Goal: Task Accomplishment & Management: Manage account settings

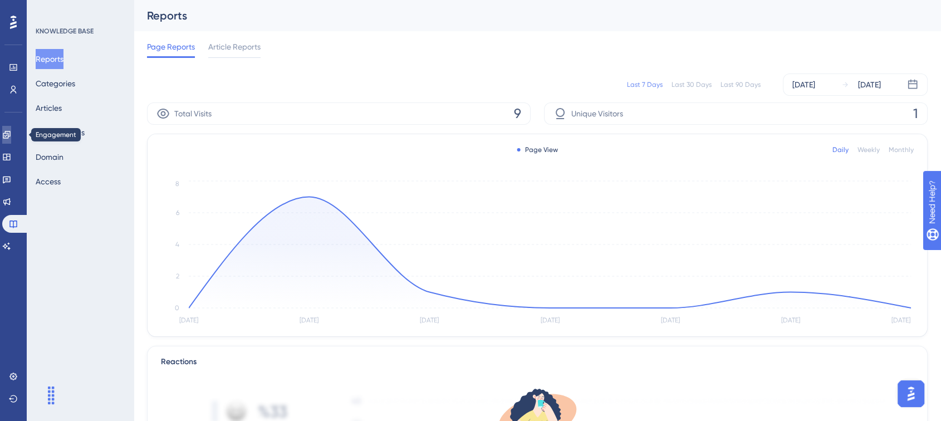
click at [9, 134] on icon at bounding box center [6, 134] width 9 height 9
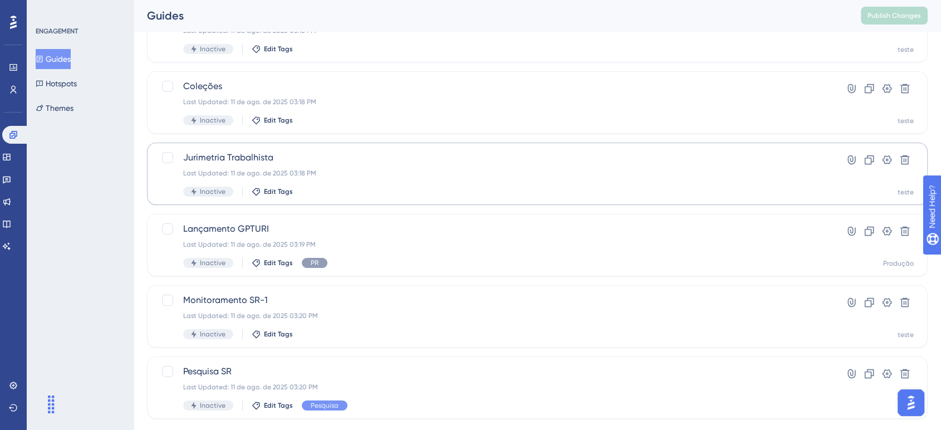
scroll to position [124, 0]
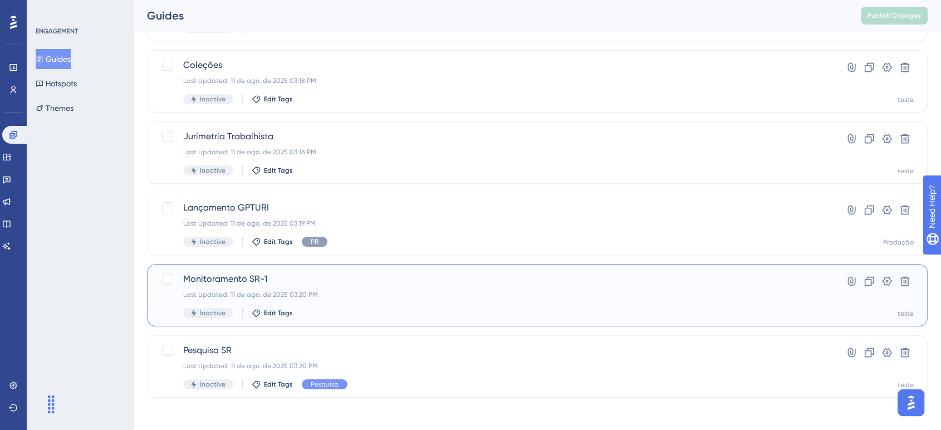
click at [397, 282] on span "Monitoramento SR-1" at bounding box center [492, 278] width 619 height 13
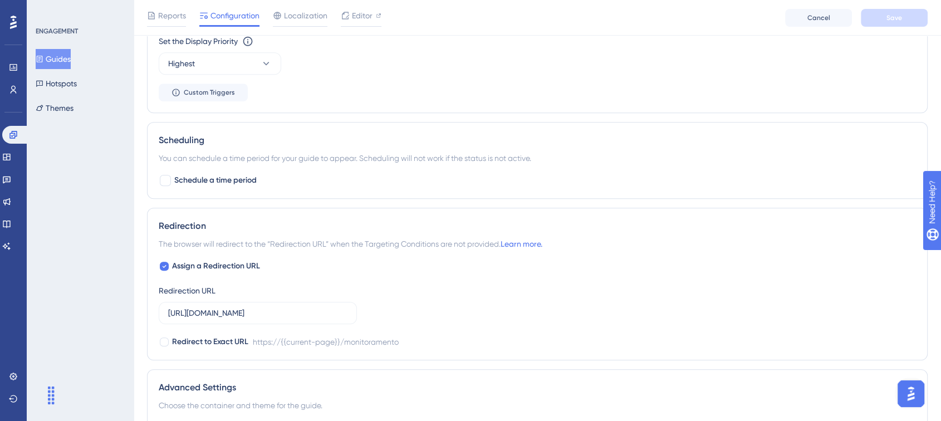
scroll to position [866, 0]
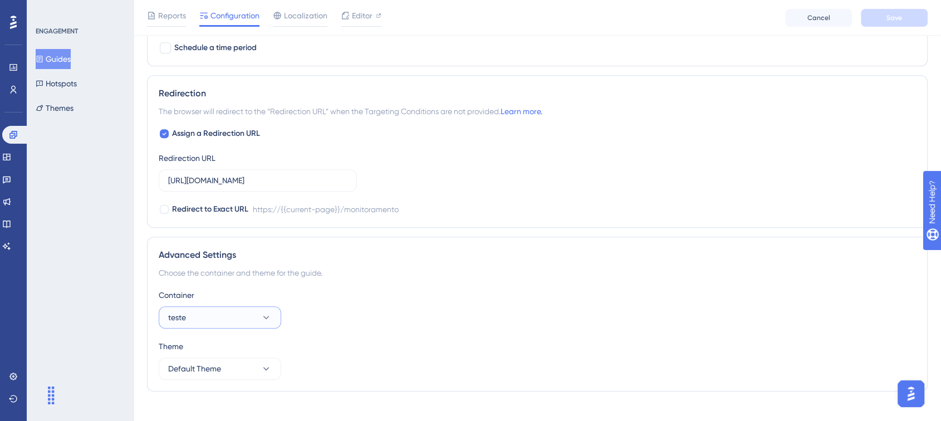
click at [234, 319] on button "teste" at bounding box center [220, 317] width 123 height 22
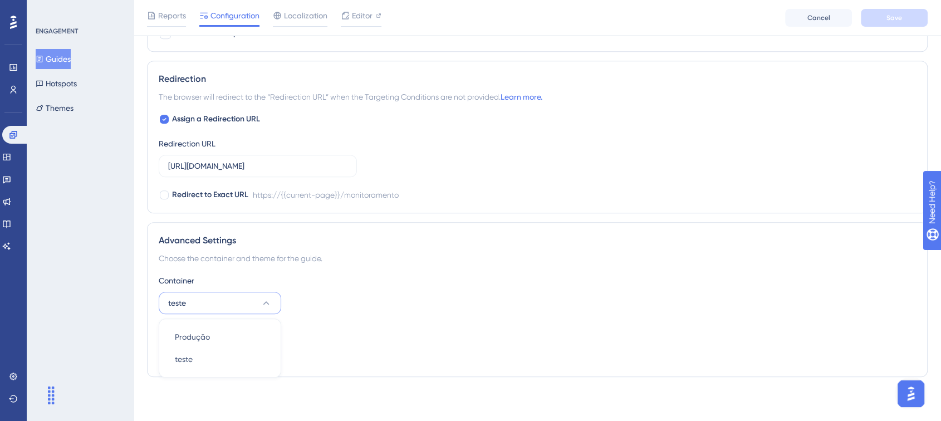
click at [481, 289] on div "Container teste Produção Produção teste teste" at bounding box center [537, 294] width 757 height 40
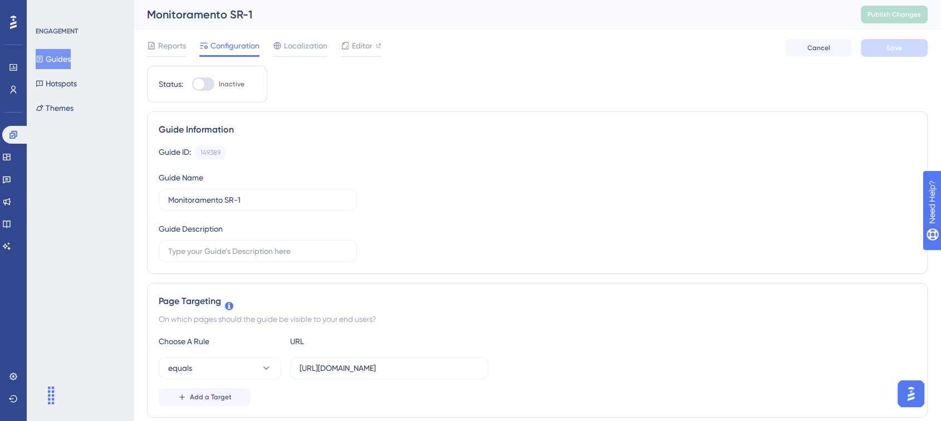
scroll to position [0, 0]
click at [212, 84] on div at bounding box center [203, 85] width 22 height 13
click at [192, 85] on input "Inactive" at bounding box center [192, 85] width 1 height 1
checkbox input "true"
click at [356, 52] on span "Editor" at bounding box center [362, 46] width 21 height 13
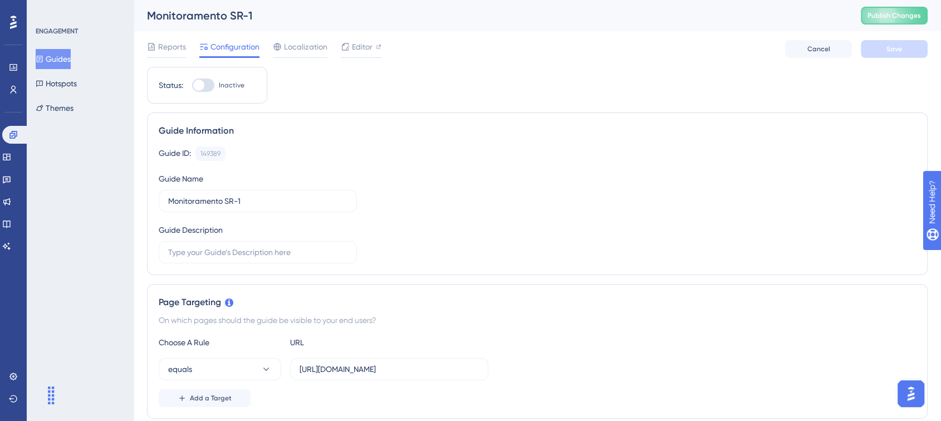
click at [208, 89] on div at bounding box center [203, 85] width 22 height 13
click at [192, 86] on input "Inactive" at bounding box center [192, 85] width 1 height 1
checkbox input "true"
click at [902, 50] on button "Save" at bounding box center [894, 49] width 67 height 18
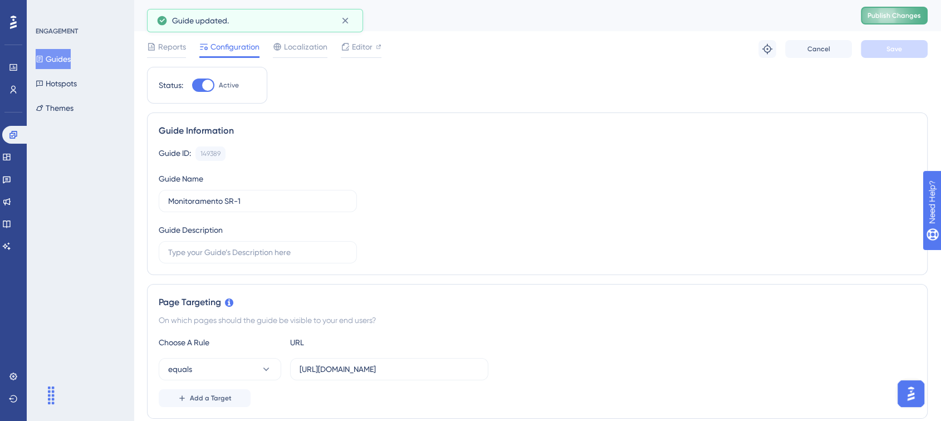
click at [903, 22] on button "Publish Changes" at bounding box center [894, 16] width 67 height 18
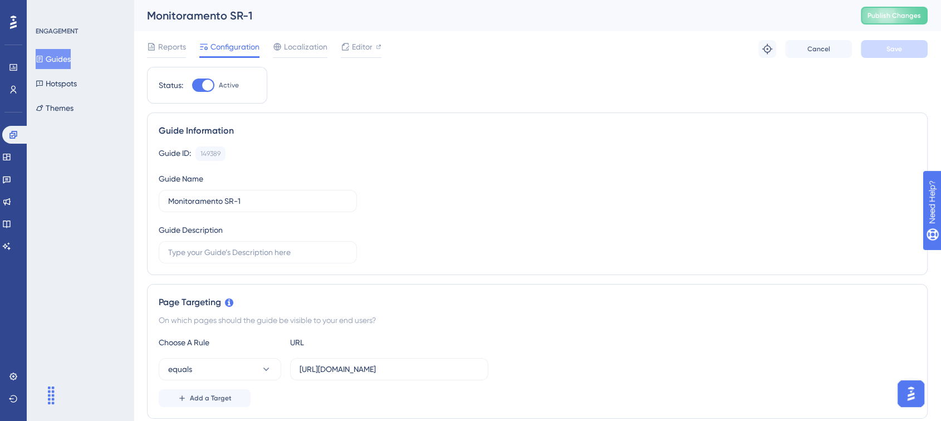
click at [67, 61] on button "Guides" at bounding box center [53, 59] width 35 height 20
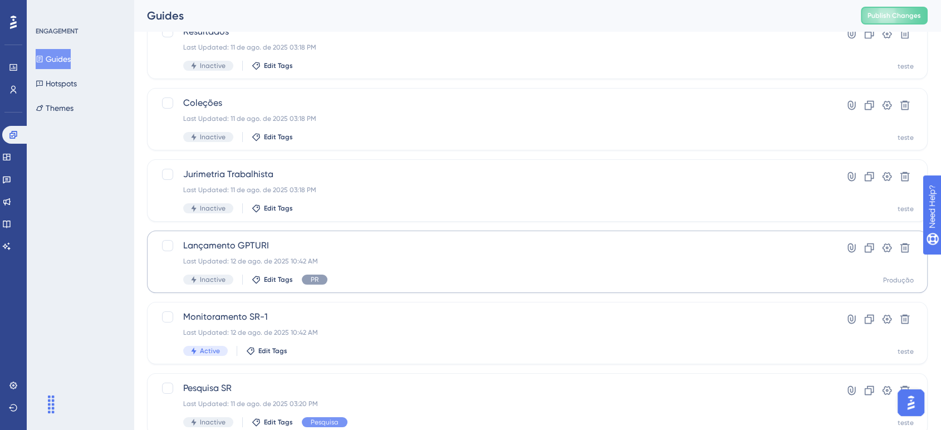
scroll to position [65, 0]
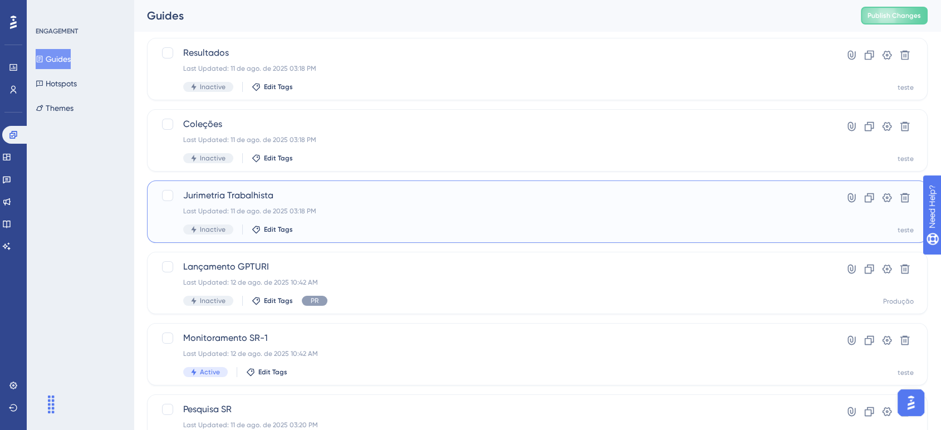
click at [364, 202] on div "Jurimetria Trabalhista Last Updated: 11 de ago. de 2025 03:18 PM Inactive Edit …" at bounding box center [492, 212] width 619 height 46
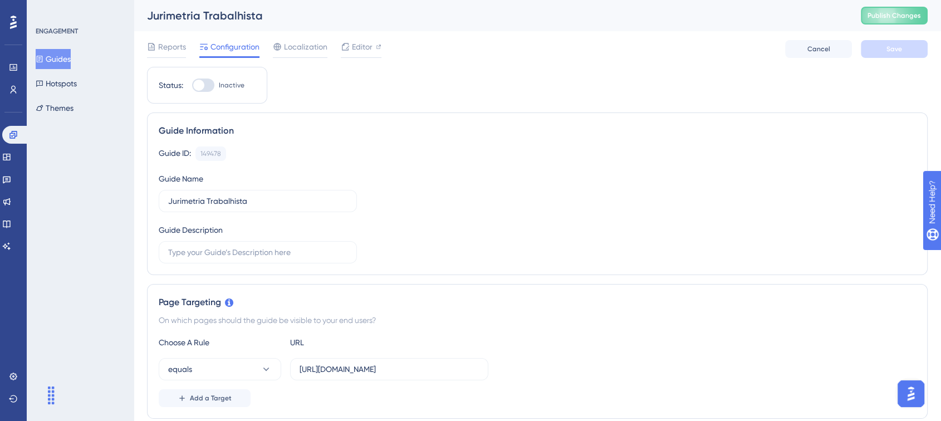
click at [211, 85] on div at bounding box center [203, 85] width 22 height 13
click at [192, 85] on input "Inactive" at bounding box center [192, 85] width 1 height 1
checkbox input "true"
click at [365, 46] on span "Editor" at bounding box center [362, 46] width 21 height 13
click at [209, 84] on div at bounding box center [203, 85] width 22 height 13
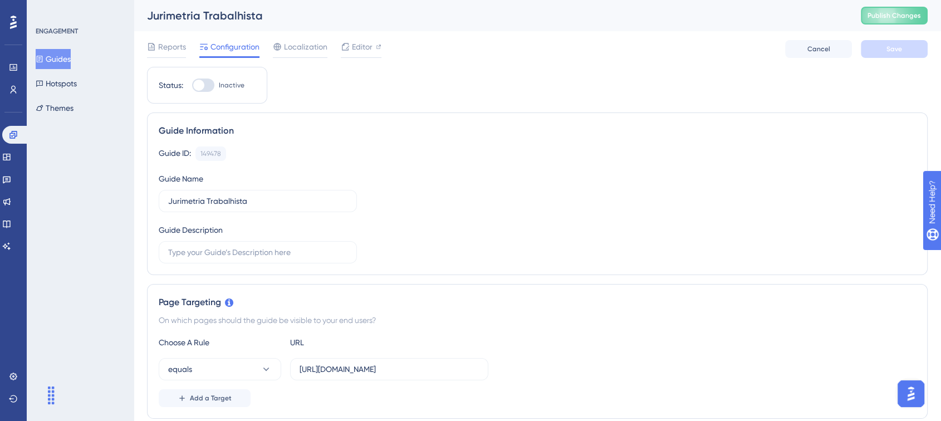
click at [192, 85] on input "Inactive" at bounding box center [192, 85] width 1 height 1
checkbox input "true"
click at [900, 21] on button "Publish Changes" at bounding box center [894, 16] width 67 height 18
click at [65, 60] on button "Guides" at bounding box center [53, 59] width 35 height 20
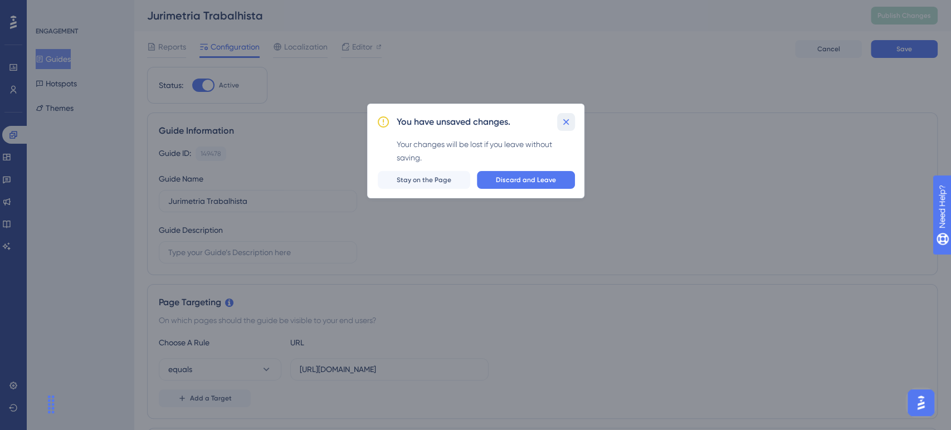
click at [560, 120] on icon at bounding box center [565, 121] width 11 height 11
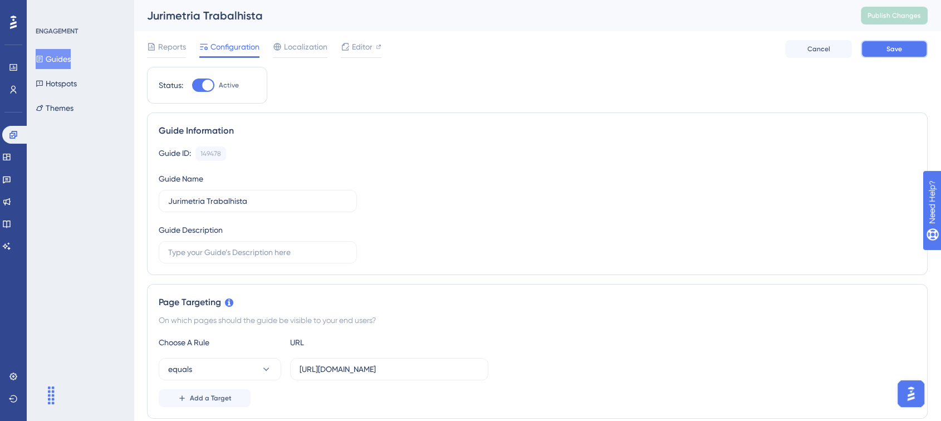
click at [902, 56] on button "Save" at bounding box center [894, 49] width 67 height 18
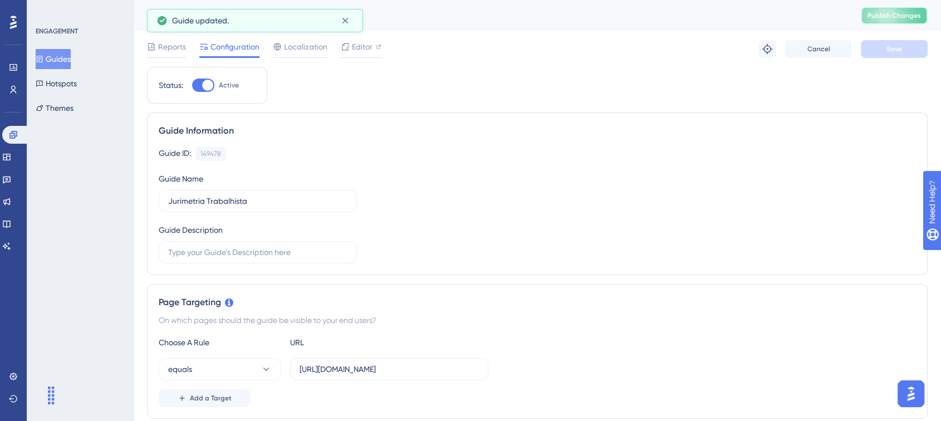
click at [912, 18] on span "Publish Changes" at bounding box center [894, 15] width 53 height 9
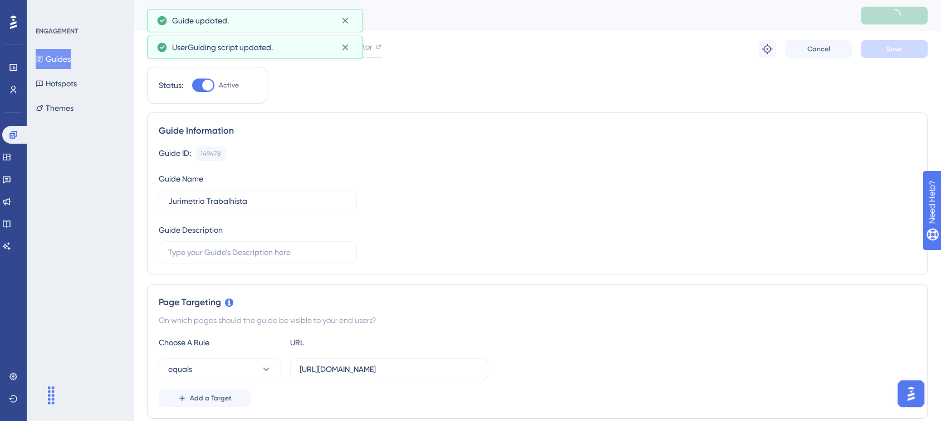
click at [66, 62] on button "Guides" at bounding box center [53, 59] width 35 height 20
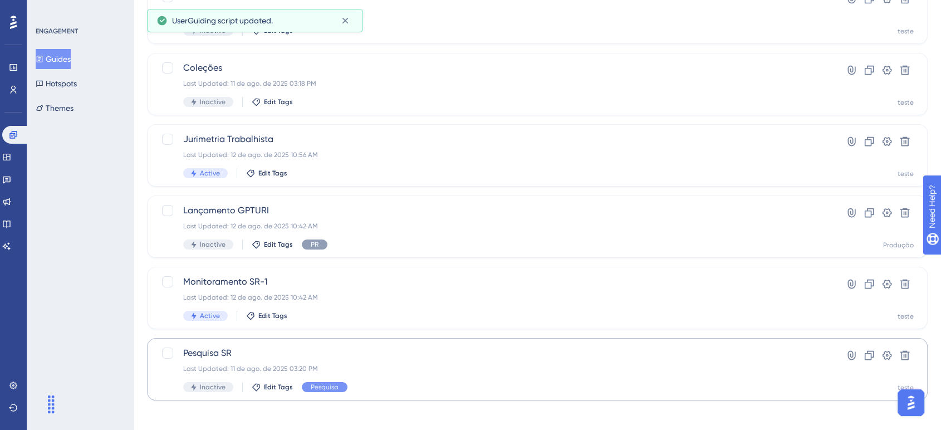
scroll to position [124, 0]
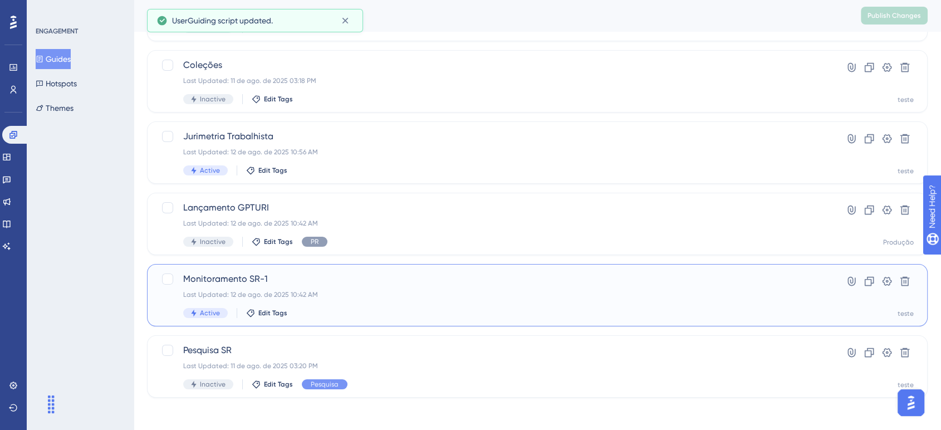
click at [379, 282] on span "Monitoramento SR-1" at bounding box center [492, 278] width 619 height 13
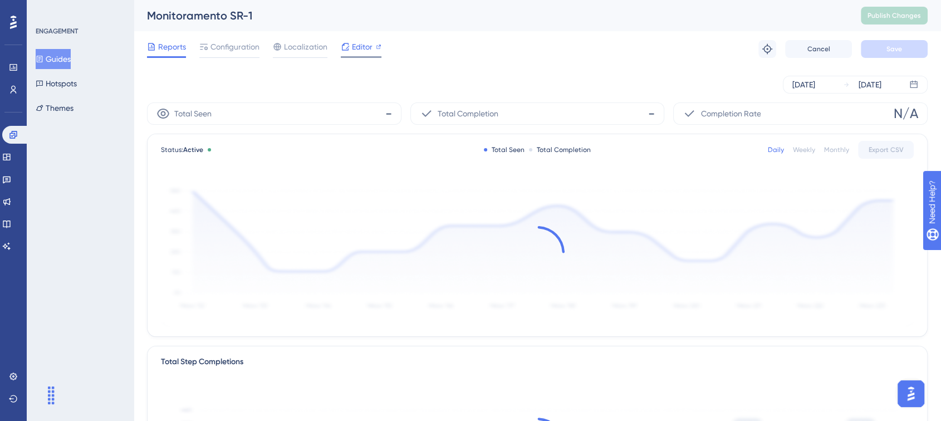
click at [363, 47] on span "Editor" at bounding box center [362, 46] width 21 height 13
click at [902, 13] on span "Publish Changes" at bounding box center [894, 15] width 53 height 9
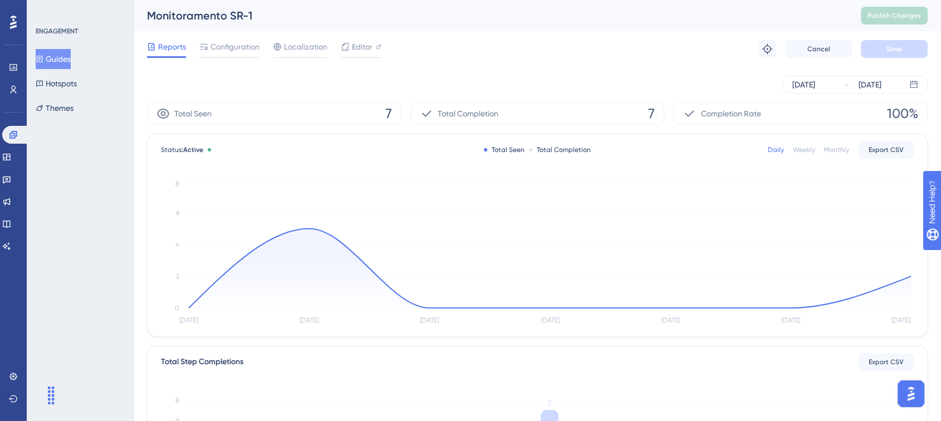
click at [65, 57] on button "Guides" at bounding box center [53, 59] width 35 height 20
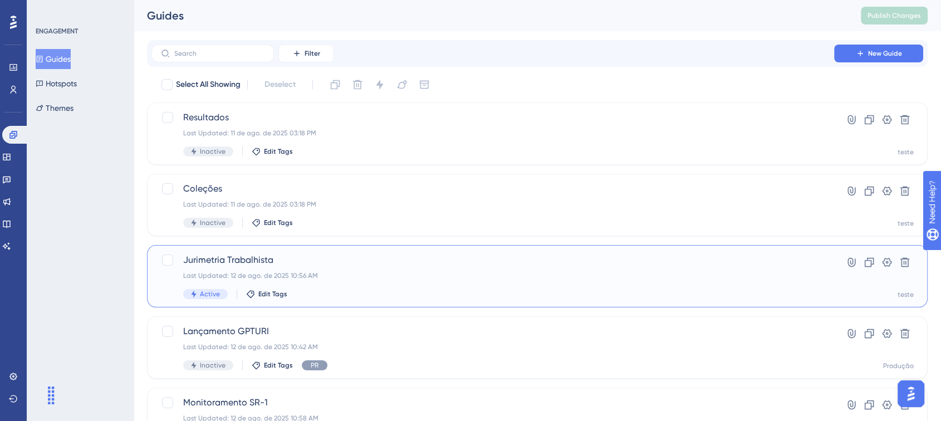
click at [427, 263] on span "Jurimetria Trabalhista" at bounding box center [492, 259] width 619 height 13
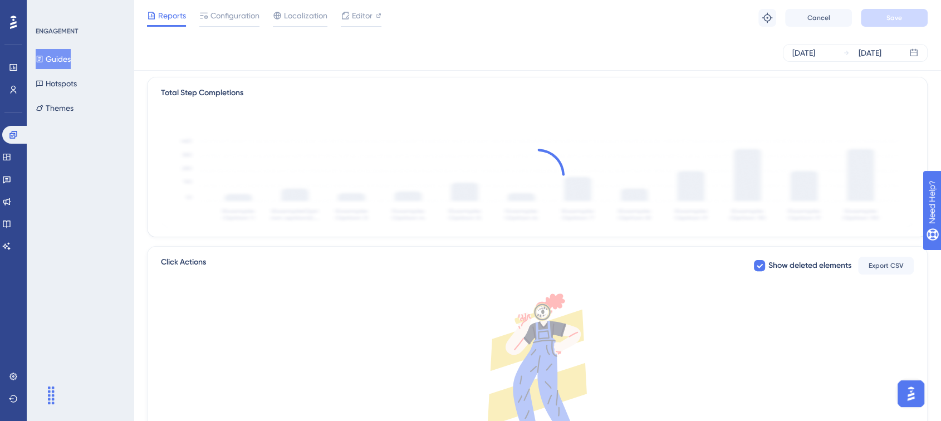
scroll to position [356, 0]
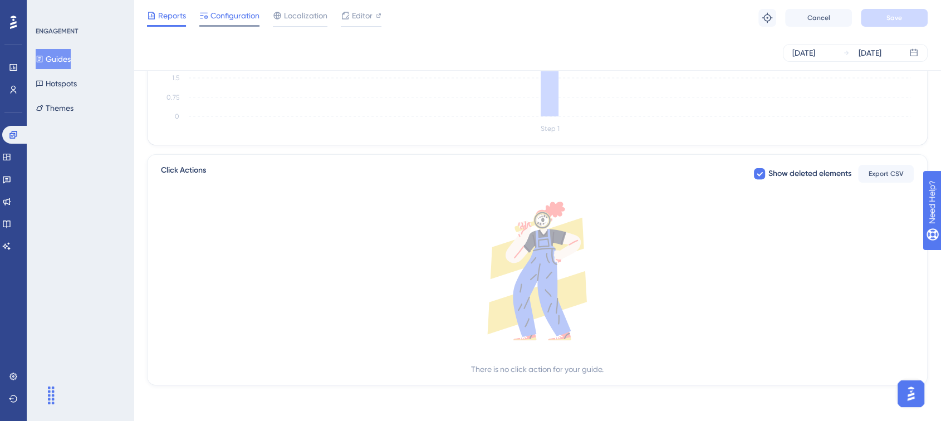
click at [225, 17] on span "Configuration" at bounding box center [235, 15] width 49 height 13
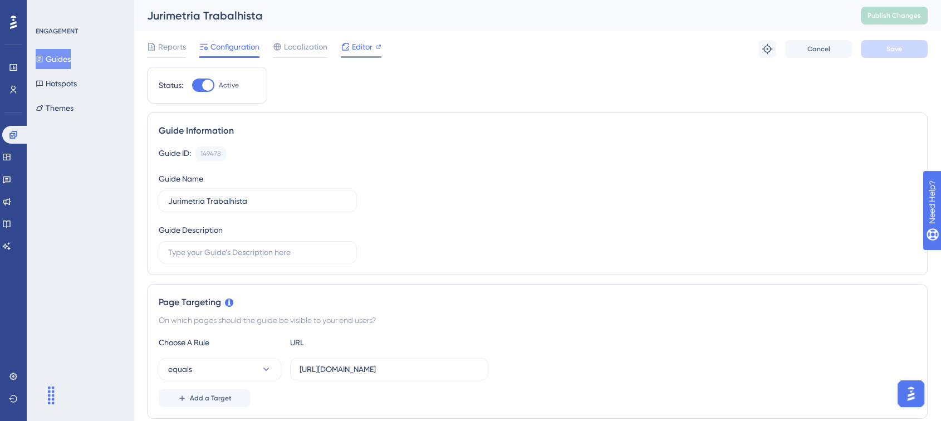
click at [360, 46] on span "Editor" at bounding box center [362, 46] width 21 height 13
click at [911, 15] on span "Publish Changes" at bounding box center [894, 15] width 53 height 9
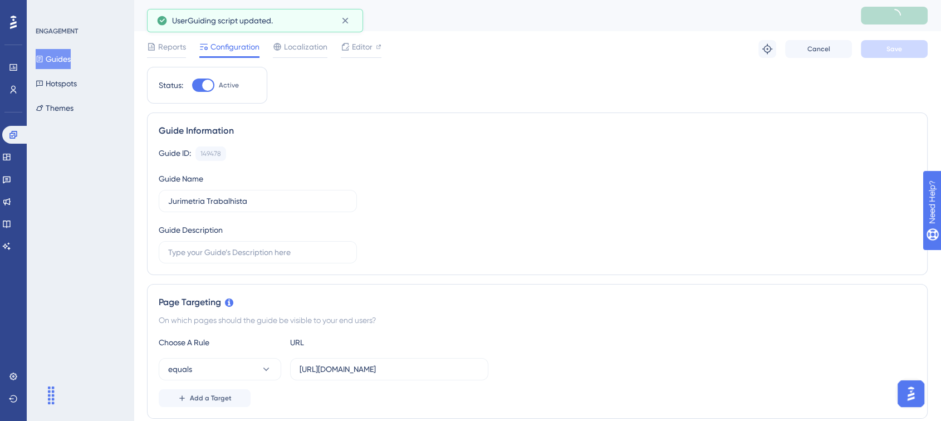
click at [69, 57] on button "Guides" at bounding box center [53, 59] width 35 height 20
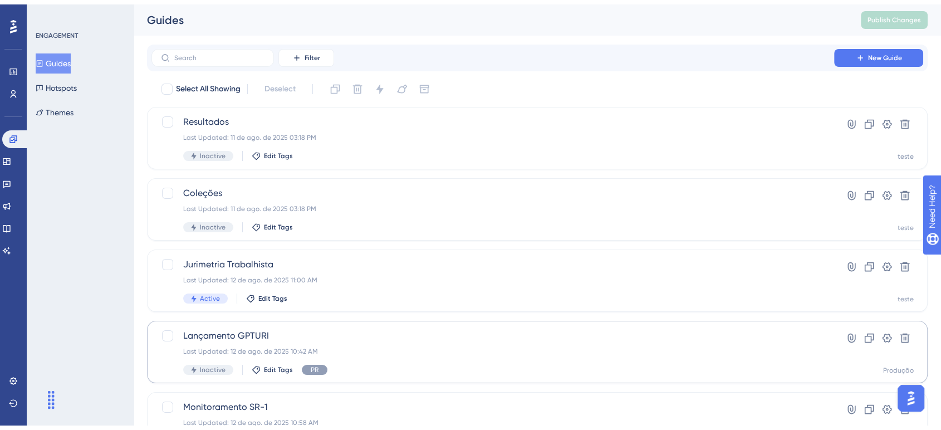
scroll to position [126, 0]
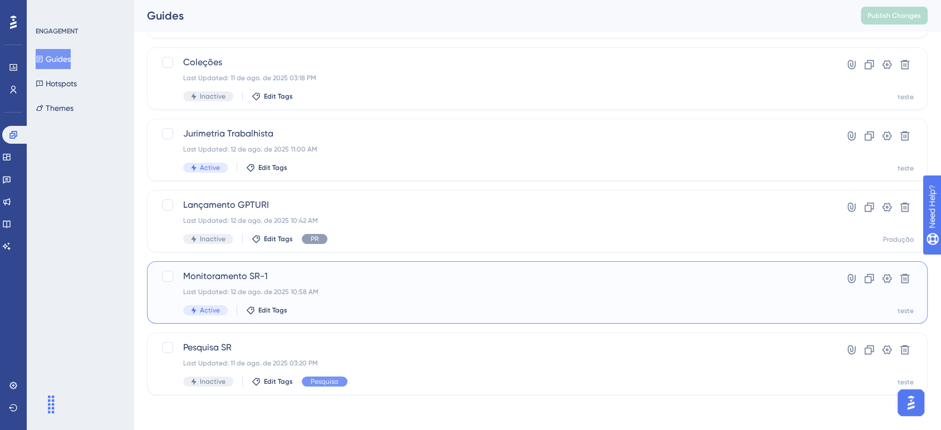
click at [296, 282] on span "Monitoramento SR-1" at bounding box center [492, 276] width 619 height 13
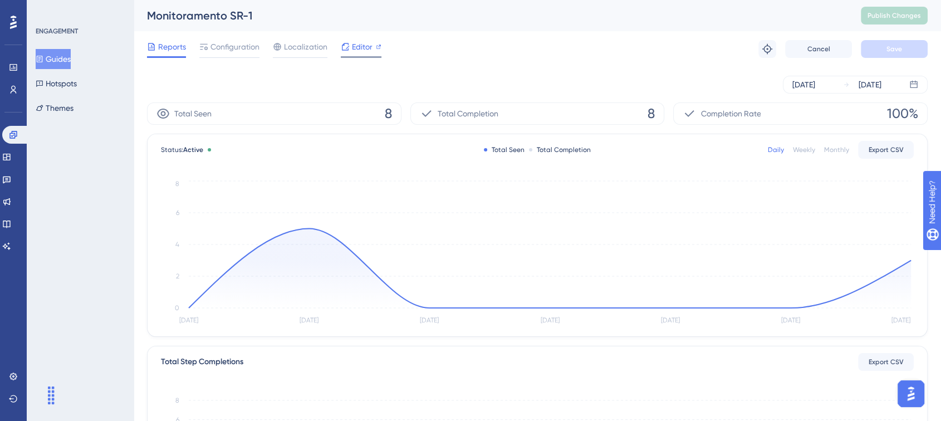
click at [361, 43] on span "Editor" at bounding box center [362, 46] width 21 height 13
click at [238, 46] on span "Configuration" at bounding box center [235, 46] width 49 height 13
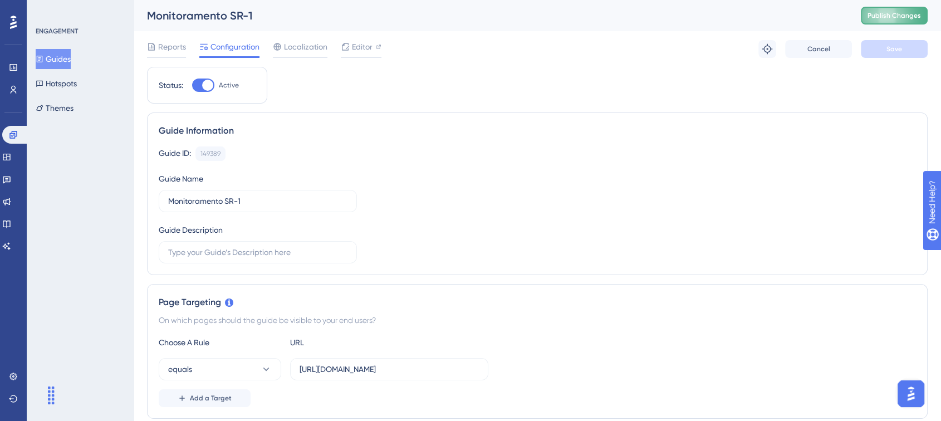
click at [887, 18] on span "Publish Changes" at bounding box center [894, 15] width 53 height 9
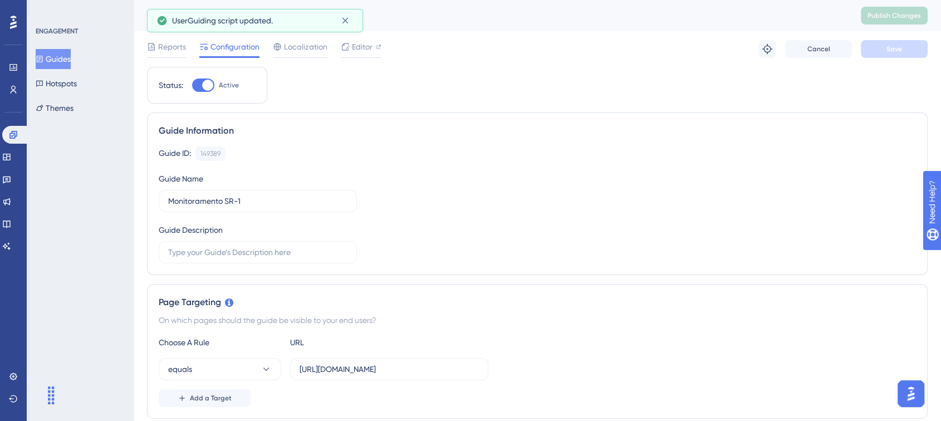
click at [71, 54] on button "Guides" at bounding box center [53, 59] width 35 height 20
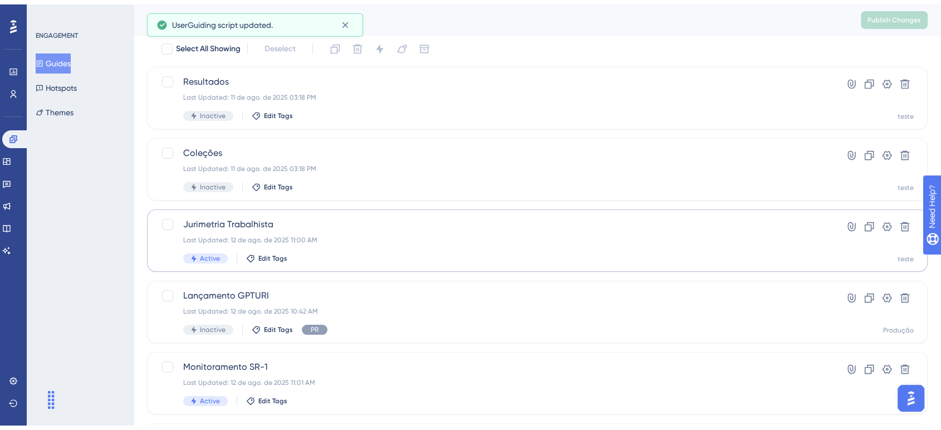
scroll to position [124, 0]
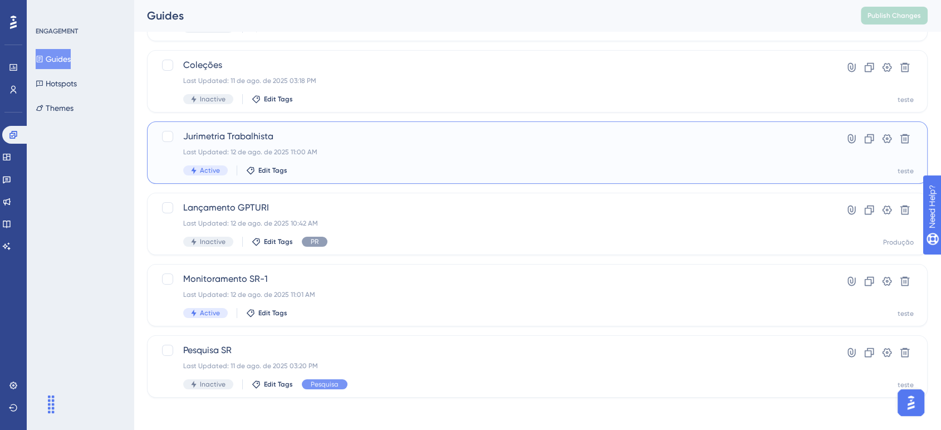
click at [374, 146] on div "Jurimetria Trabalhista Last Updated: 12 de ago. de 2025 11:00 AM Active Edit Ta…" at bounding box center [492, 153] width 619 height 46
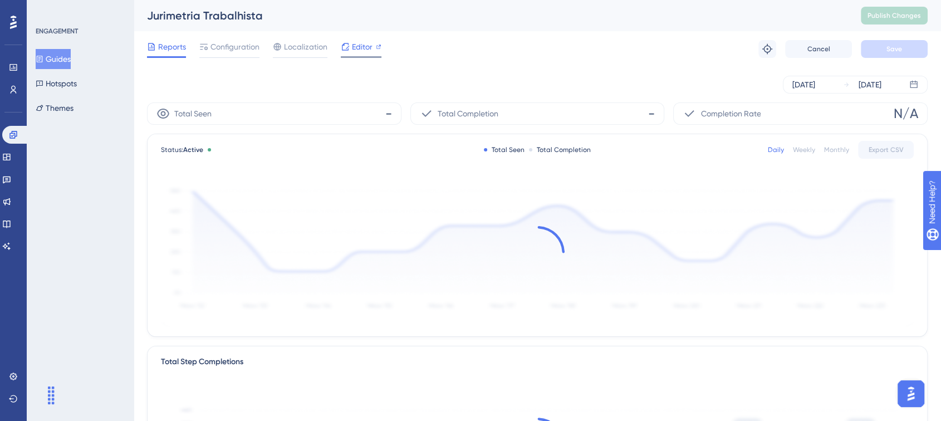
click at [355, 46] on span "Editor" at bounding box center [362, 46] width 21 height 13
click at [887, 17] on span "Publish Changes" at bounding box center [894, 15] width 53 height 9
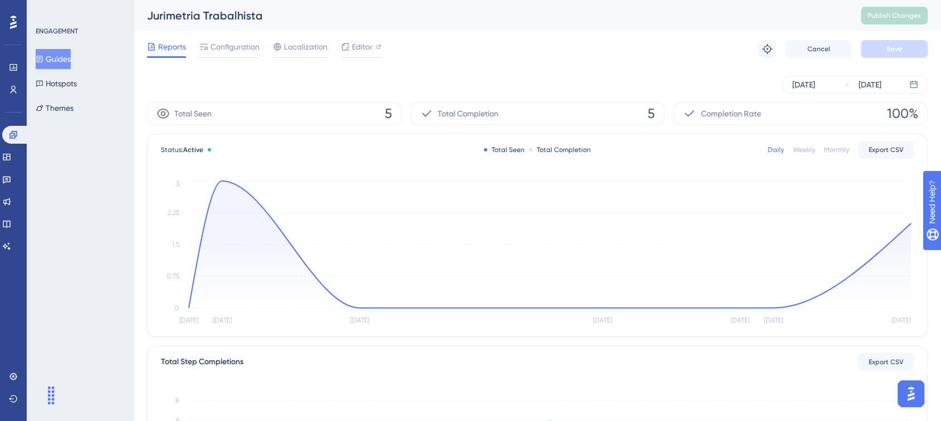
click at [58, 60] on button "Guides" at bounding box center [53, 59] width 35 height 20
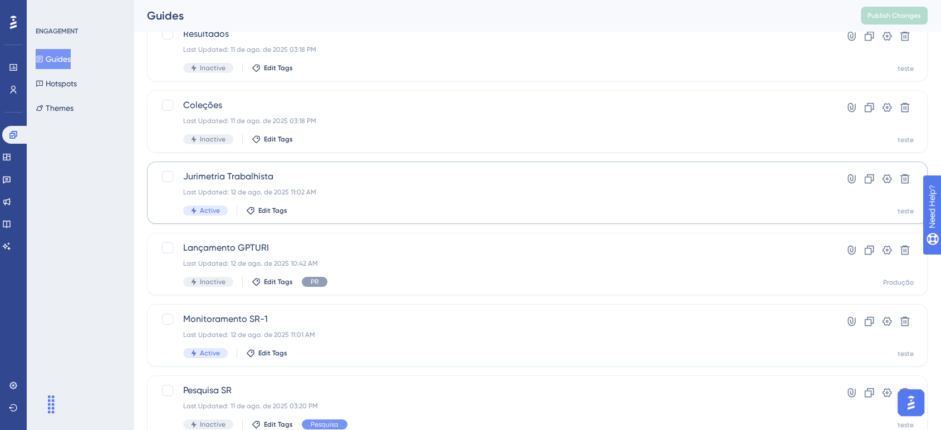
scroll to position [126, 0]
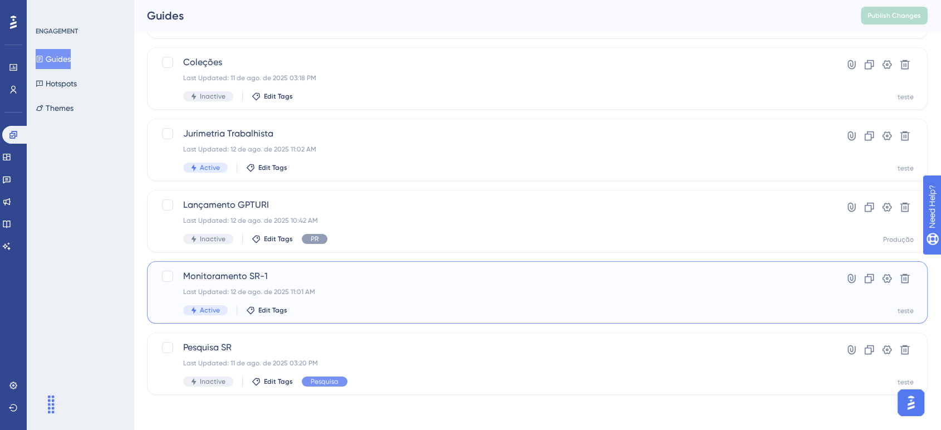
click at [392, 279] on span "Monitoramento SR-1" at bounding box center [492, 276] width 619 height 13
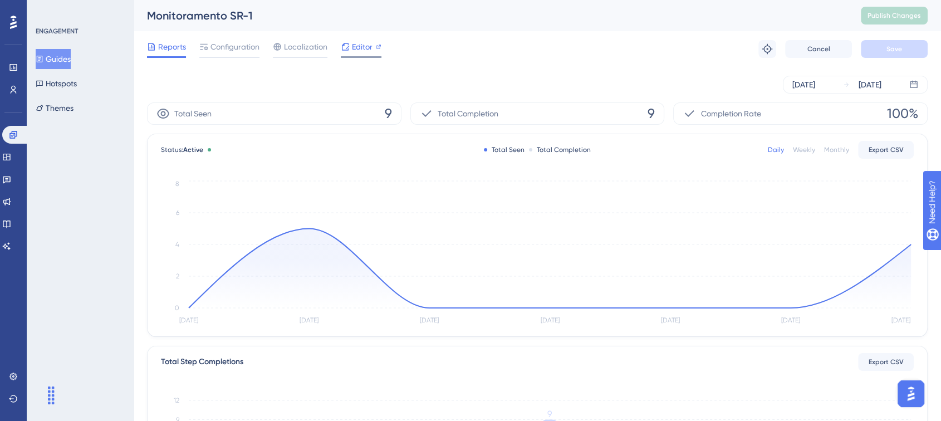
click at [368, 42] on span "Editor" at bounding box center [362, 46] width 21 height 13
click at [64, 61] on button "Guides" at bounding box center [53, 59] width 35 height 20
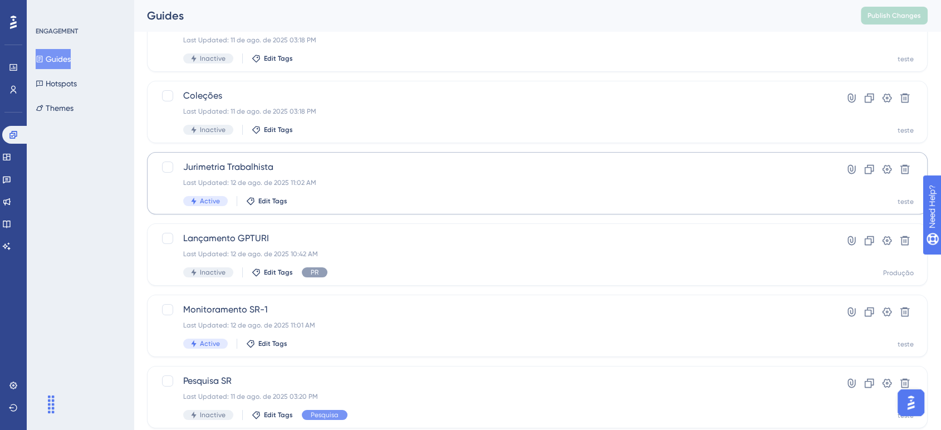
scroll to position [124, 0]
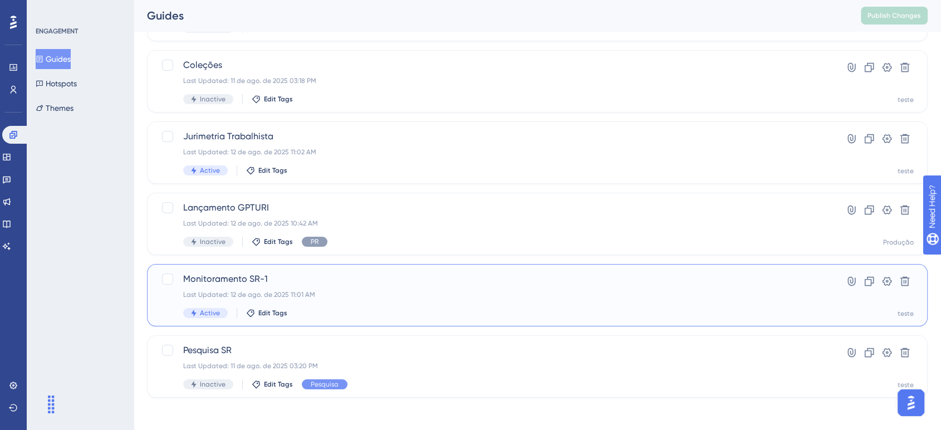
click at [376, 287] on div "Monitoramento SR-1 Last Updated: 12 de ago. de 2025 11:01 AM Active Edit Tags" at bounding box center [492, 295] width 619 height 46
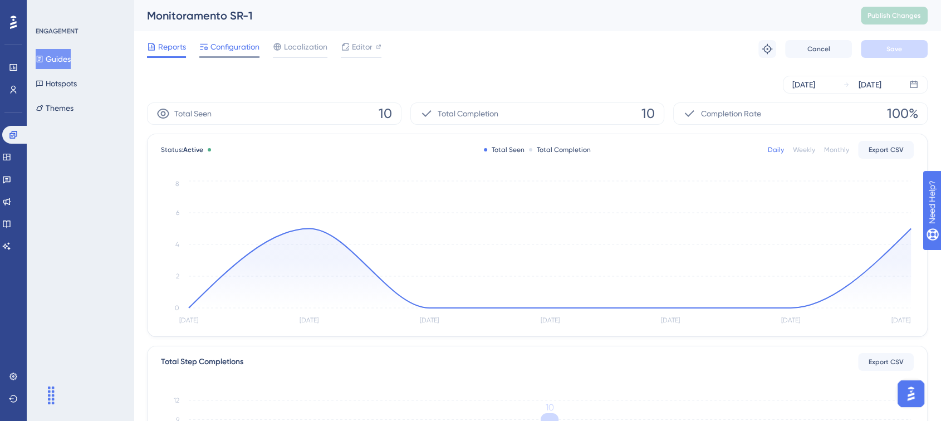
click at [243, 57] on div at bounding box center [229, 57] width 60 height 2
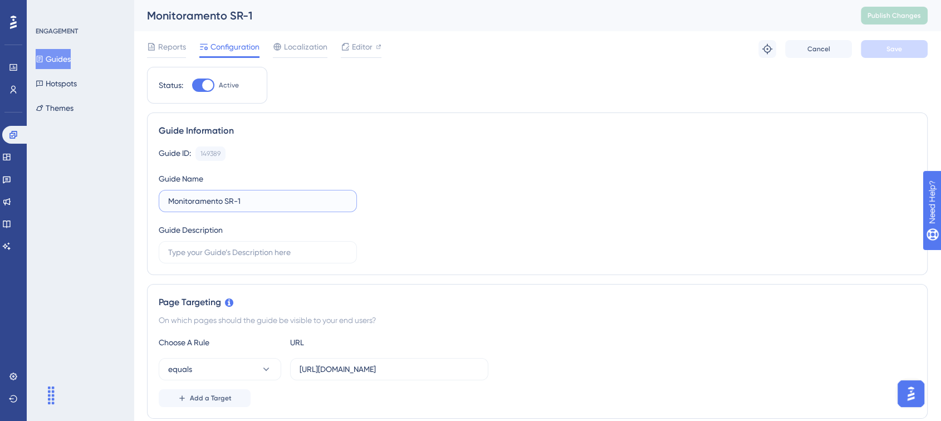
drag, startPoint x: 224, startPoint y: 201, endPoint x: 263, endPoint y: 199, distance: 39.0
click at [263, 199] on input "Monitoramento SR-1" at bounding box center [257, 201] width 179 height 12
type input "Monitoramento Produção"
click at [437, 213] on div "Guide ID: 149389 Copy Guide Name Monitoramento Produção Guide Description" at bounding box center [537, 204] width 757 height 117
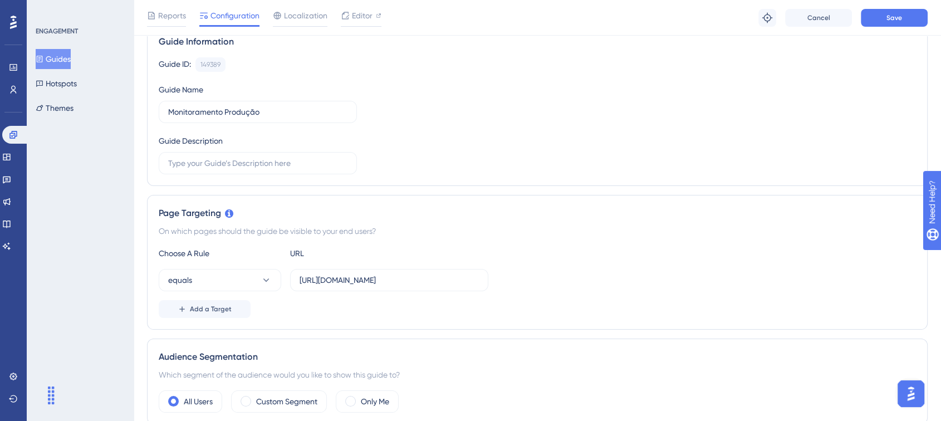
scroll to position [124, 0]
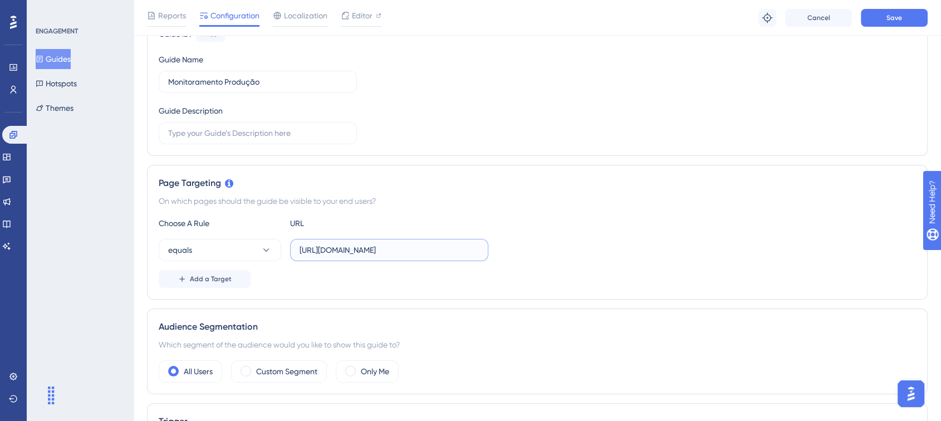
click at [384, 252] on input "https://app.turivius-showroom.com/monitoramento" at bounding box center [389, 250] width 179 height 12
click at [383, 251] on input "https://app.turivius-showroom.com/monitoramento" at bounding box center [389, 250] width 179 height 12
paste input "text"
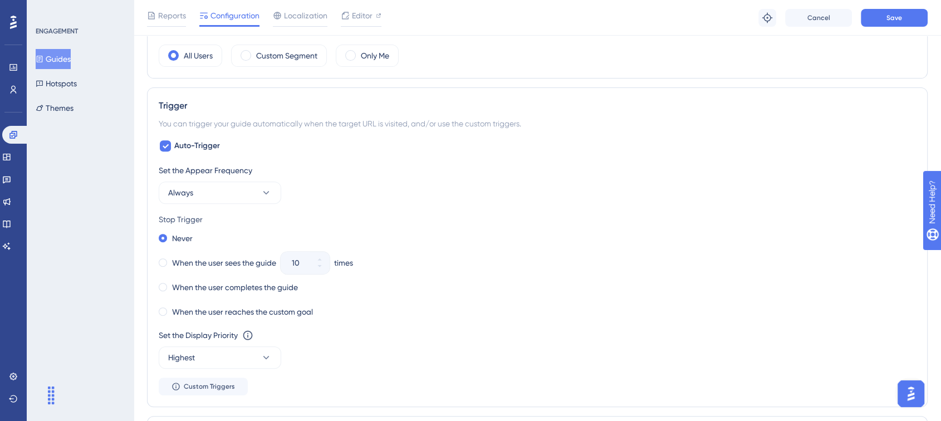
scroll to position [433, 0]
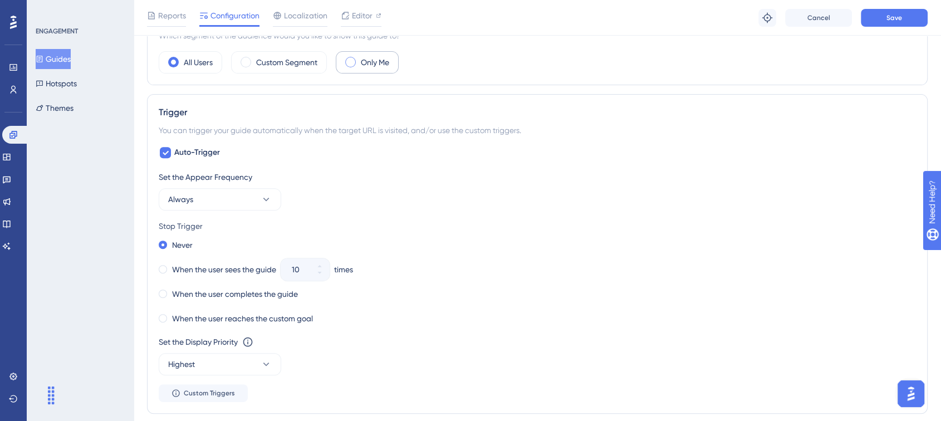
type input "https://app.turivius.com/monitoramento"
click at [349, 60] on span at bounding box center [350, 62] width 11 height 11
click at [359, 58] on input "radio" at bounding box center [359, 58] width 0 height 0
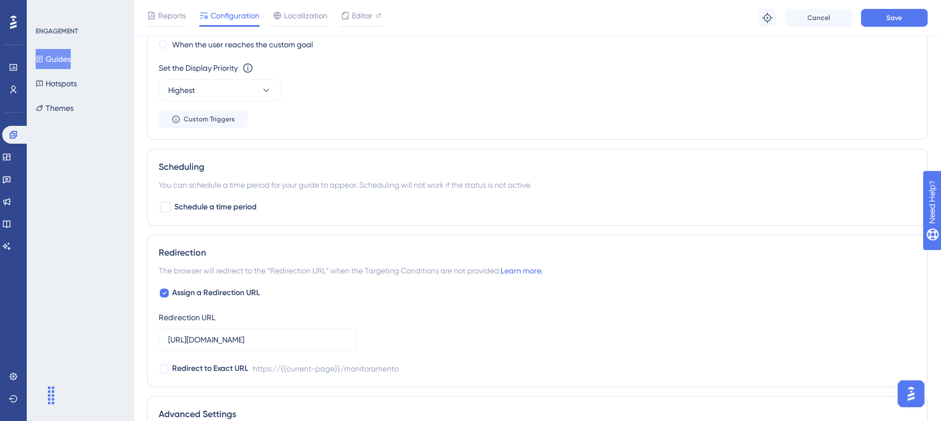
scroll to position [804, 0]
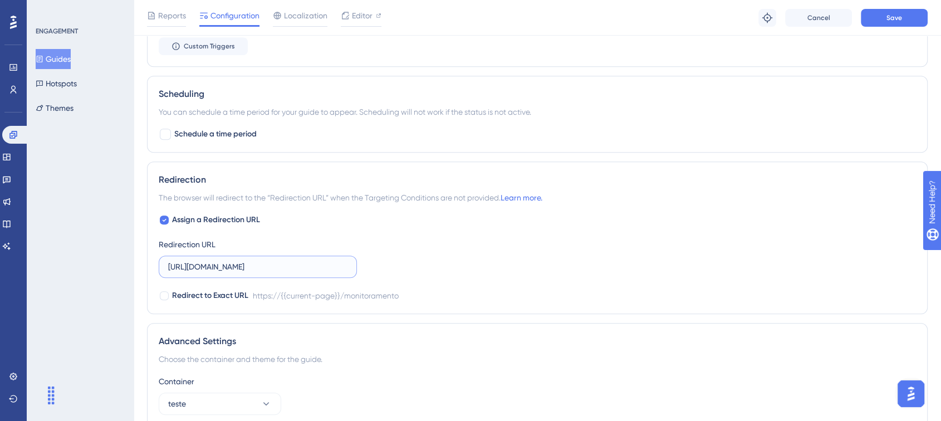
click at [230, 263] on input "https://app.turivius-showroom.com/monitoramento" at bounding box center [257, 267] width 179 height 12
paste input "text"
type input "https://app.turivius.com/monitoramento"
click at [470, 260] on div "Assign a Redirection URL Redirection URL https://app.turivius.com/monitoramento…" at bounding box center [537, 257] width 757 height 89
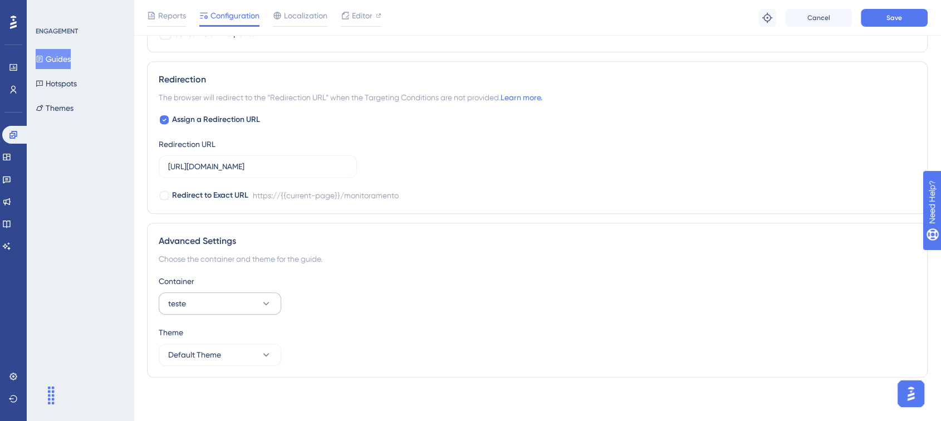
scroll to position [905, 0]
click at [258, 296] on button "teste" at bounding box center [220, 303] width 123 height 22
click at [215, 336] on div "Produção Produção" at bounding box center [220, 337] width 90 height 22
click at [476, 275] on div "Container" at bounding box center [537, 281] width 757 height 13
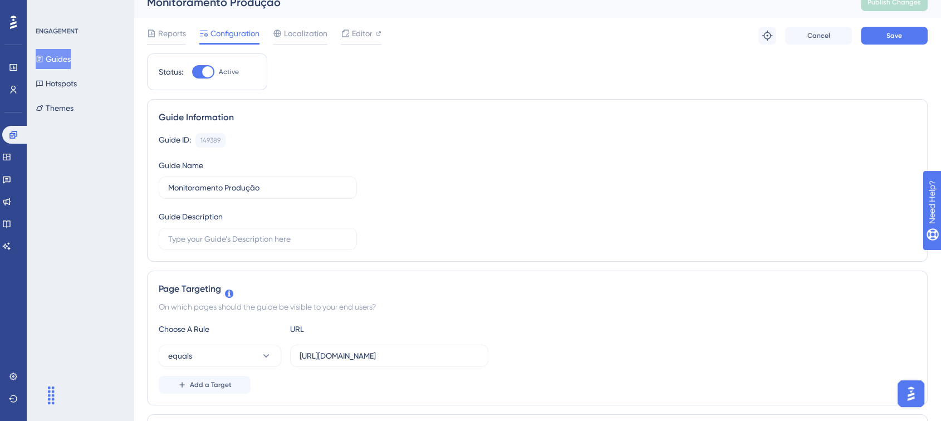
scroll to position [0, 0]
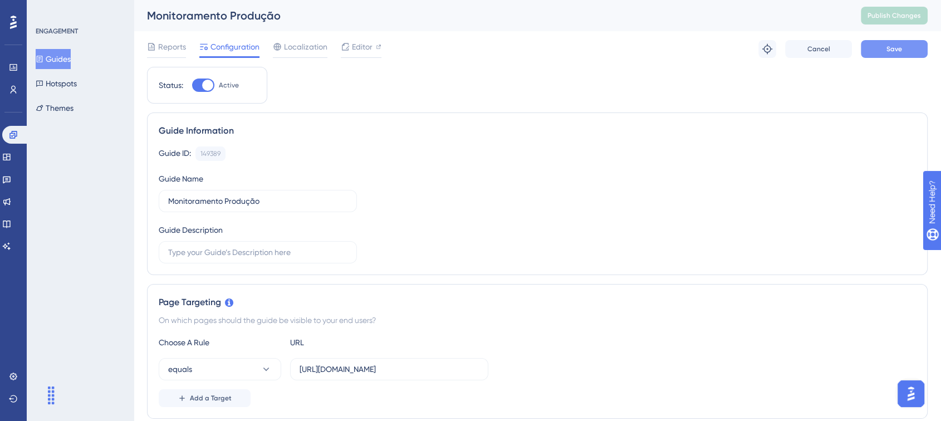
click at [907, 47] on button "Save" at bounding box center [894, 49] width 67 height 18
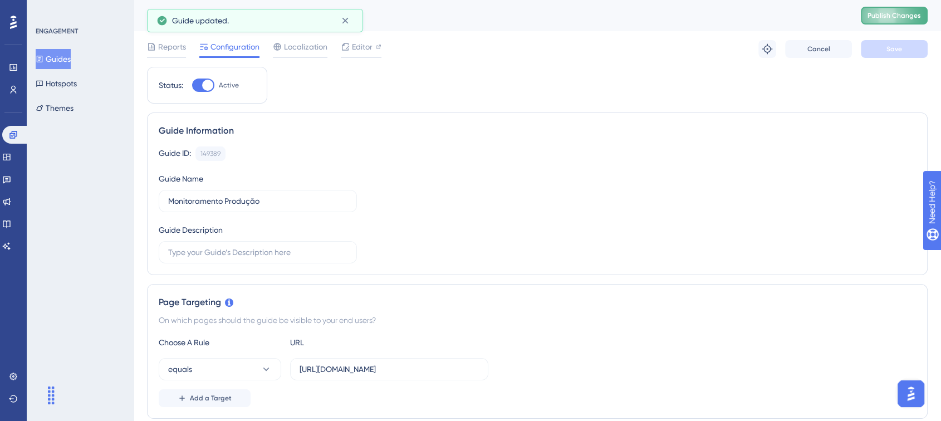
click at [909, 16] on span "Publish Changes" at bounding box center [894, 15] width 53 height 9
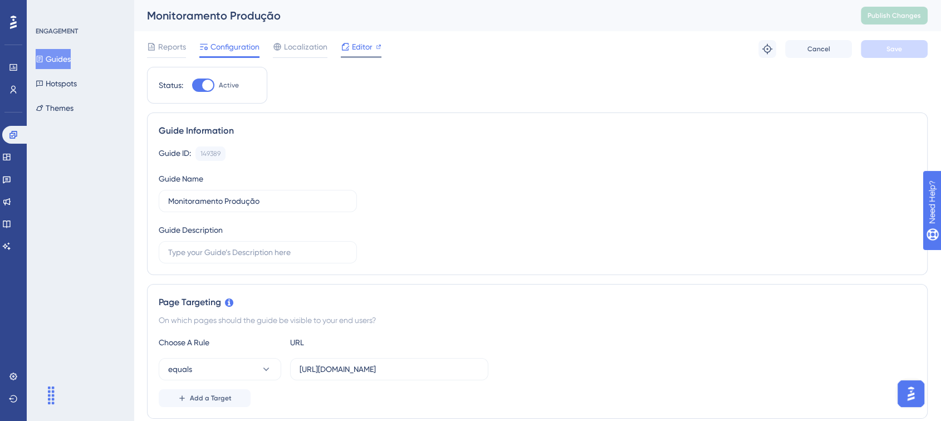
click at [353, 44] on span "Editor" at bounding box center [362, 46] width 21 height 13
click at [889, 20] on button "Publish Changes" at bounding box center [894, 16] width 67 height 18
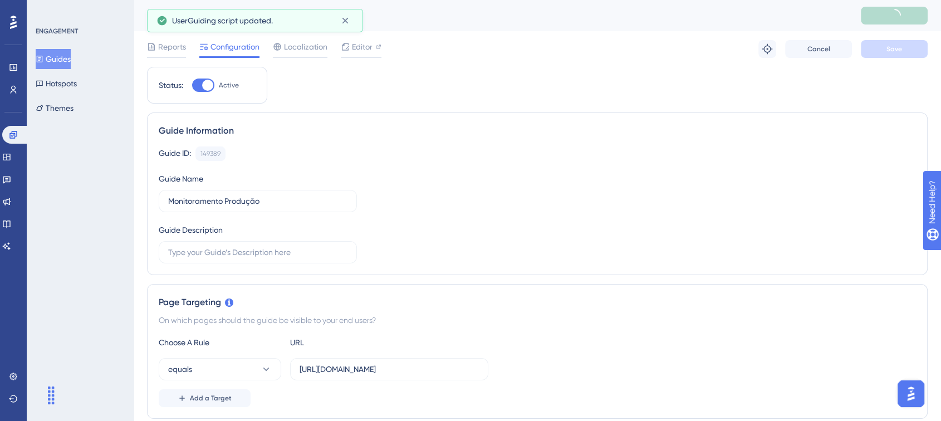
click at [65, 54] on button "Guides" at bounding box center [53, 59] width 35 height 20
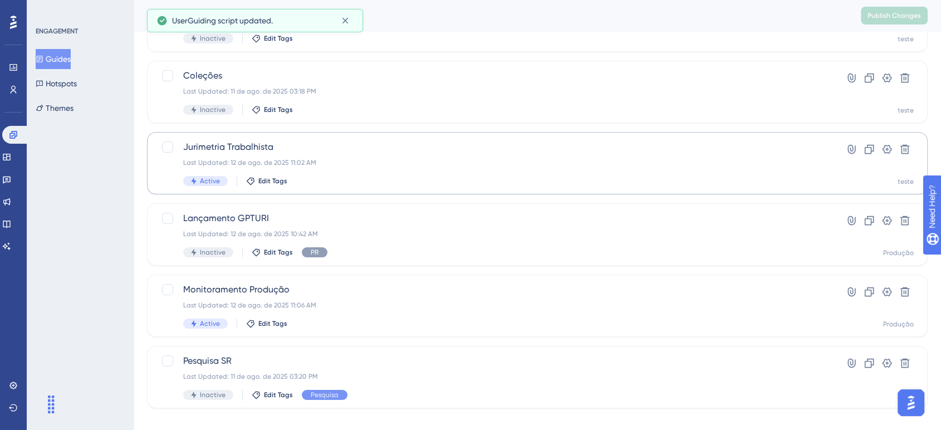
scroll to position [124, 0]
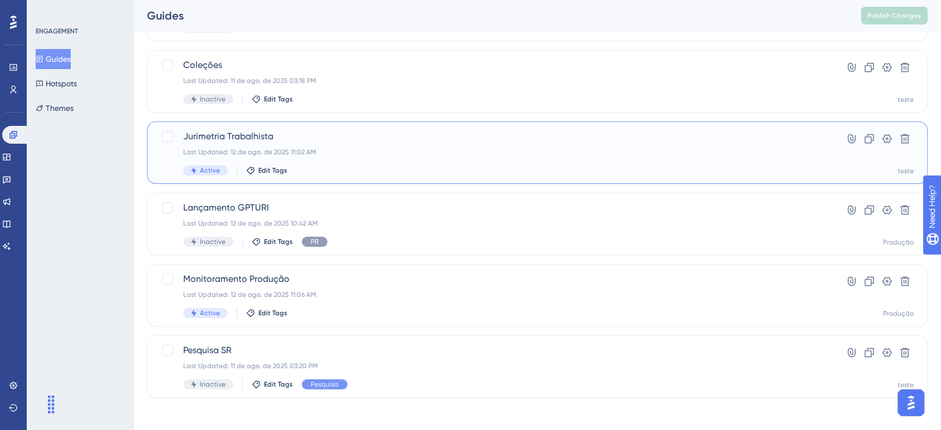
click at [393, 158] on div "Jurimetria Trabalhista Last Updated: 12 de ago. de 2025 11:02 AM Active Edit Ta…" at bounding box center [492, 153] width 619 height 46
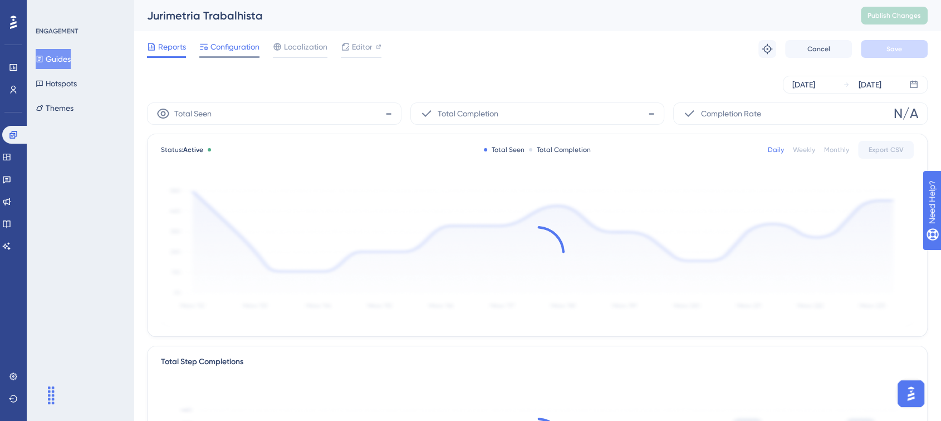
click at [228, 48] on span "Configuration" at bounding box center [235, 46] width 49 height 13
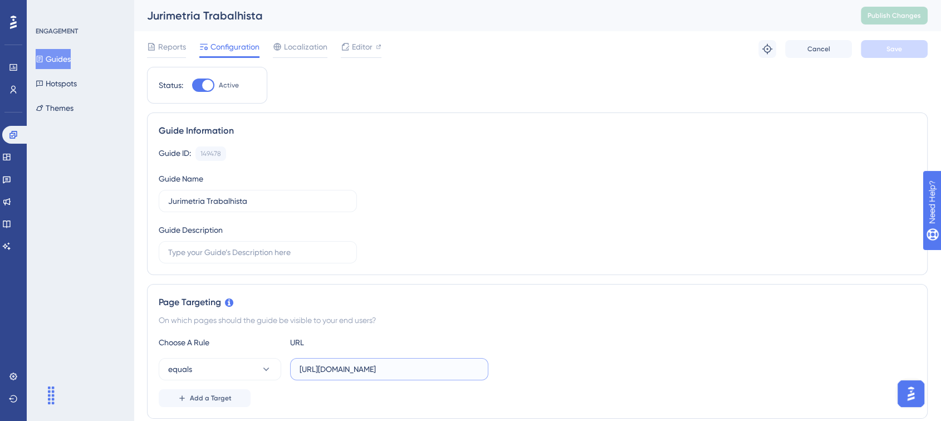
click at [342, 368] on input "https://app.turivius-showroom.com/jurimetria-trabalhista" at bounding box center [389, 369] width 179 height 12
paste input "text"
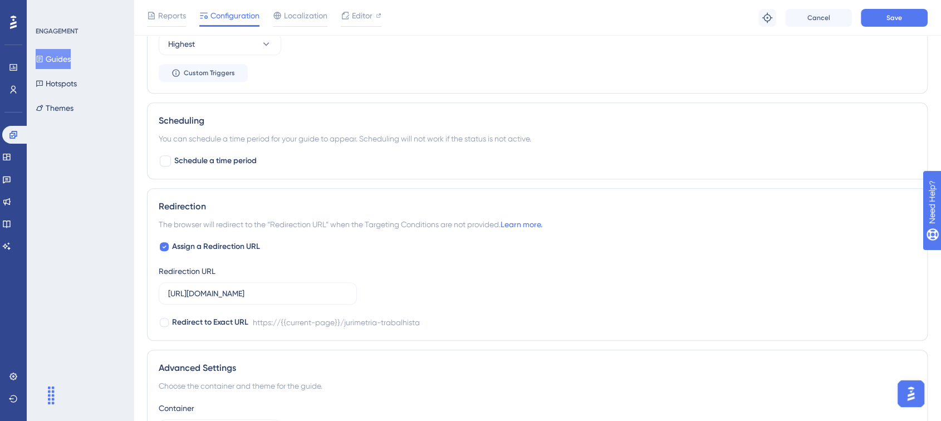
scroll to position [804, 0]
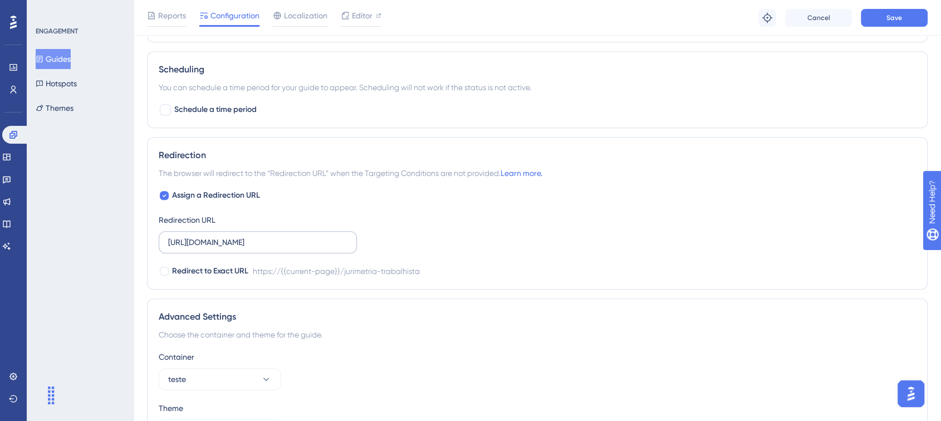
type input "https://app.turivius.com/jurimetria-trabalhista"
click at [271, 242] on input "https://app.turivius-showroom.com/jurimetria-trabalhista" at bounding box center [257, 242] width 179 height 12
paste input "text"
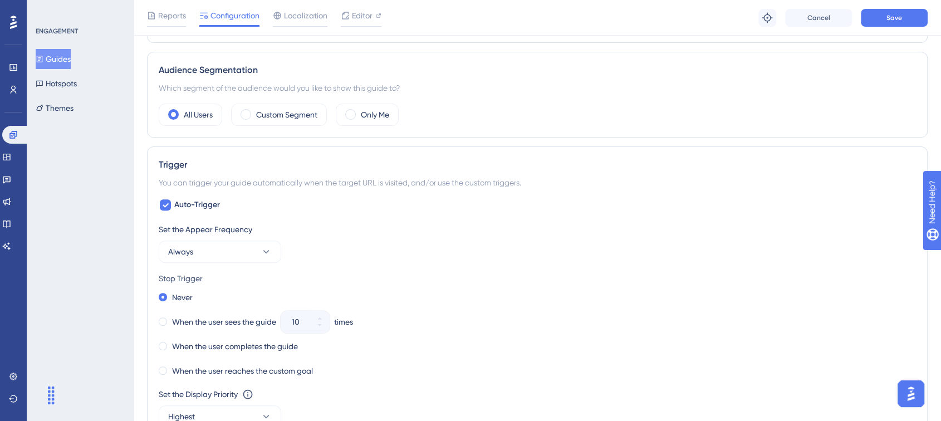
scroll to position [309, 0]
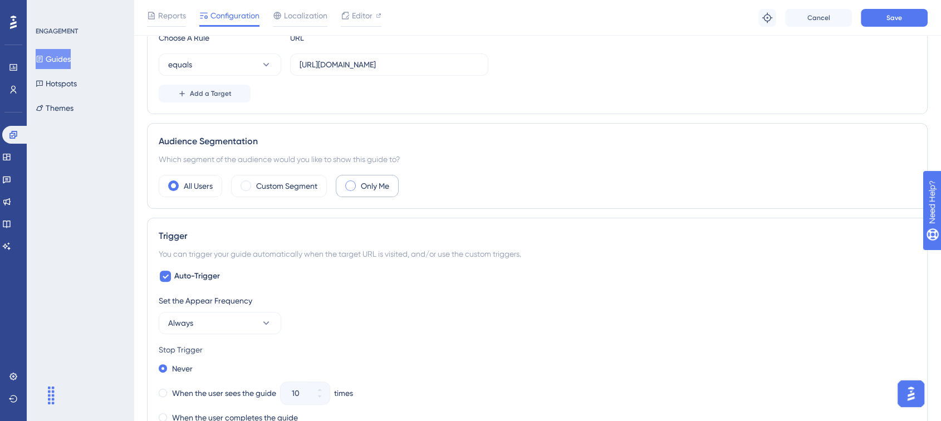
type input "https://app.turivius.com/jurimetria-trabalhista"
click at [351, 187] on span at bounding box center [350, 185] width 11 height 11
click at [359, 182] on input "radio" at bounding box center [359, 182] width 0 height 0
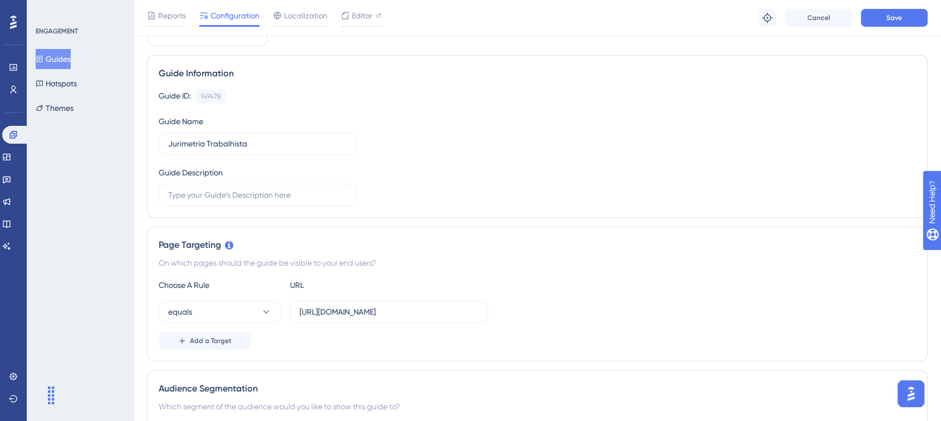
scroll to position [0, 0]
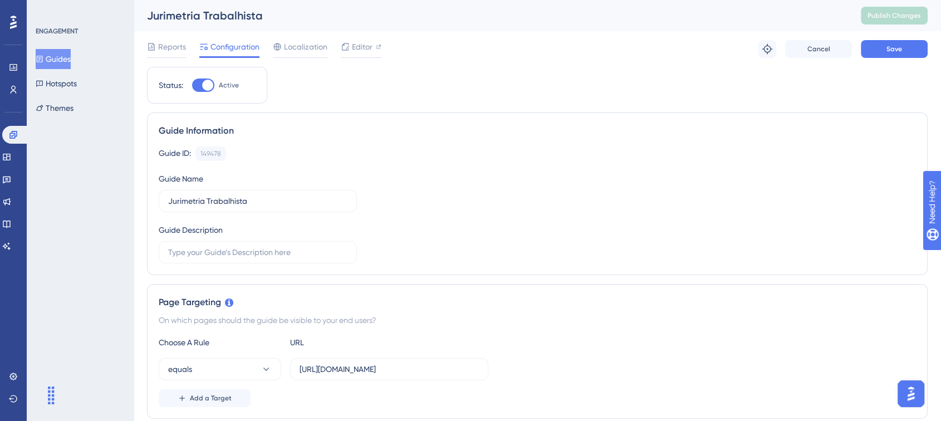
click at [428, 190] on div "Guide ID: 149478 Copy Guide Name Jurimetria Trabalhista Guide Description" at bounding box center [537, 204] width 757 height 117
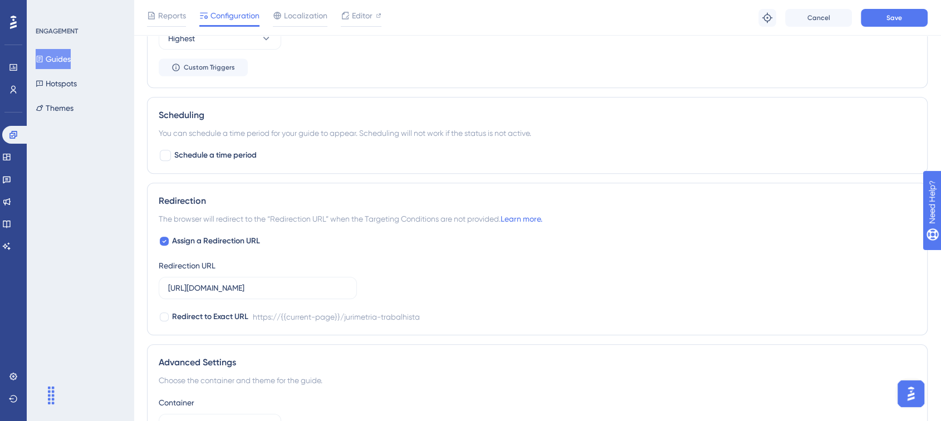
scroll to position [905, 0]
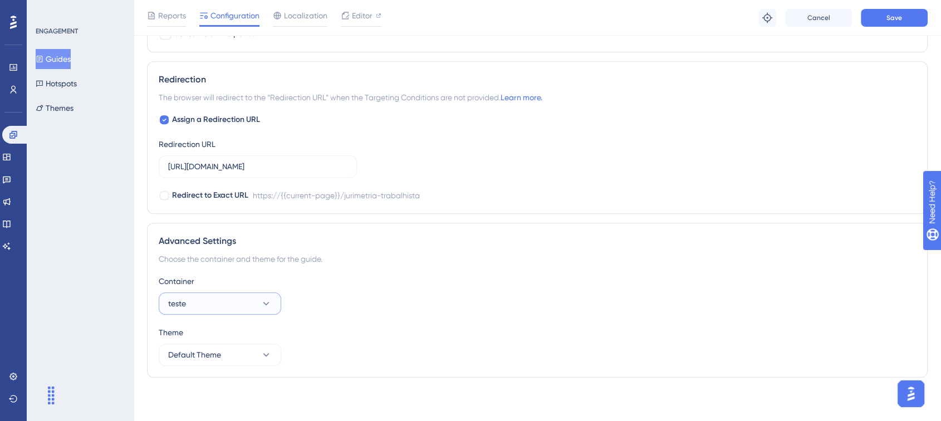
click at [241, 304] on button "teste" at bounding box center [220, 303] width 123 height 22
click at [213, 340] on div "Produção Produção" at bounding box center [220, 337] width 90 height 22
click at [478, 300] on div "Container Produção" at bounding box center [537, 295] width 757 height 40
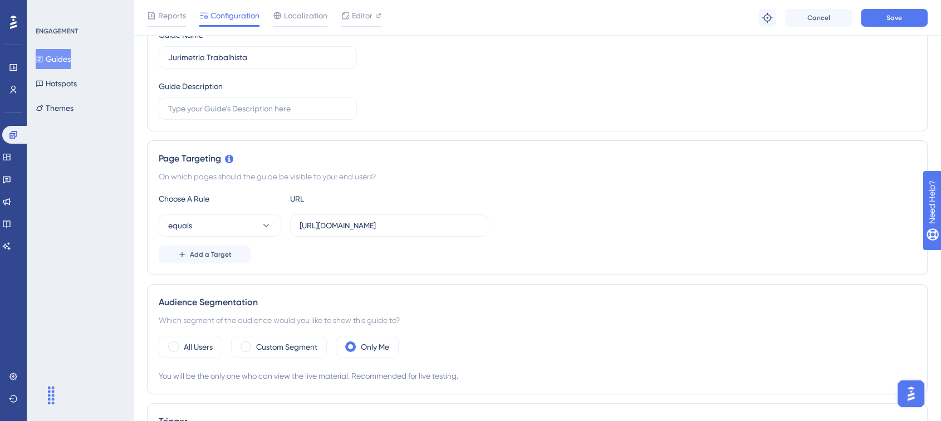
scroll to position [0, 0]
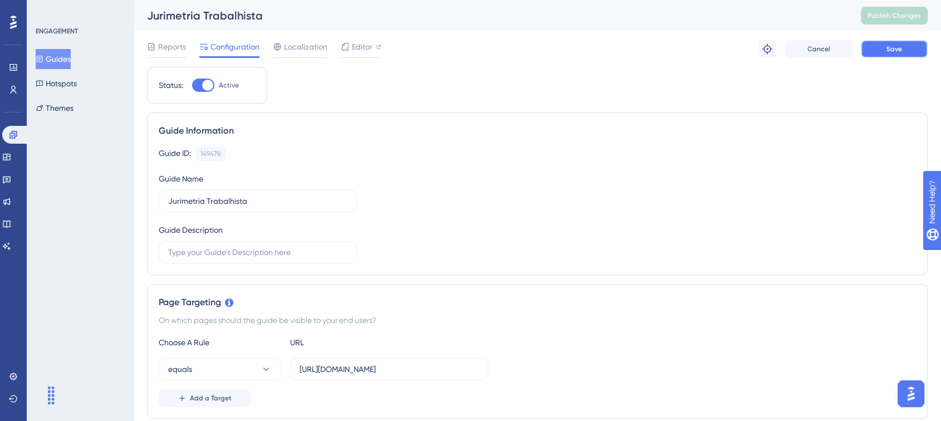
click at [899, 53] on span "Save" at bounding box center [895, 49] width 16 height 9
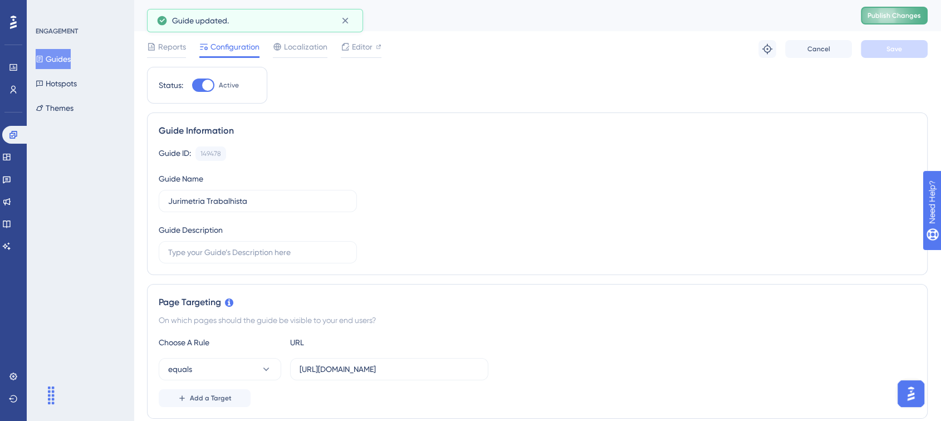
click at [912, 18] on span "Publish Changes" at bounding box center [894, 15] width 53 height 9
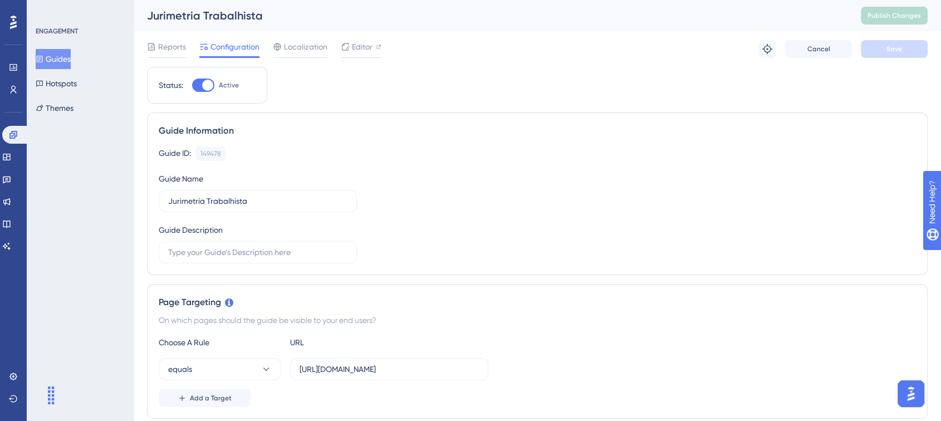
click at [70, 58] on button "Guides" at bounding box center [53, 59] width 35 height 20
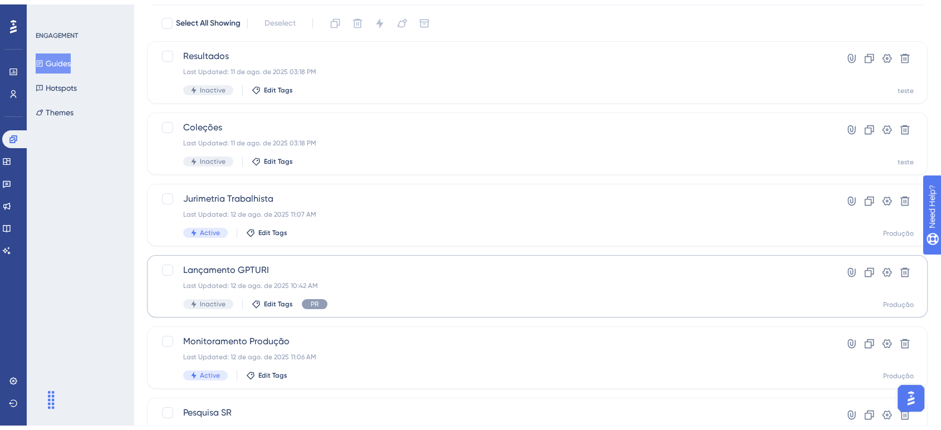
scroll to position [126, 0]
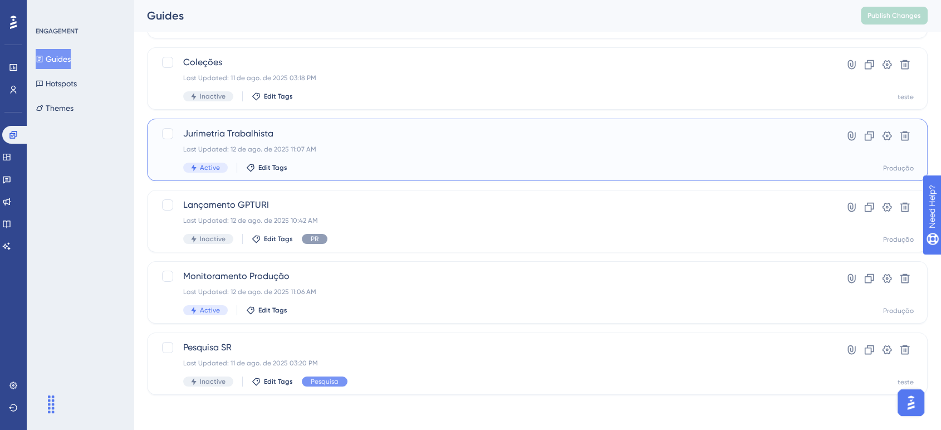
click at [347, 145] on div "Last Updated: 12 de ago. de 2025 11:07 AM" at bounding box center [492, 149] width 619 height 9
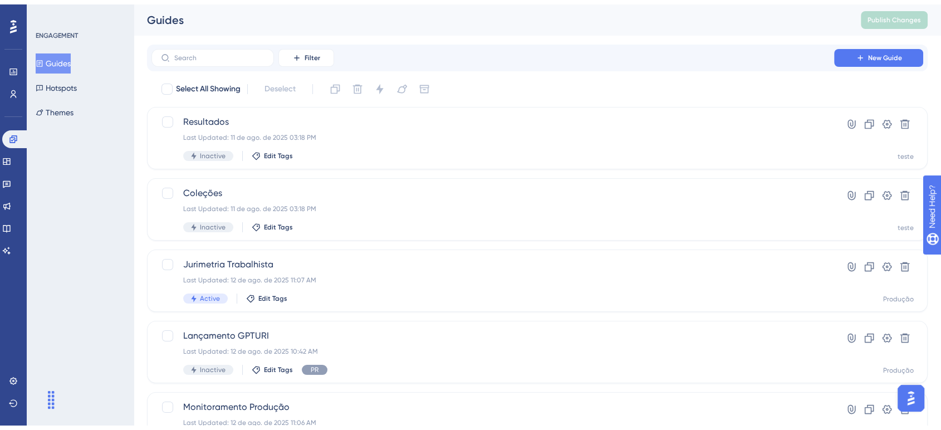
scroll to position [126, 0]
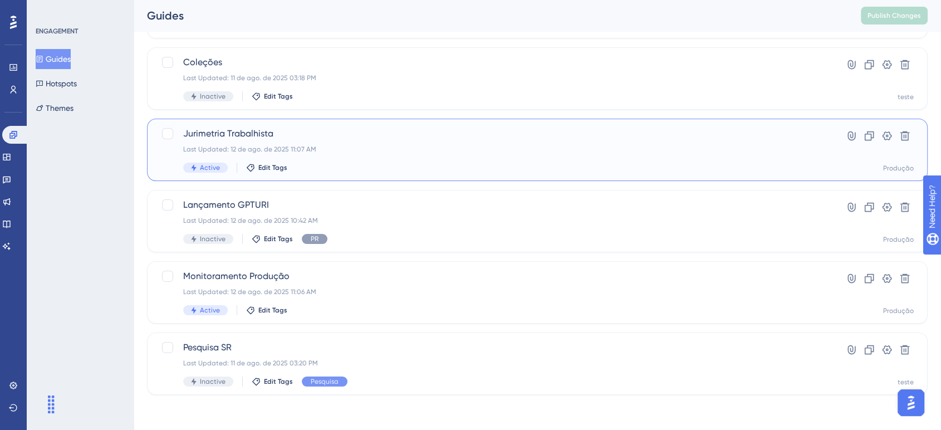
click at [234, 133] on span "Jurimetria Trabalhista" at bounding box center [492, 133] width 619 height 13
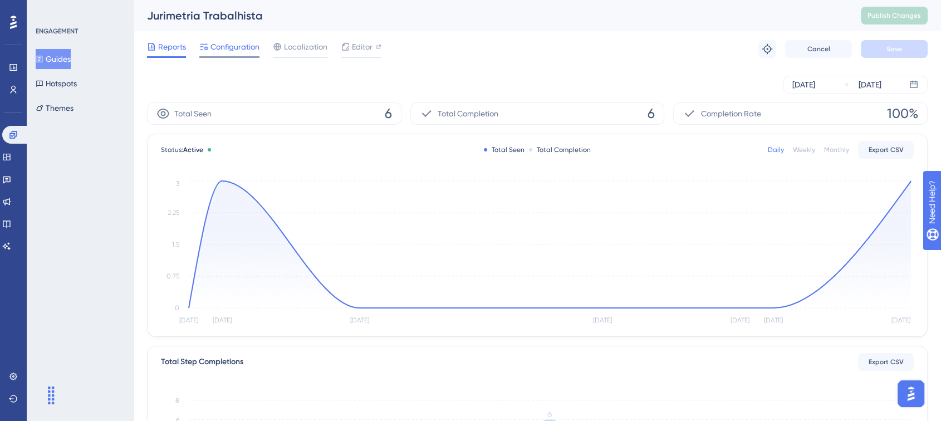
click at [218, 52] on span "Configuration" at bounding box center [235, 46] width 49 height 13
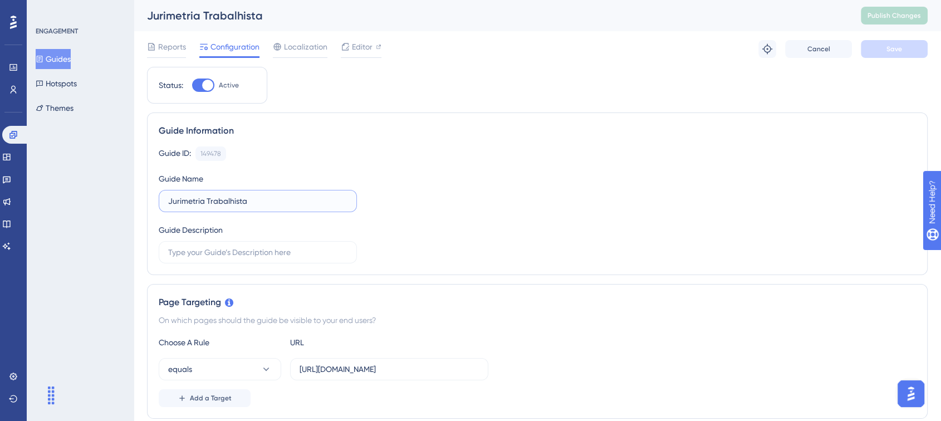
click at [273, 205] on input "Jurimetria Trabalhista" at bounding box center [257, 201] width 179 height 12
type input "Jurimetria Trabalhista Produção"
click at [490, 191] on div "Guide ID: 149478 Copy Guide Name Jurimetria Trabalhista Produção Guide Descript…" at bounding box center [537, 204] width 757 height 117
click at [887, 50] on span "Save" at bounding box center [895, 49] width 16 height 9
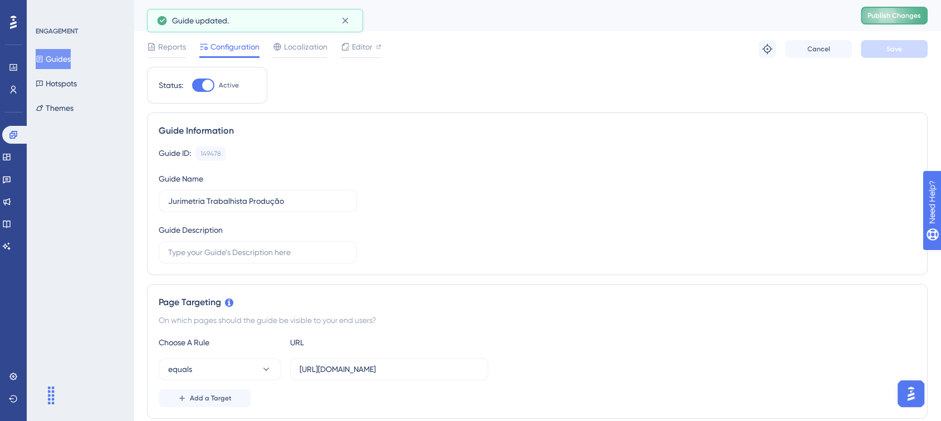
click at [905, 19] on span "Publish Changes" at bounding box center [894, 15] width 53 height 9
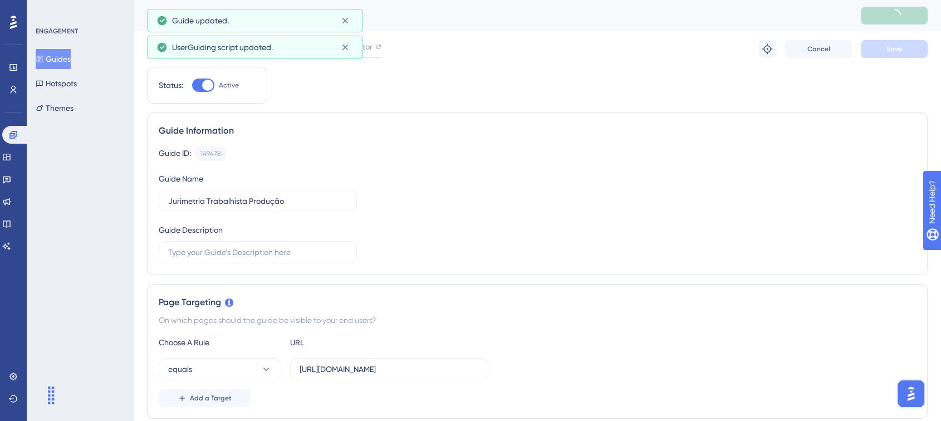
click at [53, 56] on button "Guides" at bounding box center [53, 59] width 35 height 20
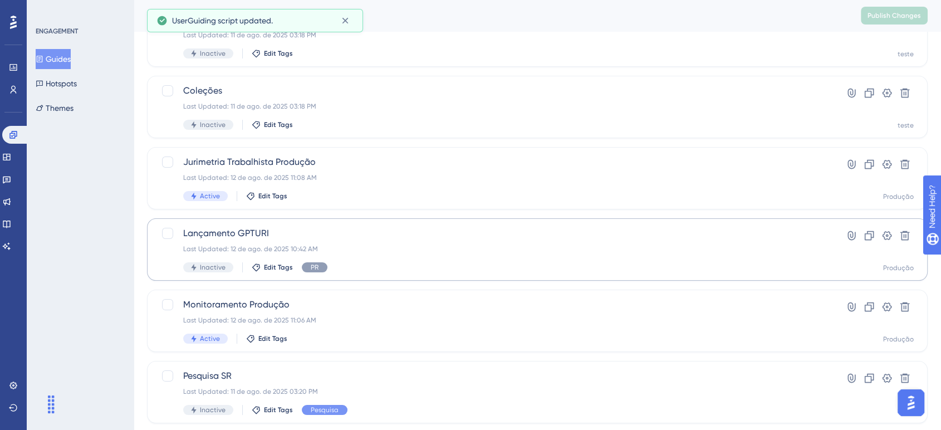
scroll to position [126, 0]
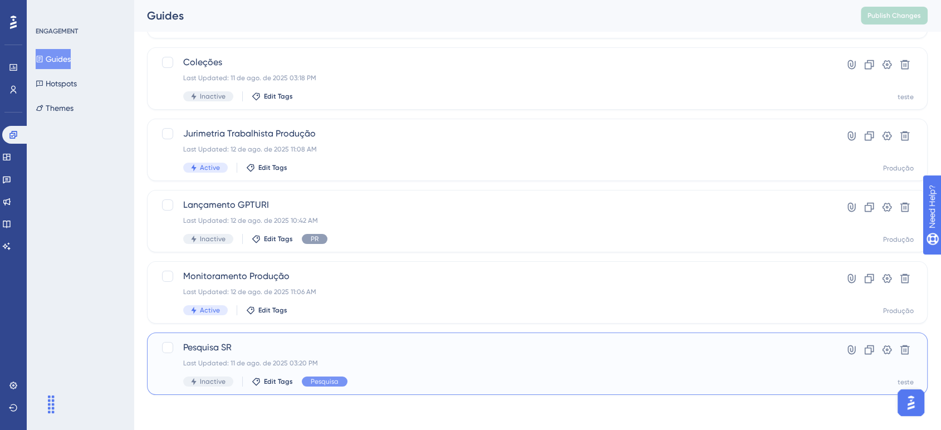
click at [366, 347] on span "Pesquisa SR" at bounding box center [492, 347] width 619 height 13
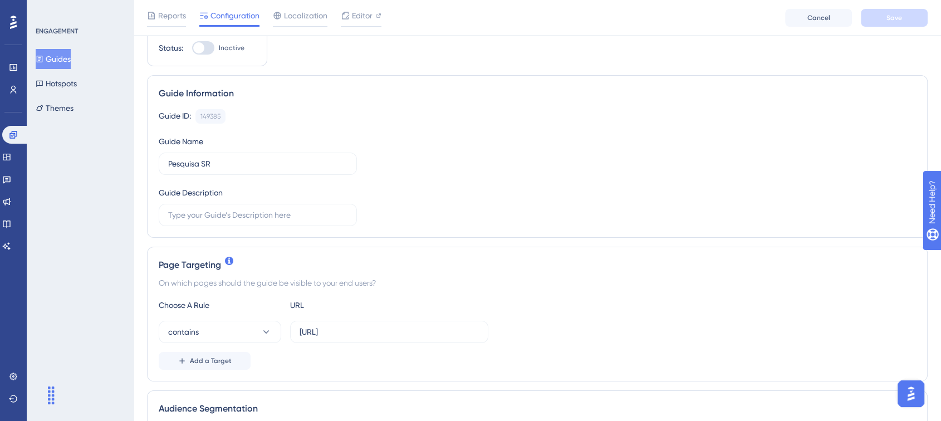
scroll to position [185, 0]
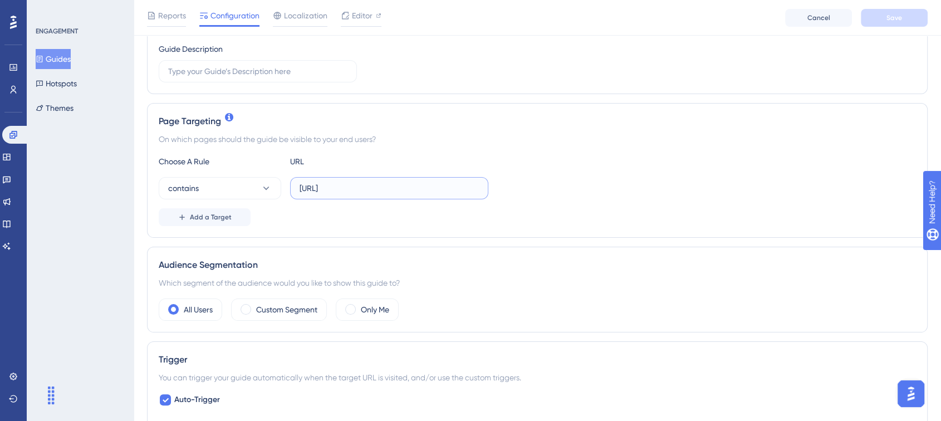
click at [375, 193] on input "http://localhost:3000/pesquisa" at bounding box center [389, 188] width 179 height 12
paste input "s://app.turivius.com"
type input "https://app.turivius.com/pesquisa"
click at [594, 199] on div "Choose A Rule URL contains https://app.turivius.com/pesquisa Add a Target" at bounding box center [537, 190] width 757 height 71
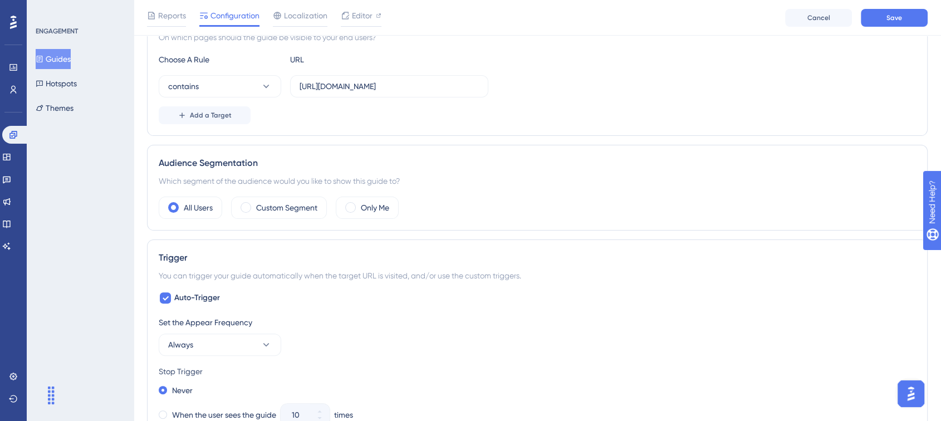
scroll to position [433, 0]
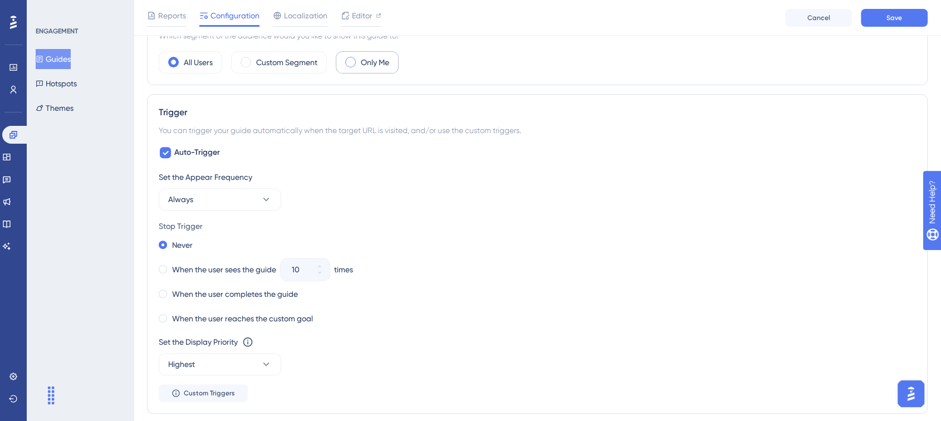
click at [353, 65] on span at bounding box center [350, 62] width 11 height 11
click at [359, 58] on input "radio" at bounding box center [359, 58] width 0 height 0
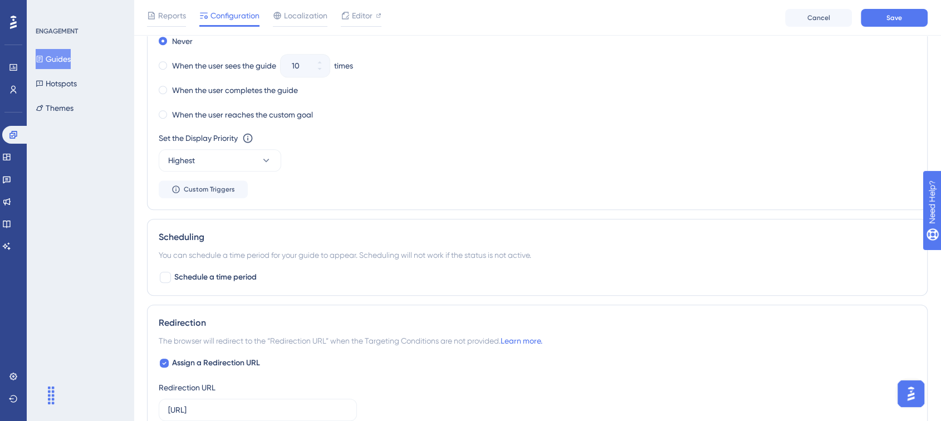
scroll to position [742, 0]
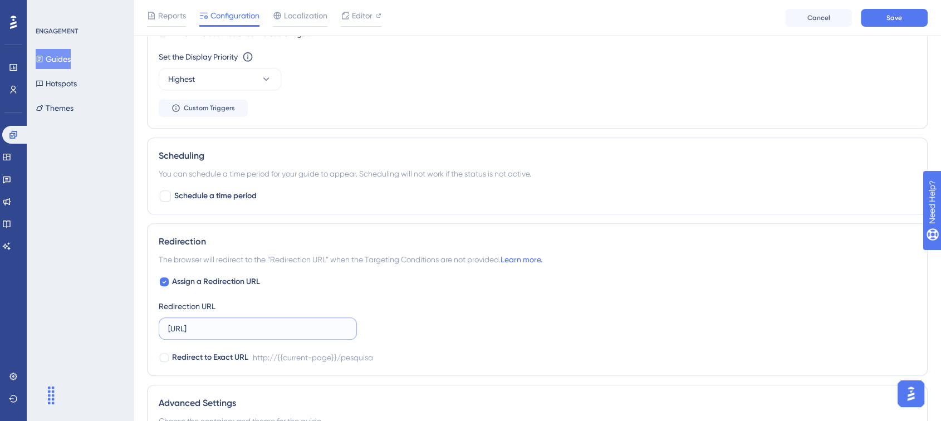
click at [294, 322] on input "http://localhost:3000/pesquisa" at bounding box center [257, 328] width 179 height 12
paste input "s://app.turivius.com"
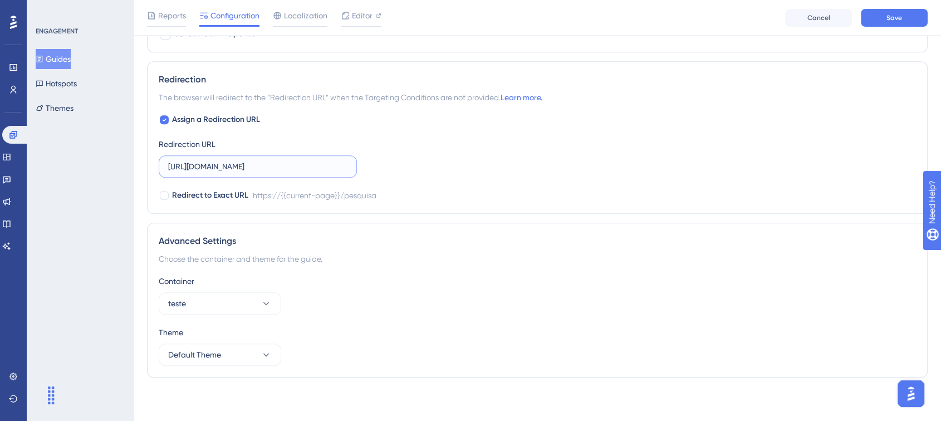
scroll to position [905, 0]
type input "https://app.turivius.com/pesquisa"
click at [252, 305] on button "teste" at bounding box center [220, 303] width 123 height 22
click at [224, 343] on div "Produção Produção" at bounding box center [220, 337] width 90 height 22
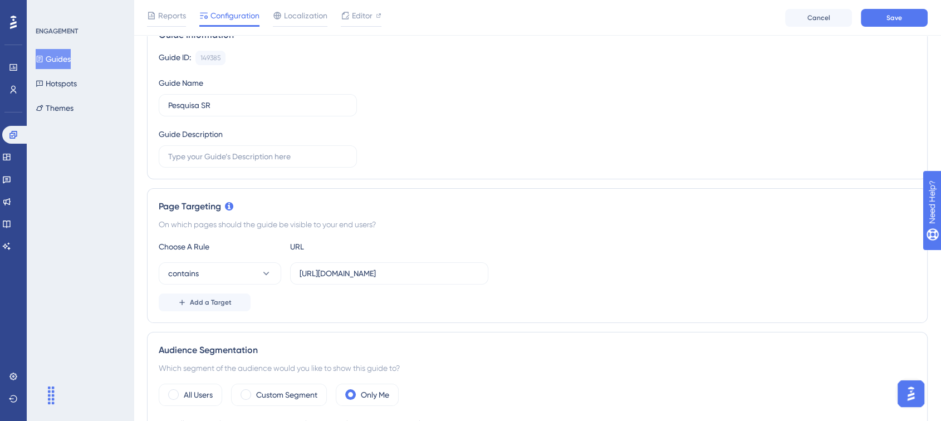
scroll to position [0, 0]
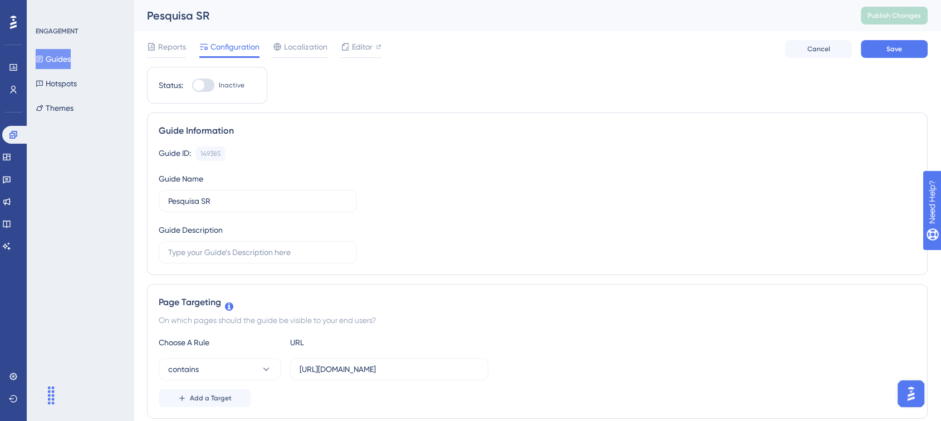
click at [210, 88] on div at bounding box center [203, 85] width 22 height 13
click at [192, 86] on input "Inactive" at bounding box center [192, 85] width 1 height 1
checkbox input "true"
click at [349, 48] on icon at bounding box center [345, 46] width 9 height 9
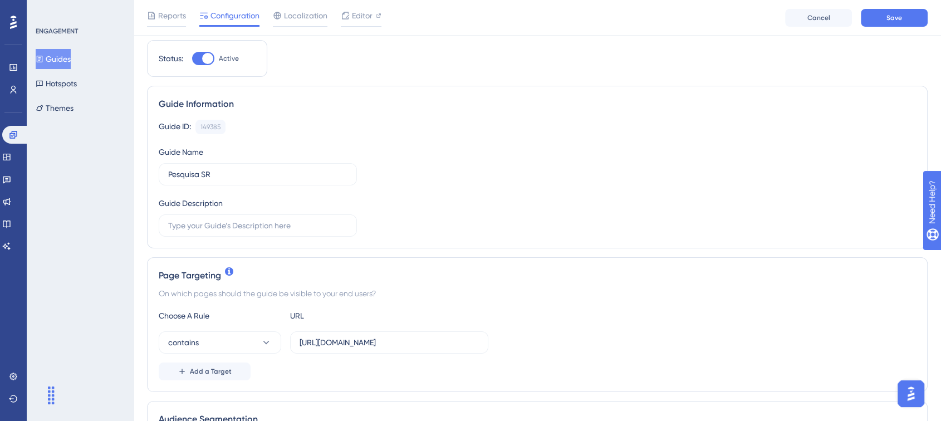
scroll to position [62, 0]
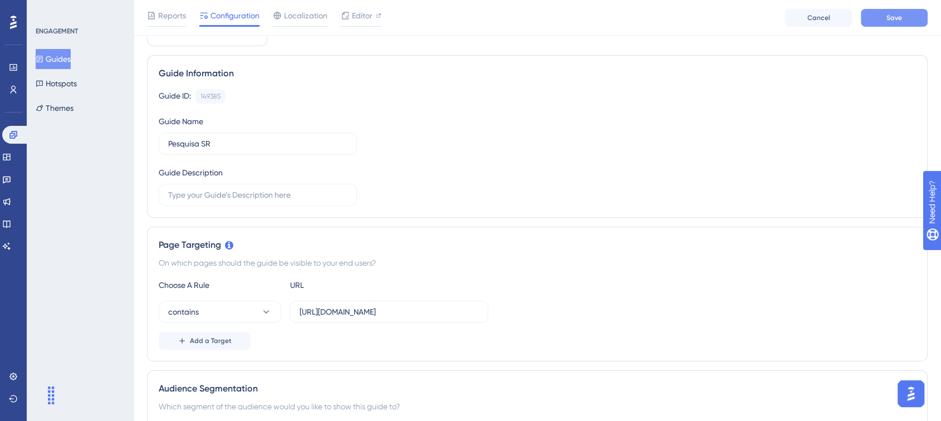
click at [871, 19] on button "Save" at bounding box center [894, 18] width 67 height 18
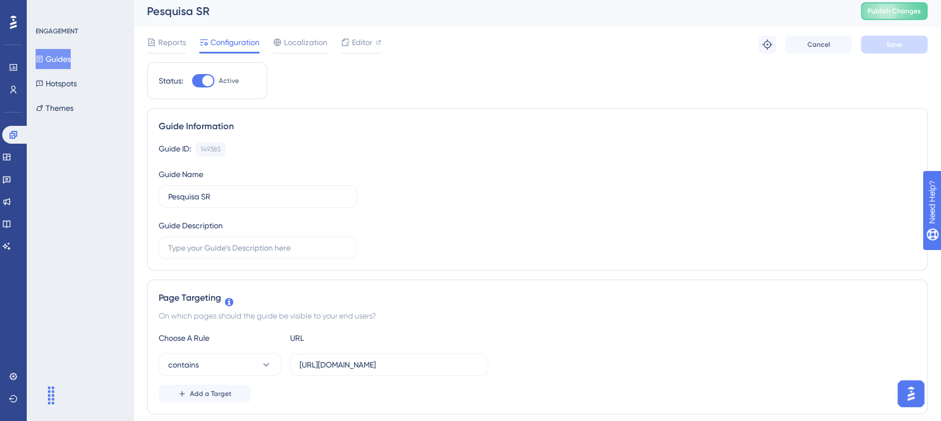
scroll to position [0, 0]
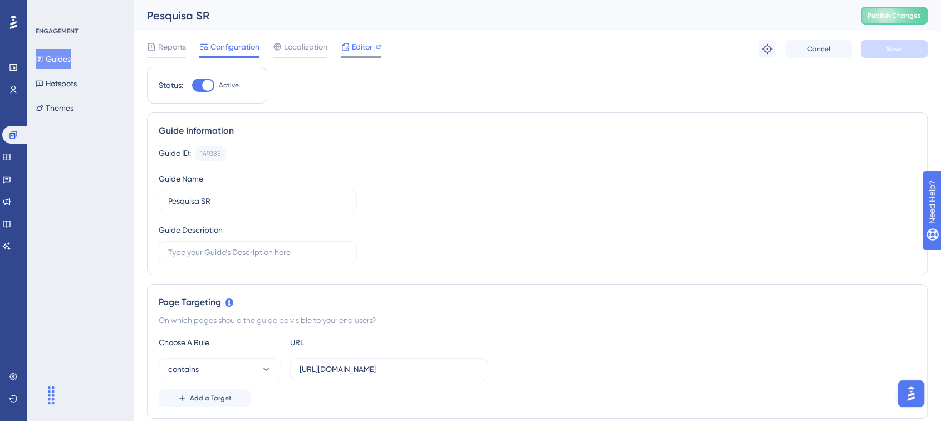
click at [369, 47] on span "Editor" at bounding box center [362, 46] width 21 height 13
drag, startPoint x: 203, startPoint y: 204, endPoint x: 249, endPoint y: 194, distance: 46.6
click at [246, 196] on input "Pesquisa SR" at bounding box center [257, 201] width 179 height 12
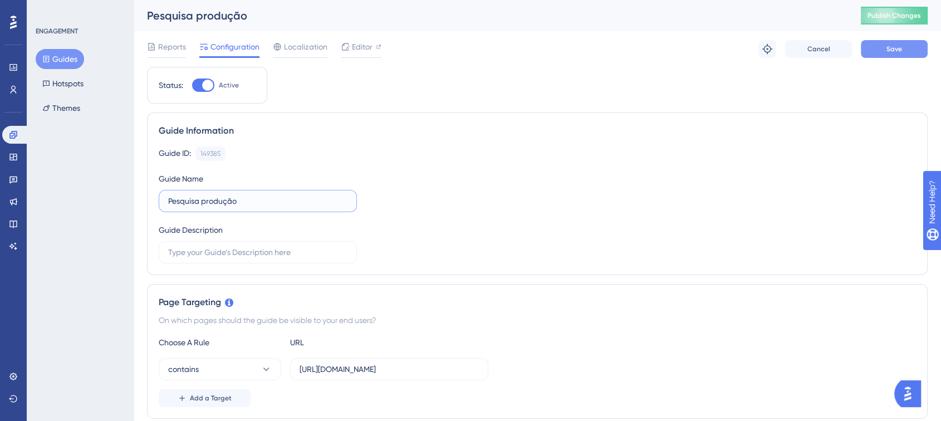
type input "Pesquisa produção"
click at [908, 57] on button "Save" at bounding box center [894, 49] width 67 height 18
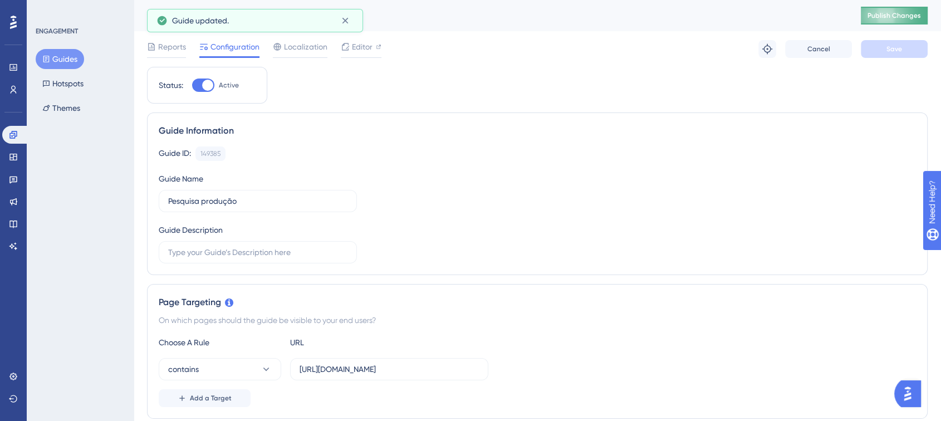
click at [912, 23] on button "Publish Changes" at bounding box center [894, 16] width 67 height 18
click at [775, 52] on button at bounding box center [768, 49] width 18 height 18
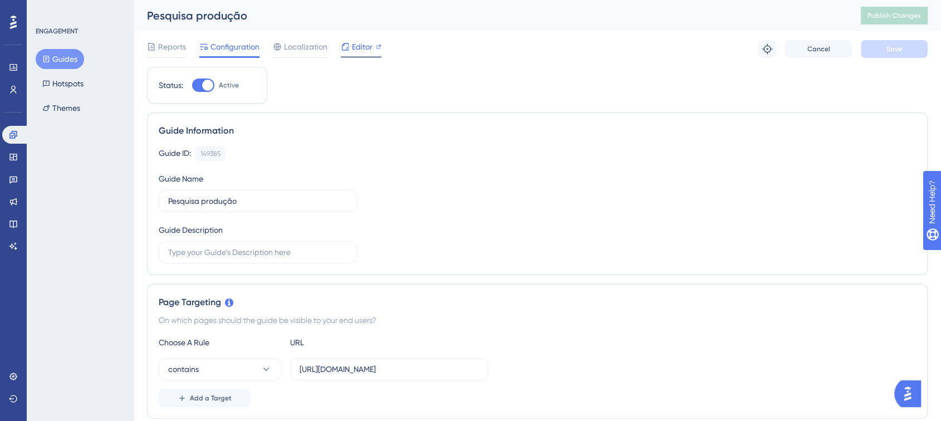
click at [366, 47] on span "Editor" at bounding box center [362, 46] width 21 height 13
click at [881, 11] on span "Publish Changes" at bounding box center [894, 15] width 53 height 9
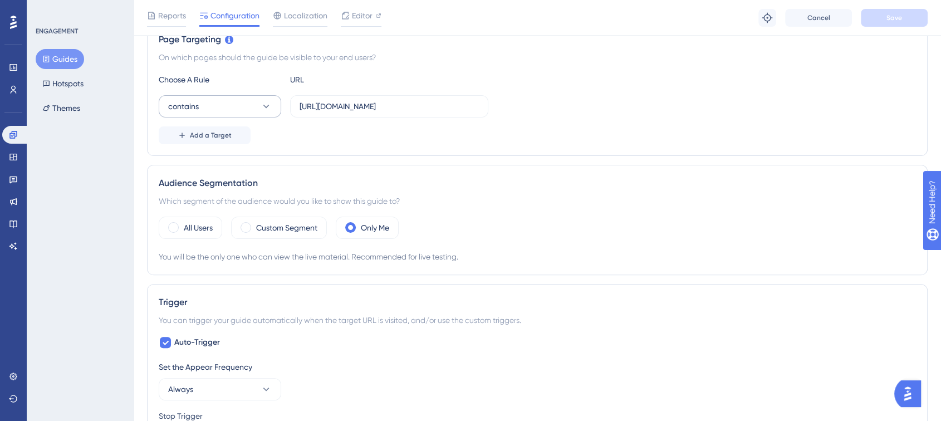
scroll to position [224, 0]
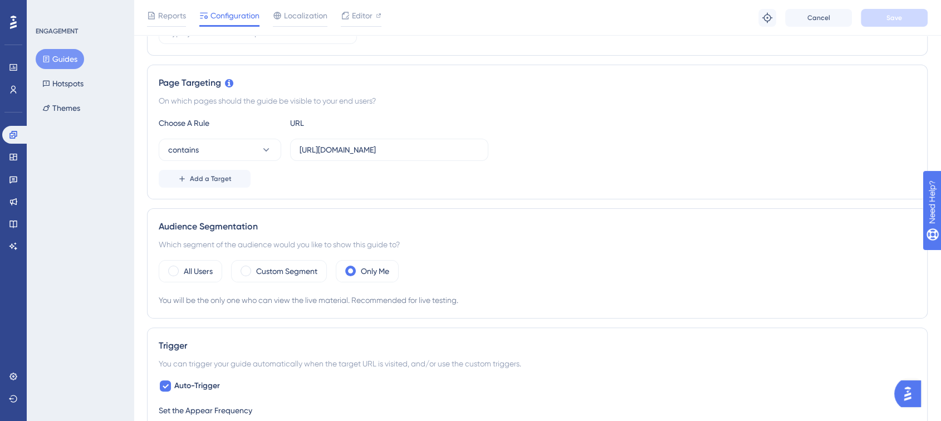
click at [66, 62] on button "Guides" at bounding box center [60, 59] width 48 height 20
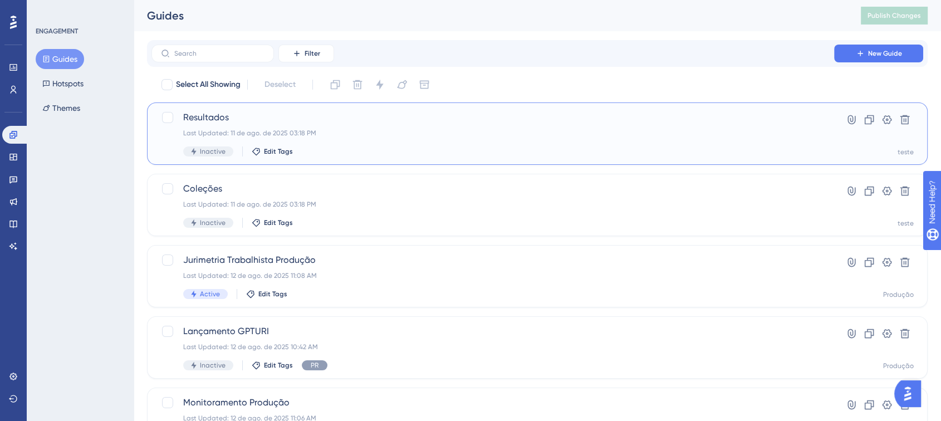
click at [383, 129] on div "Last Updated: 11 de ago. de 2025 03:18 PM" at bounding box center [492, 133] width 619 height 9
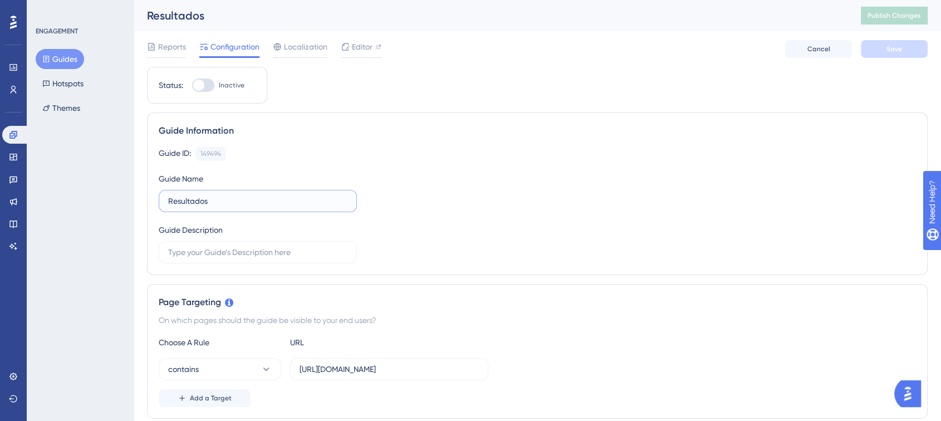
click at [242, 199] on input "Resultados" at bounding box center [257, 201] width 179 height 12
type input "Resultados produção"
click at [426, 160] on div "Guide ID: 149494 Copy Guide Name Resultados produção Guide Description" at bounding box center [537, 204] width 757 height 117
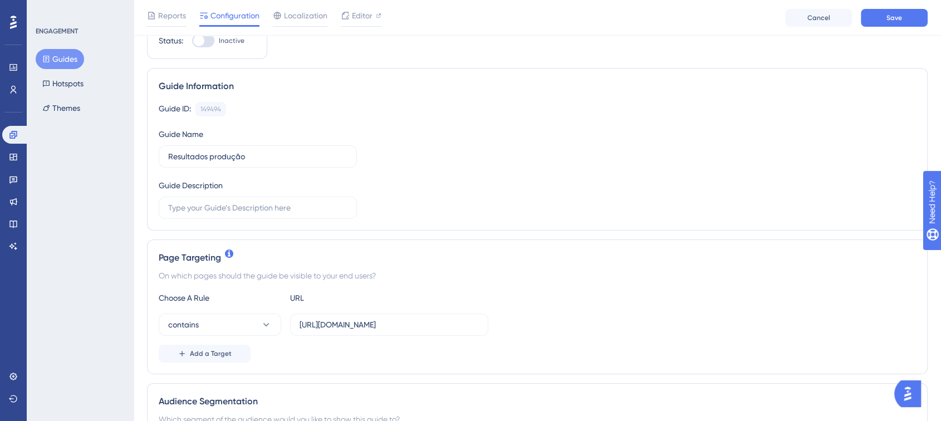
scroll to position [124, 0]
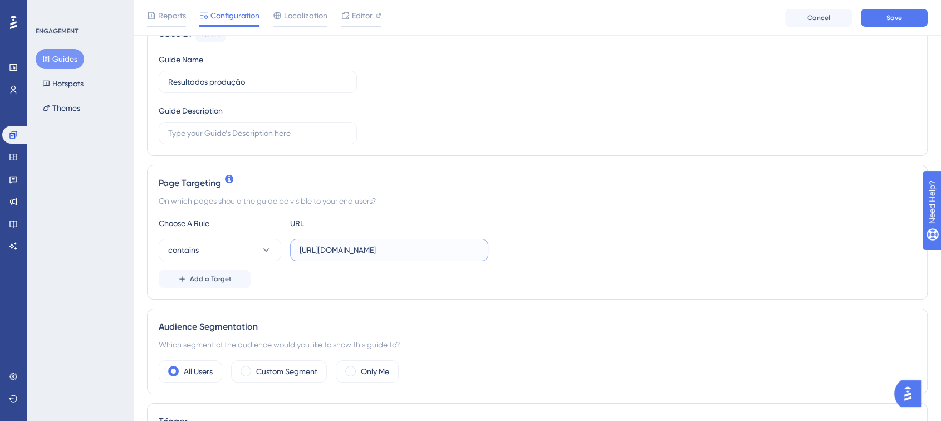
click at [351, 255] on input "[URL][DOMAIN_NAME]" at bounding box center [389, 250] width 179 height 12
paste input "text"
type input "[URL][DOMAIN_NAME]"
click at [515, 226] on div "Choose A Rule URL" at bounding box center [537, 223] width 757 height 13
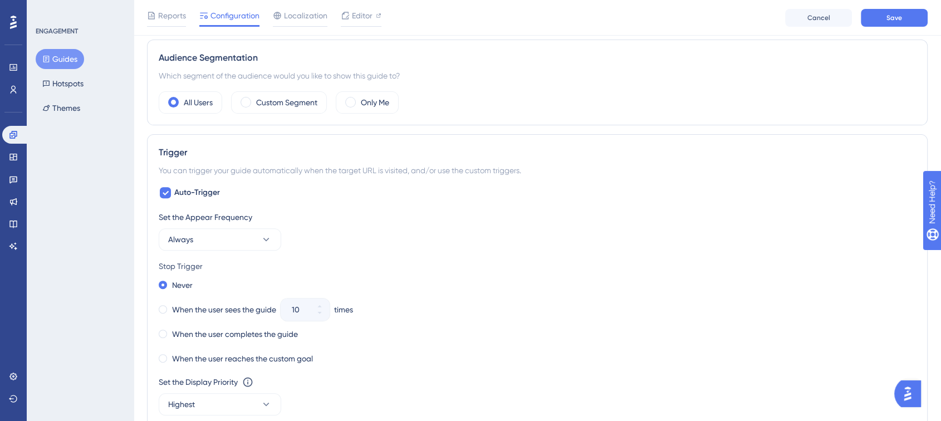
scroll to position [371, 0]
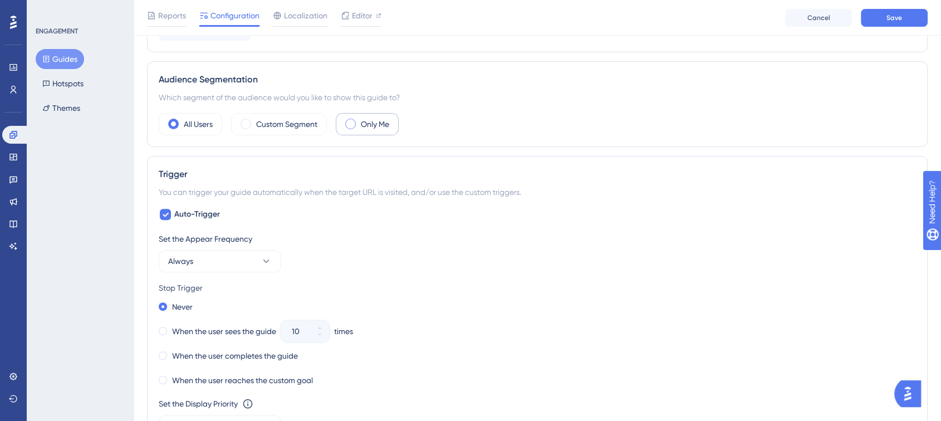
click at [356, 129] on div "Only Me" at bounding box center [367, 124] width 63 height 22
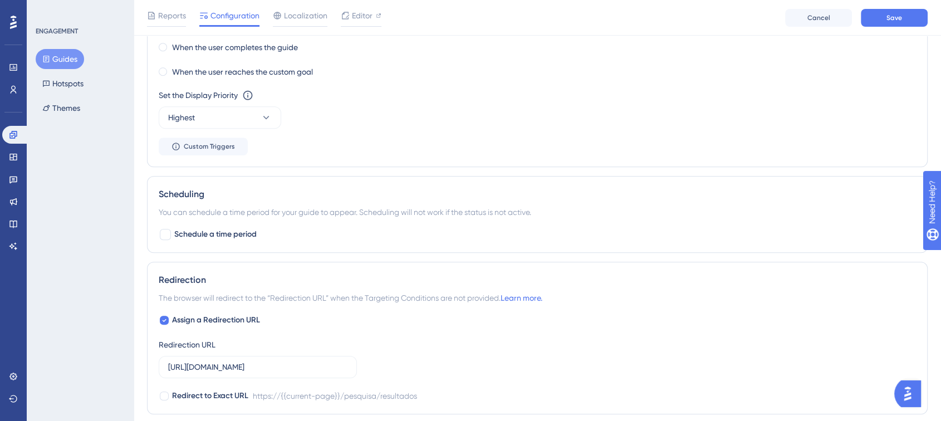
scroll to position [804, 0]
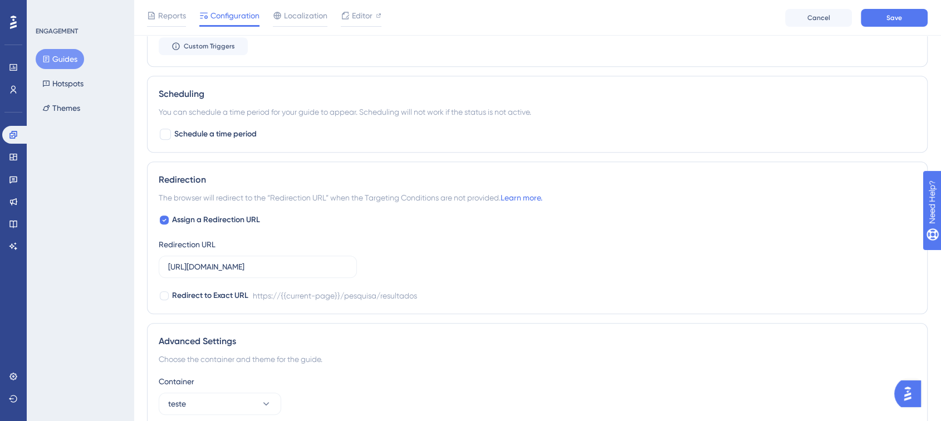
click at [316, 292] on div "https://{{current-page}}/pesquisa/resultados" at bounding box center [335, 295] width 164 height 13
click at [299, 261] on input "https://app.turivius-showroom.com/pesquisa/resultados" at bounding box center [257, 267] width 179 height 12
paste input "text"
type input "https://app.turivius.com/pesquisa/resultados"
click at [466, 261] on div "Assign a Redirection URL Redirection URL https://app.turivius.com/pesquisa/resu…" at bounding box center [537, 257] width 757 height 89
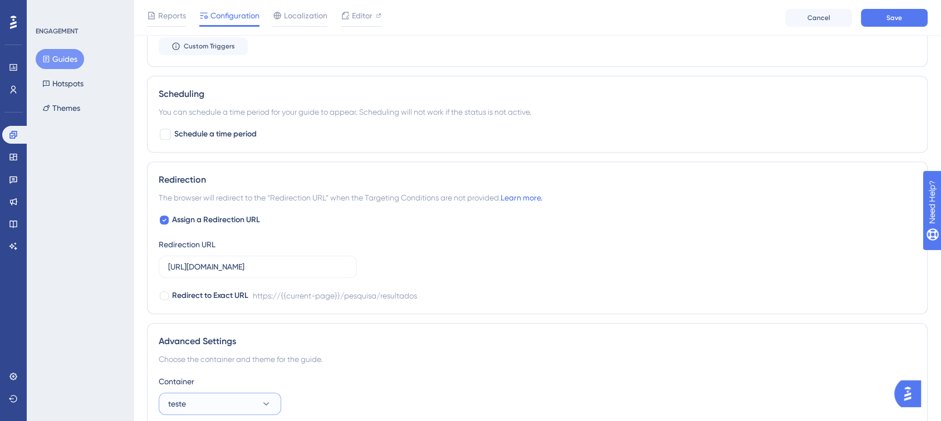
click at [271, 394] on button "teste" at bounding box center [220, 404] width 123 height 22
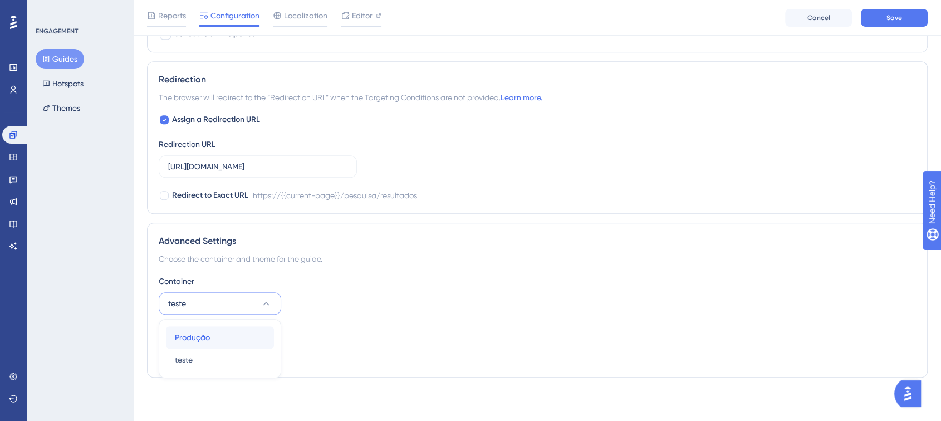
click at [222, 345] on div "Produção Produção" at bounding box center [220, 337] width 90 height 22
click at [520, 294] on div "Container Produção" at bounding box center [537, 295] width 757 height 40
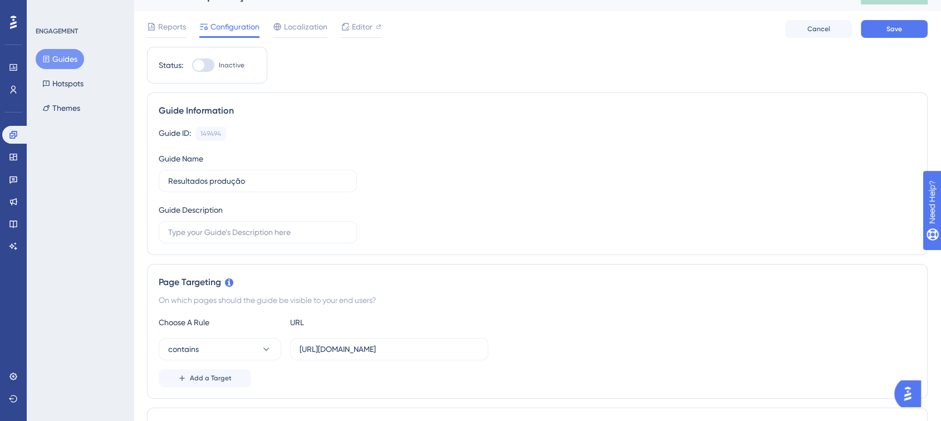
scroll to position [0, 0]
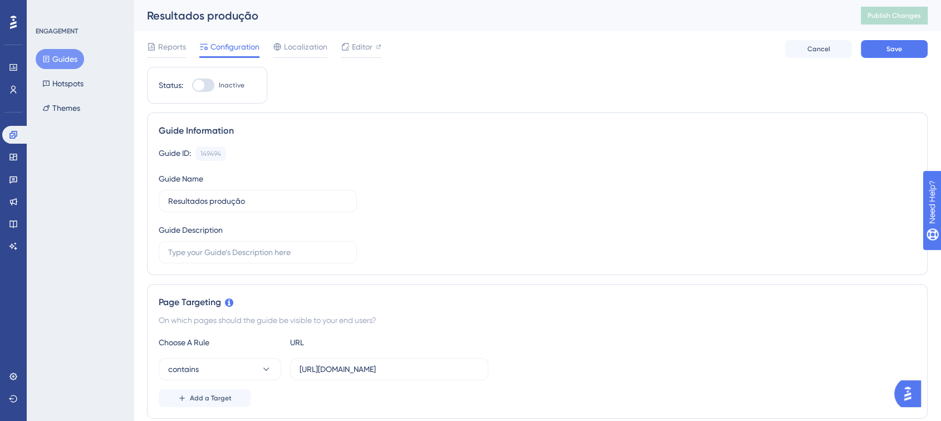
click at [218, 85] on label "Inactive" at bounding box center [218, 85] width 52 height 13
click at [192, 85] on input "Inactive" at bounding box center [192, 85] width 1 height 1
checkbox input "true"
click at [883, 52] on button "Save" at bounding box center [894, 49] width 67 height 18
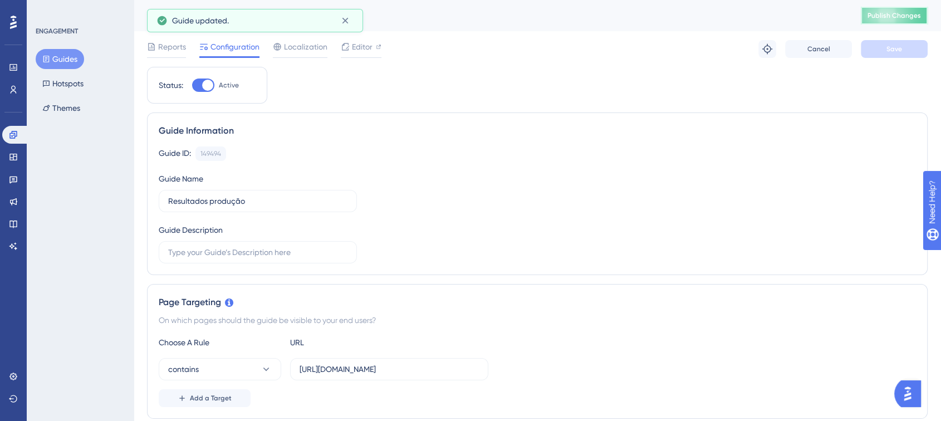
click at [913, 17] on span "Publish Changes" at bounding box center [894, 15] width 53 height 9
click at [345, 43] on icon at bounding box center [345, 46] width 9 height 9
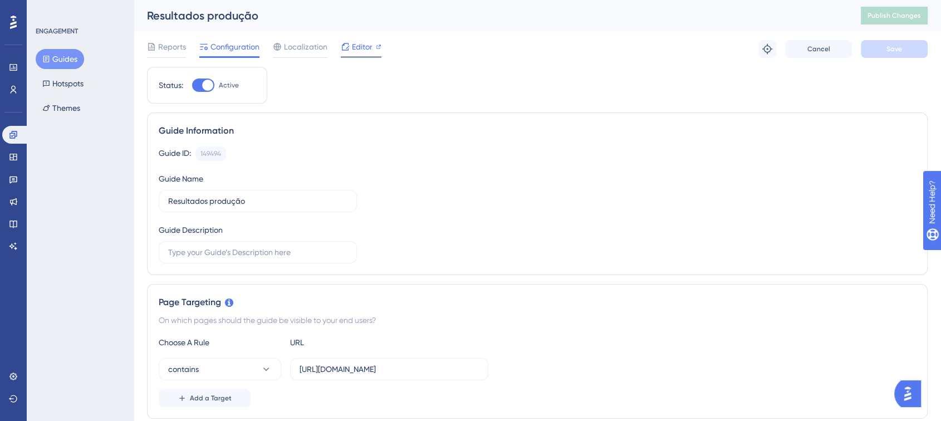
click at [348, 50] on icon at bounding box center [345, 46] width 7 height 7
click at [900, 16] on span "Publish Changes" at bounding box center [894, 15] width 53 height 9
click at [895, 15] on span "Publish Changes" at bounding box center [894, 15] width 53 height 9
click at [66, 64] on button "Guides" at bounding box center [60, 59] width 48 height 20
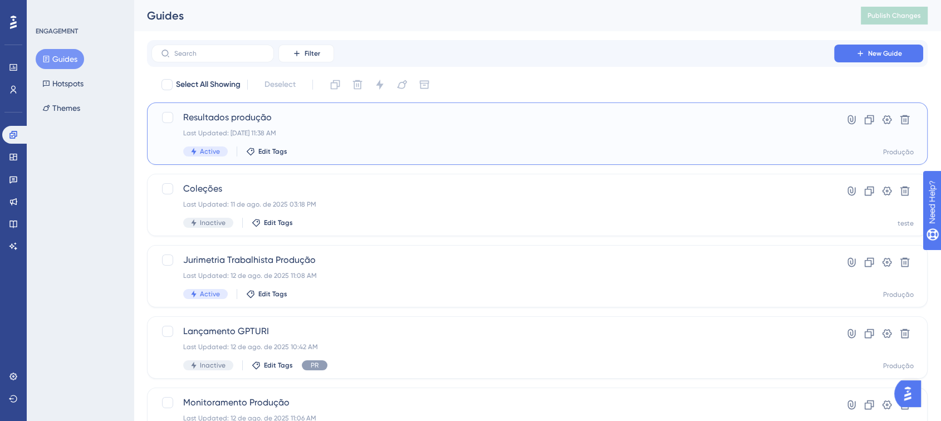
click at [291, 118] on span "Resultados produção" at bounding box center [492, 117] width 619 height 13
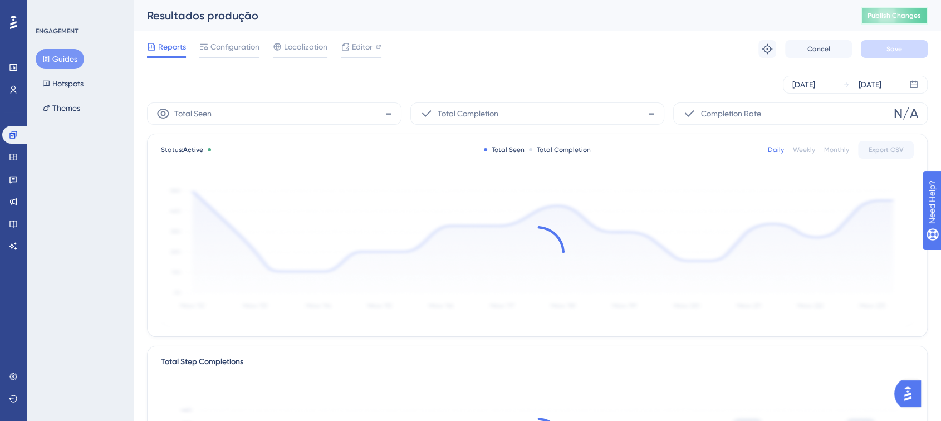
click at [913, 11] on span "Publish Changes" at bounding box center [894, 15] width 53 height 9
click at [892, 9] on button "Publish Changes" at bounding box center [894, 16] width 67 height 18
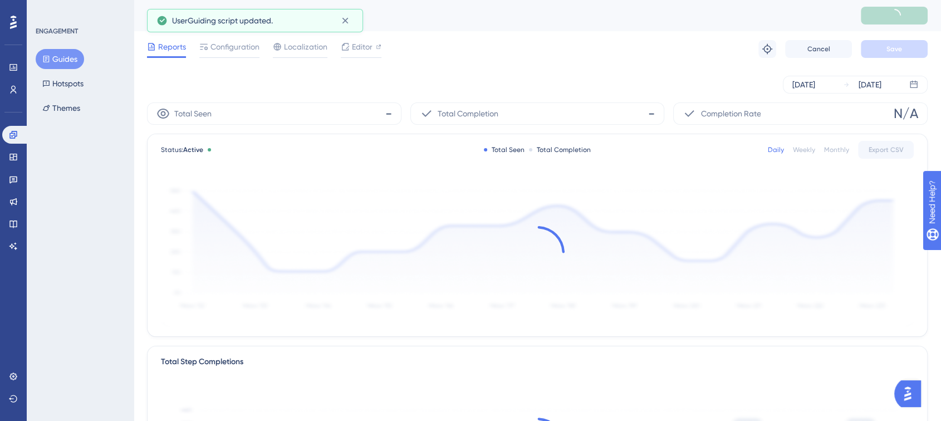
click at [61, 61] on button "Guides" at bounding box center [60, 59] width 48 height 20
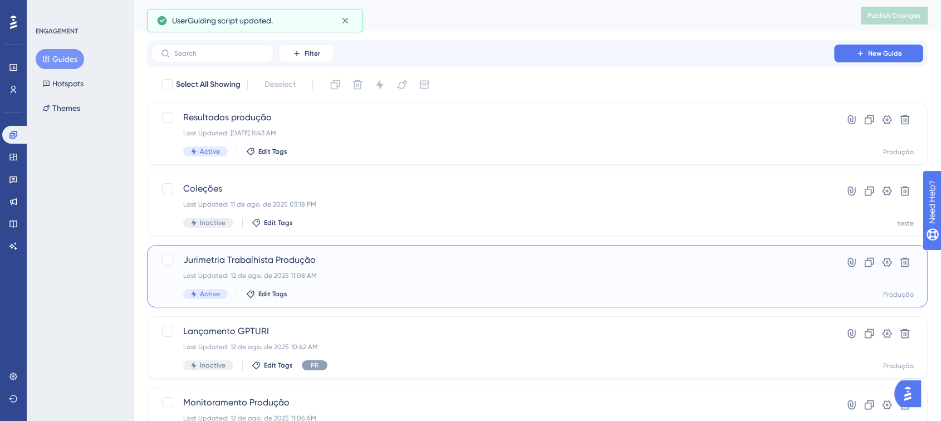
click at [381, 261] on span "Jurimetria Trabalhista Produção" at bounding box center [492, 259] width 619 height 13
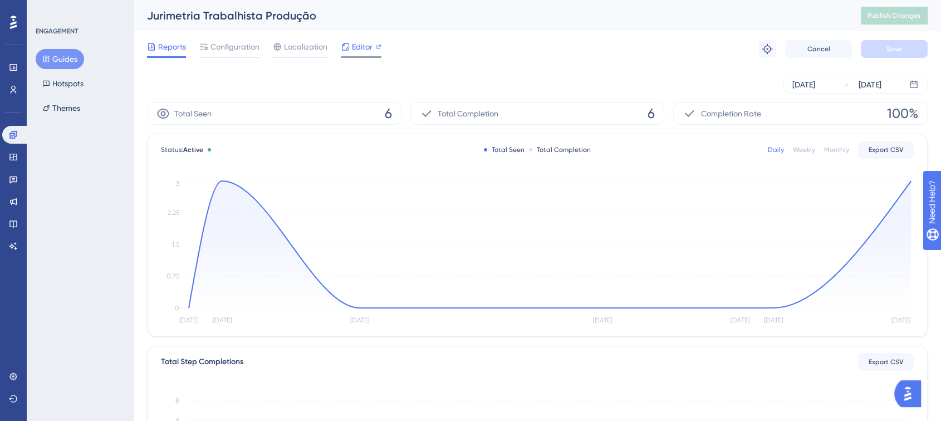
click at [356, 57] on div at bounding box center [361, 57] width 41 height 2
click at [72, 56] on button "Guides" at bounding box center [60, 59] width 48 height 20
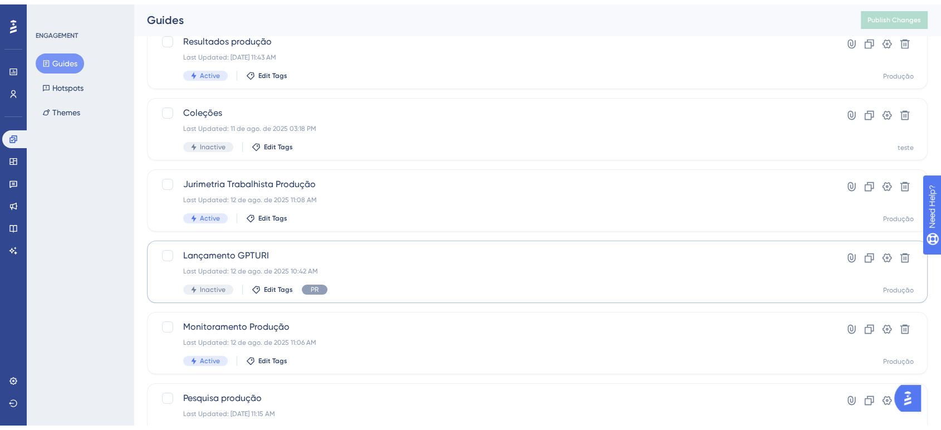
scroll to position [126, 0]
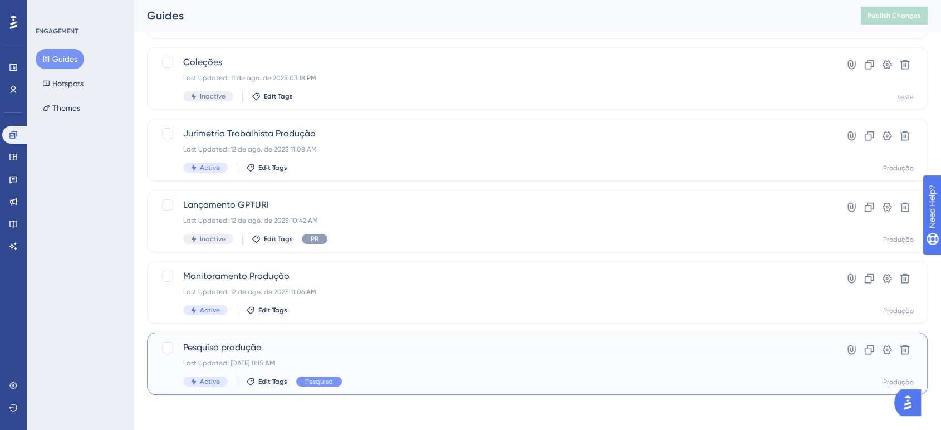
click at [292, 349] on span "Pesquisa produção" at bounding box center [492, 347] width 619 height 13
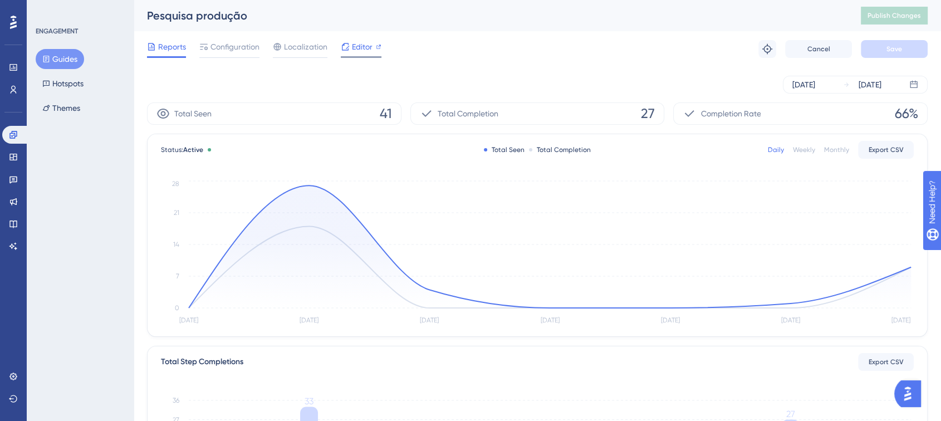
click at [365, 43] on span "Editor" at bounding box center [362, 46] width 21 height 13
click at [67, 48] on div "ENGAGEMENT Guides Hotspots Themes" at bounding box center [81, 72] width 90 height 91
click at [58, 53] on button "Guides" at bounding box center [60, 59] width 48 height 20
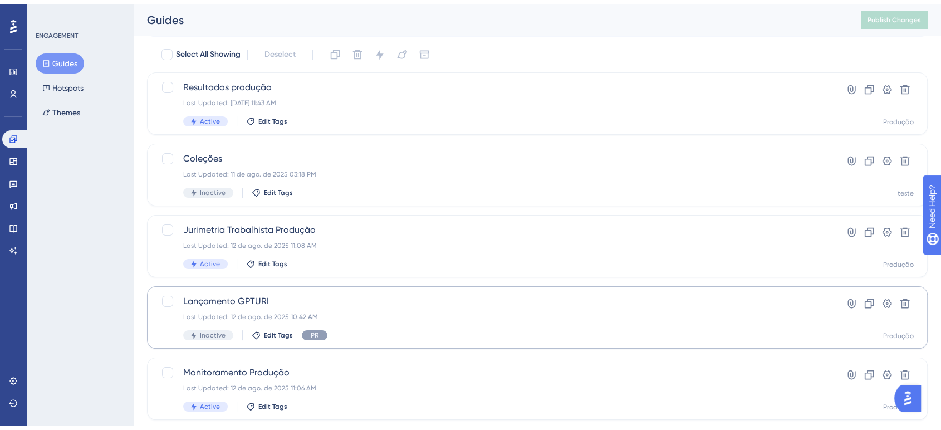
scroll to position [126, 0]
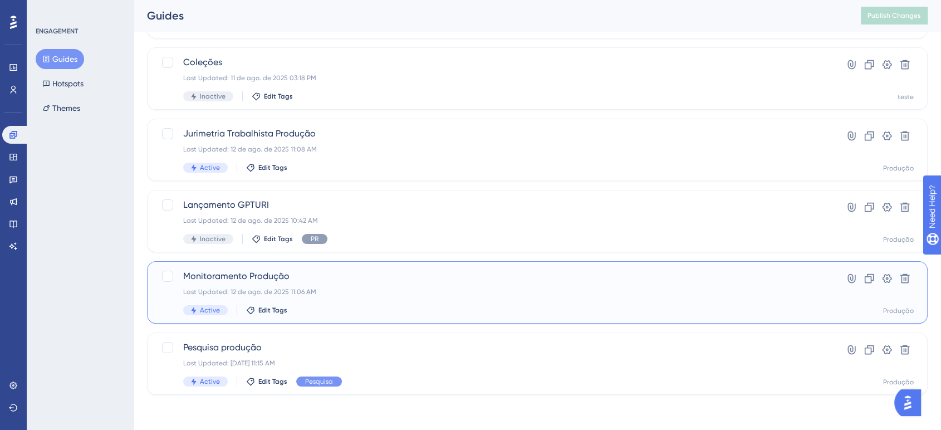
click at [353, 287] on div "Last Updated: 12 de ago. de 2025 11:06 AM" at bounding box center [492, 291] width 619 height 9
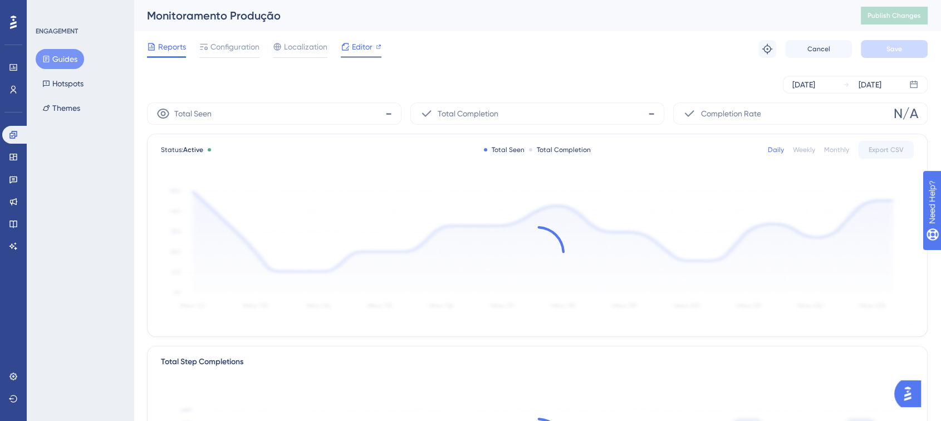
click at [371, 52] on span "Editor" at bounding box center [362, 46] width 21 height 13
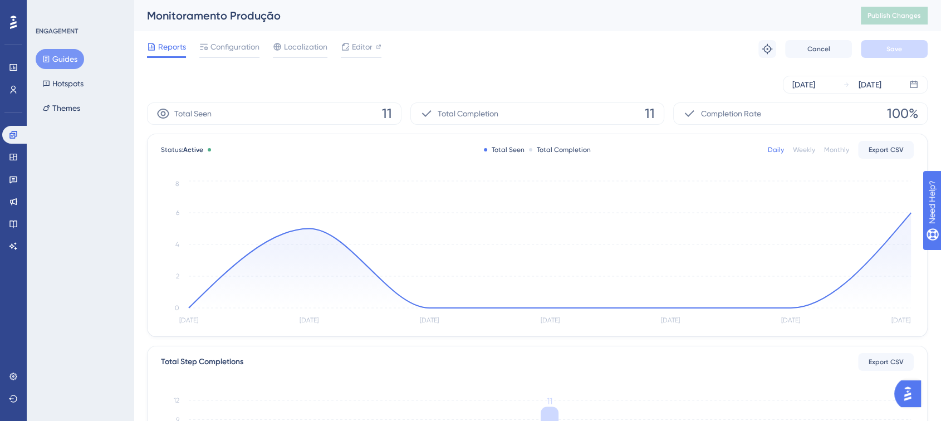
click at [52, 57] on button "Guides" at bounding box center [60, 59] width 48 height 20
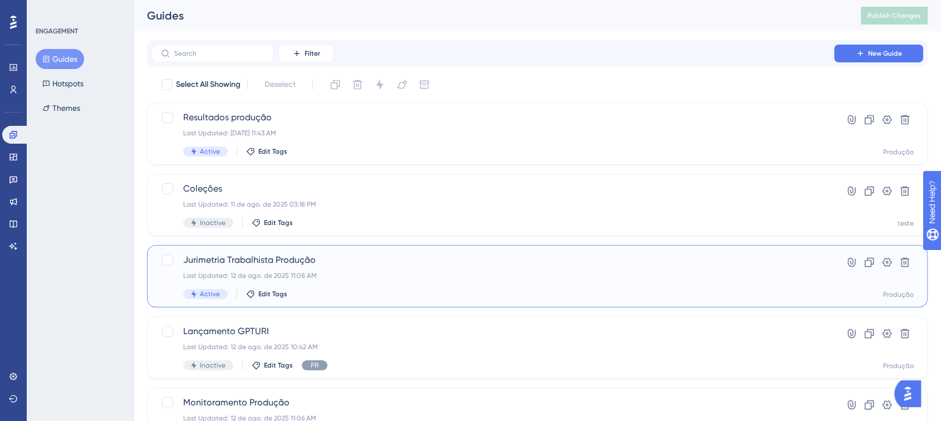
click at [329, 274] on div "Last Updated: 12 de ago. de 2025 11:08 AM" at bounding box center [492, 275] width 619 height 9
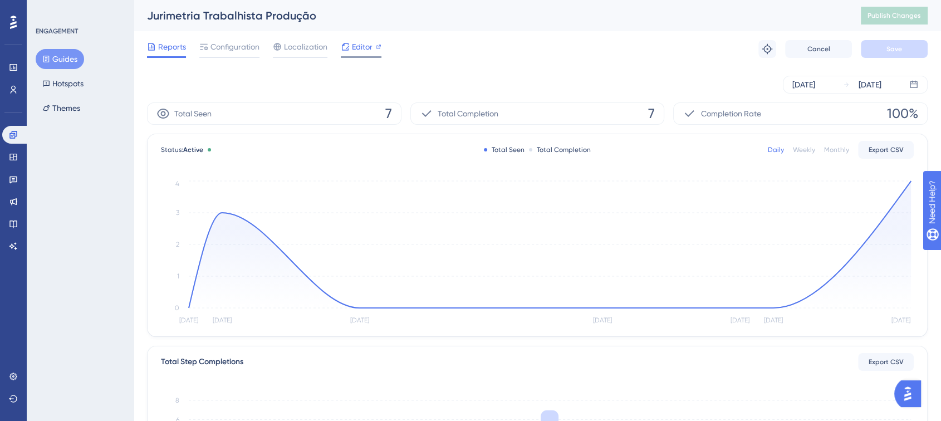
click at [355, 51] on span "Editor" at bounding box center [362, 46] width 21 height 13
click at [58, 55] on button "Guides" at bounding box center [60, 59] width 48 height 20
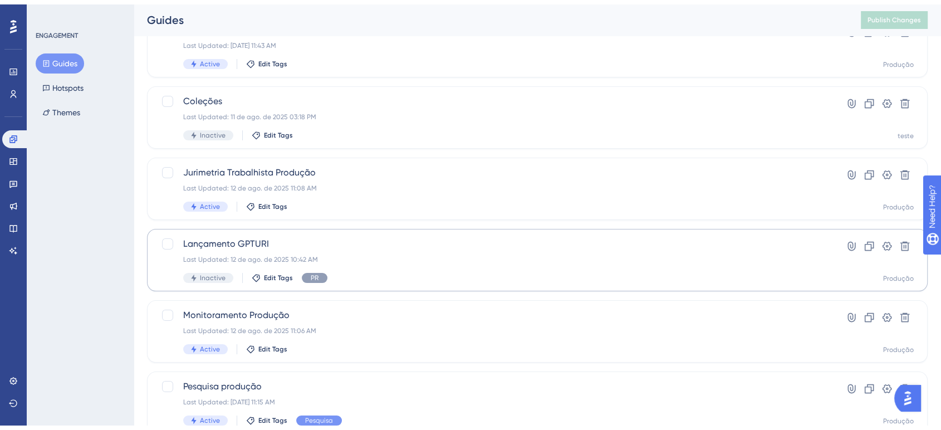
scroll to position [126, 0]
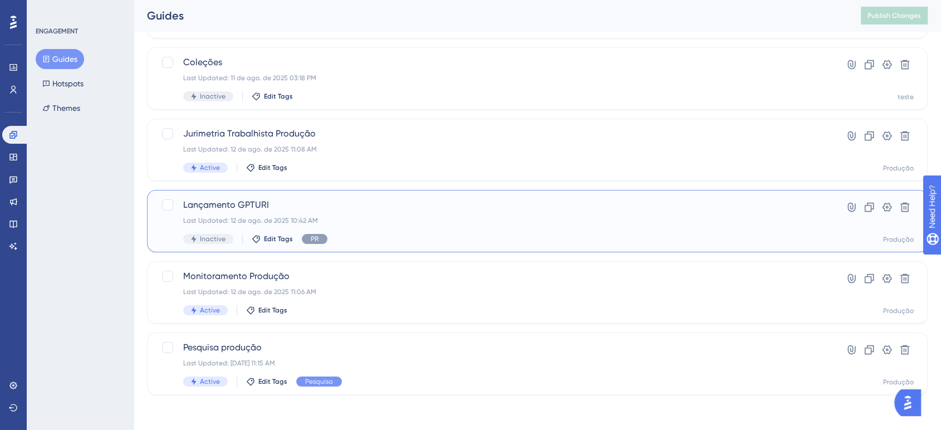
click at [414, 222] on div "Last Updated: 12 de ago. de 2025 10:42 AM" at bounding box center [492, 220] width 619 height 9
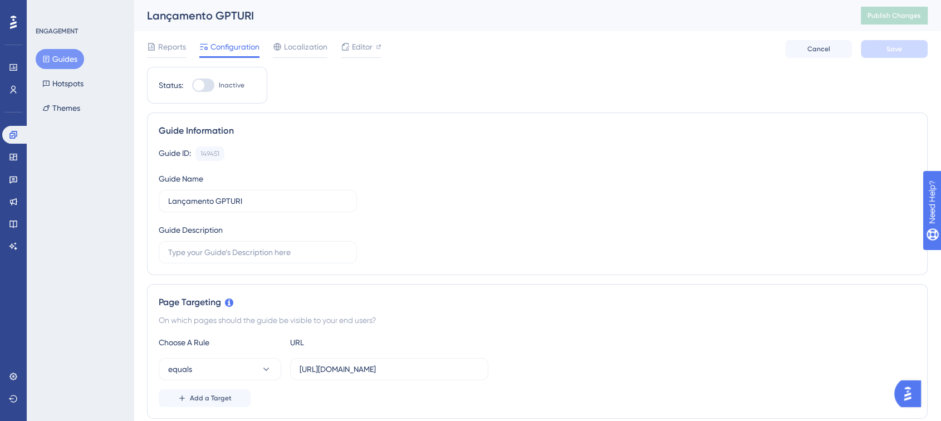
click at [67, 58] on button "Guides" at bounding box center [60, 59] width 48 height 20
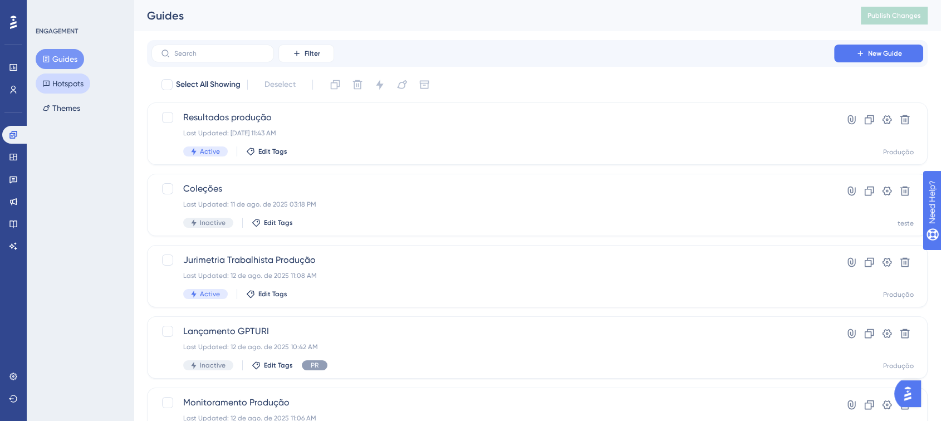
click at [72, 77] on button "Hotspots" at bounding box center [63, 84] width 55 height 20
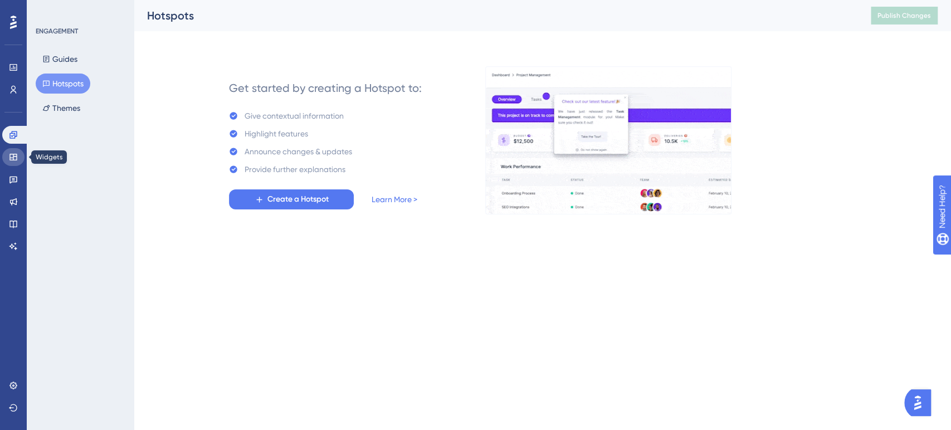
click at [14, 153] on icon at bounding box center [13, 157] width 9 height 9
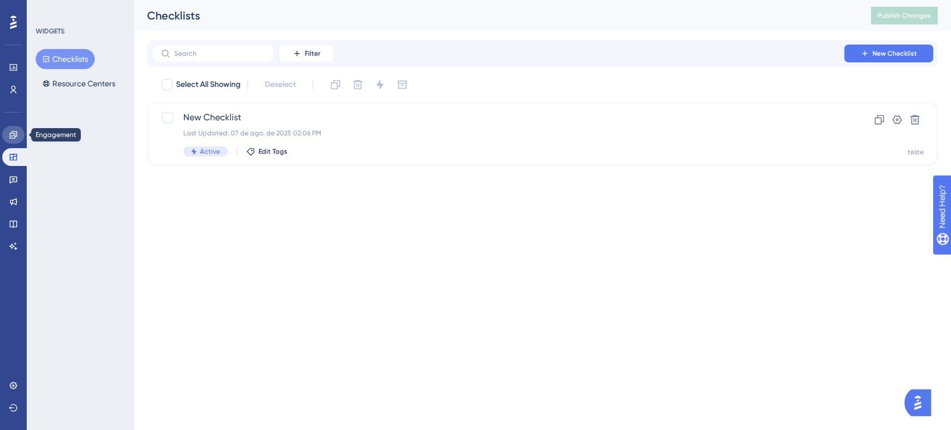
click at [14, 133] on icon at bounding box center [13, 134] width 9 height 9
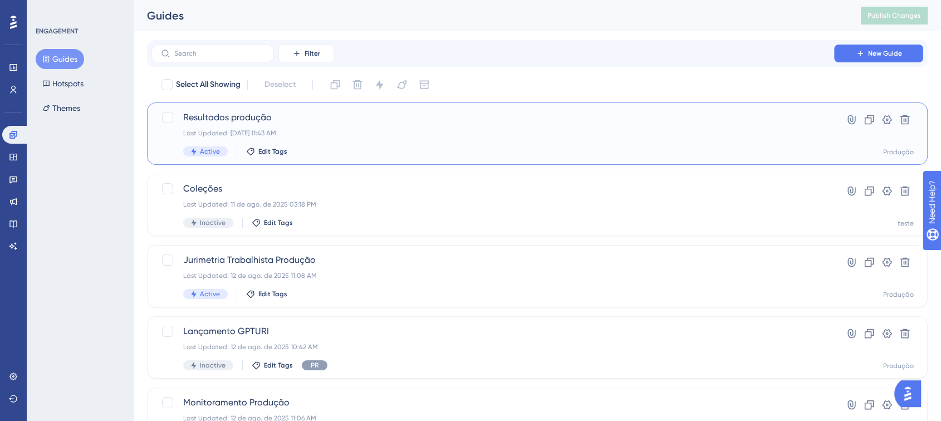
click at [375, 122] on span "Resultados produção" at bounding box center [492, 117] width 619 height 13
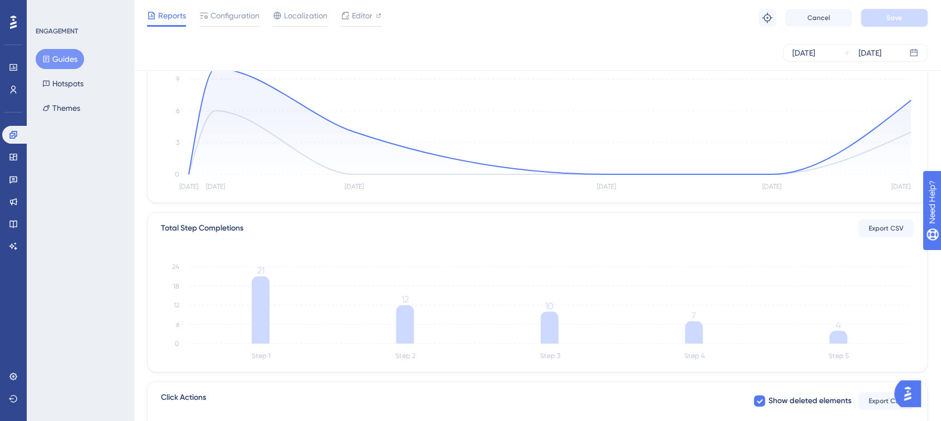
scroll to position [109, 0]
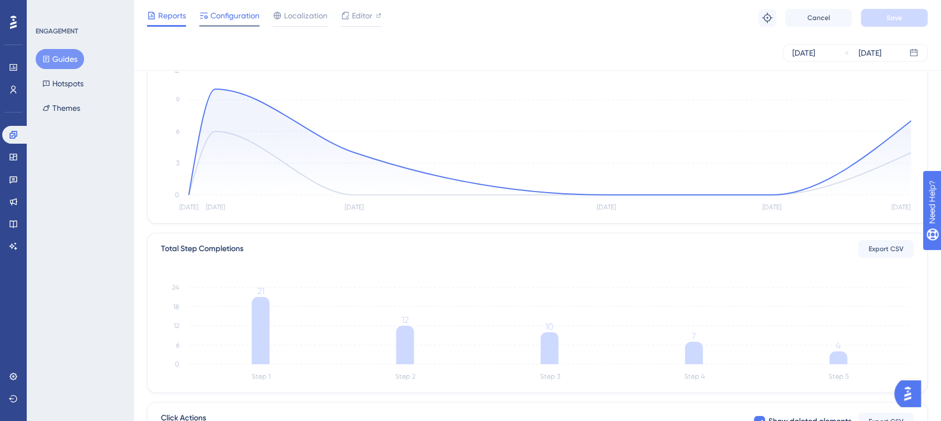
click at [254, 19] on span "Configuration" at bounding box center [235, 15] width 49 height 13
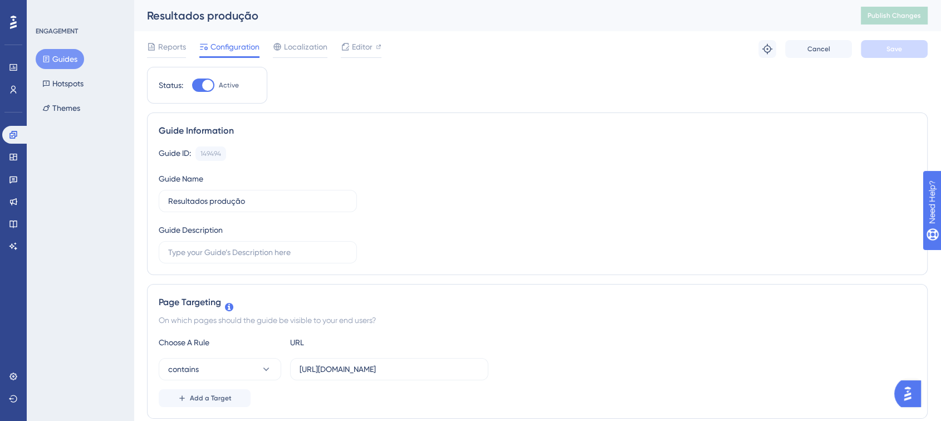
click at [205, 90] on div at bounding box center [203, 85] width 22 height 13
click at [192, 86] on input "Active" at bounding box center [192, 85] width 1 height 1
checkbox input "false"
click at [893, 50] on span "Save" at bounding box center [895, 49] width 16 height 9
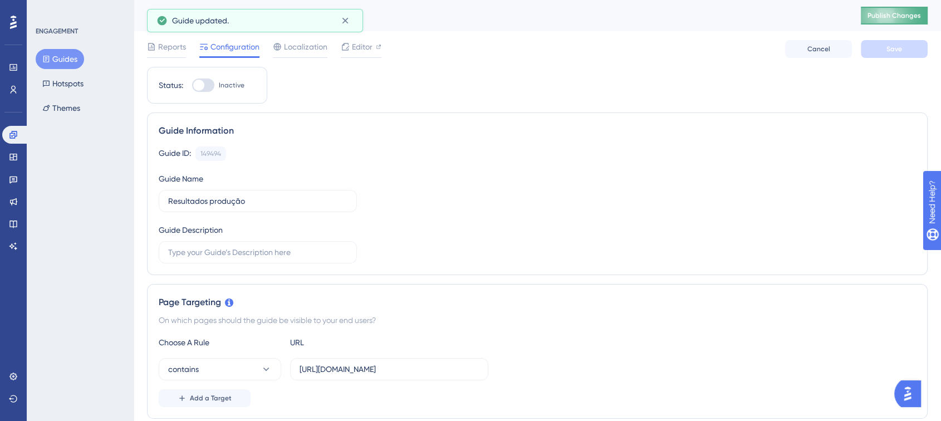
click at [905, 16] on span "Publish Changes" at bounding box center [894, 15] width 53 height 9
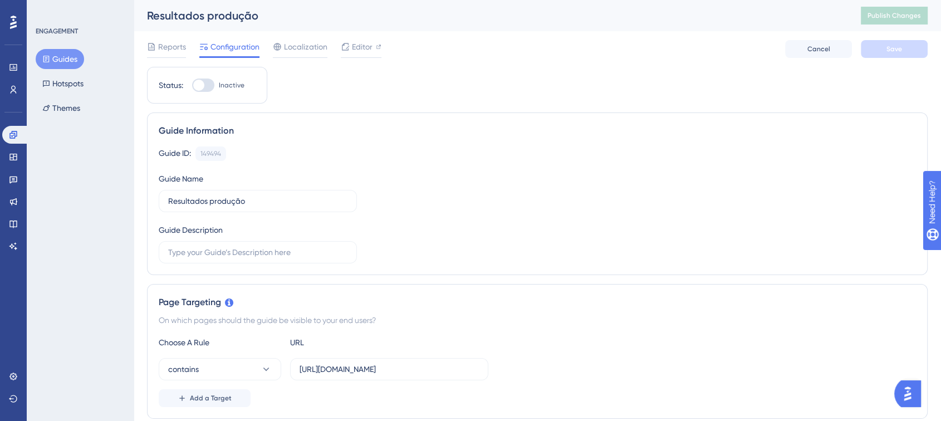
click at [60, 52] on button "Guides" at bounding box center [60, 59] width 48 height 20
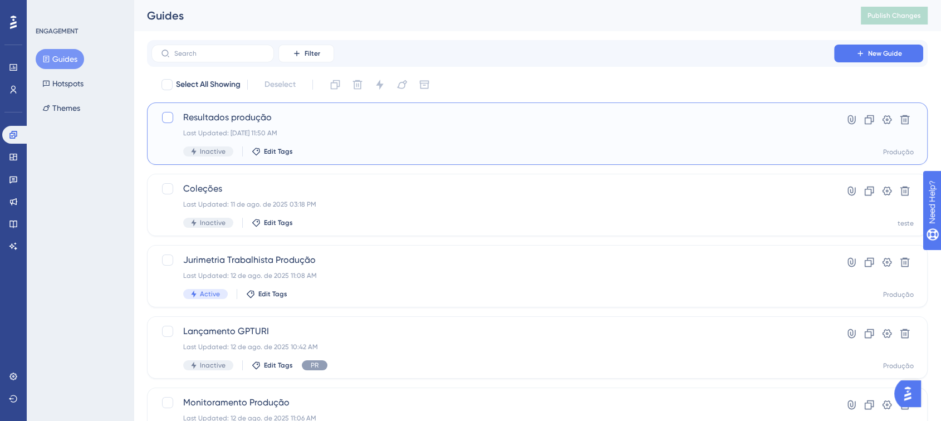
click at [165, 123] on div at bounding box center [167, 117] width 13 height 13
click at [385, 88] on icon at bounding box center [379, 84] width 11 height 11
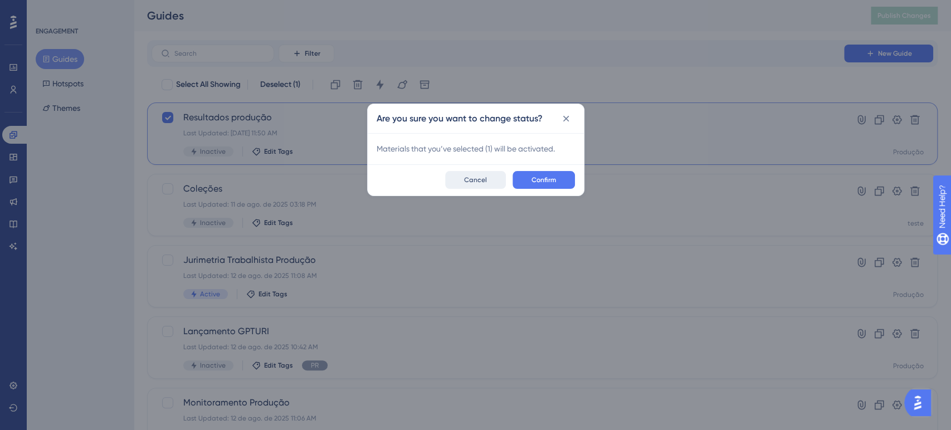
click at [486, 181] on span "Cancel" at bounding box center [475, 179] width 23 height 9
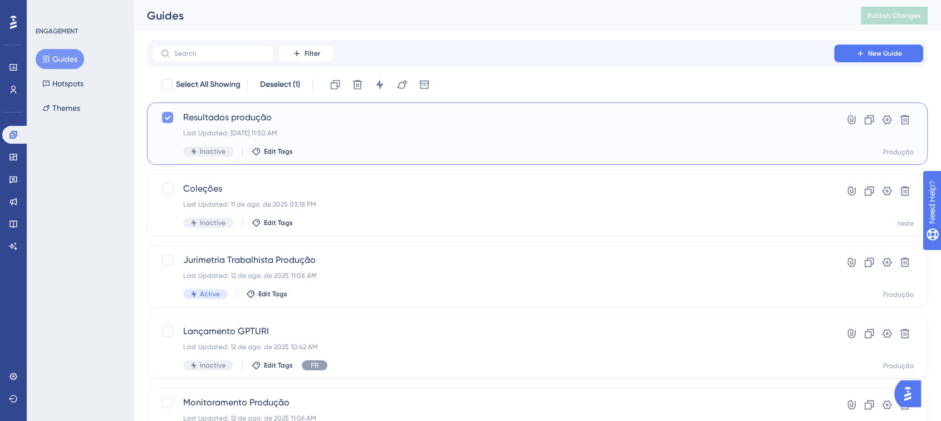
click at [170, 116] on icon at bounding box center [167, 117] width 7 height 9
checkbox input "false"
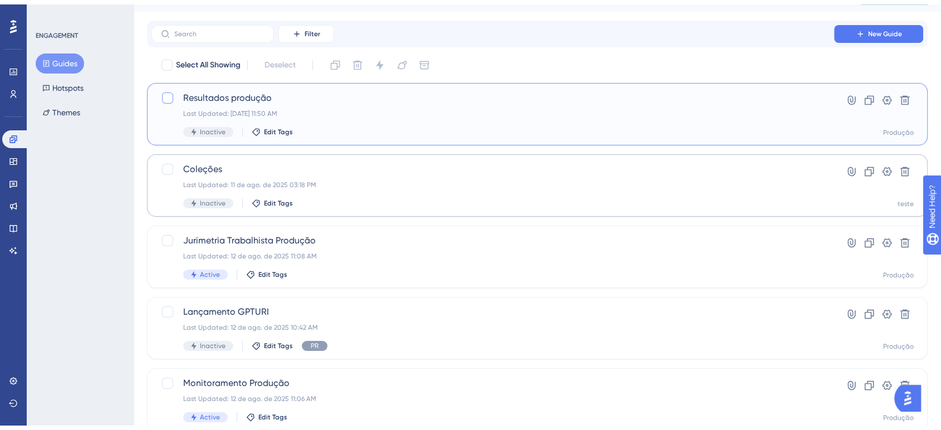
scroll to position [124, 0]
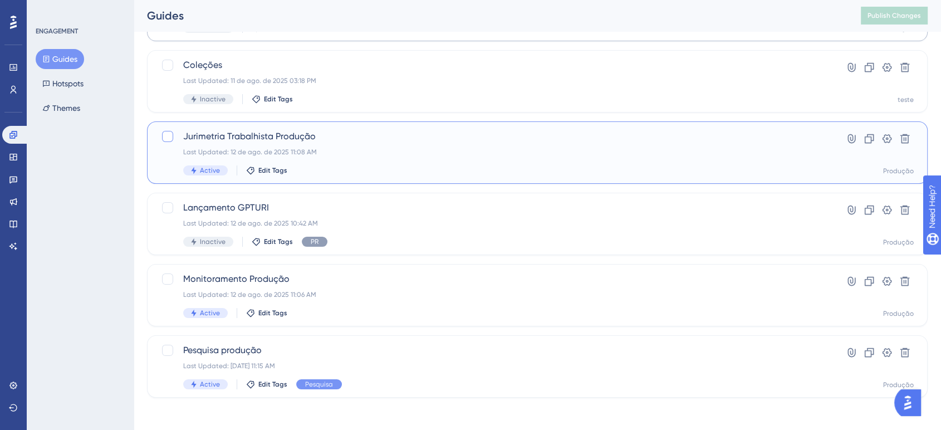
click at [165, 132] on div at bounding box center [167, 136] width 11 height 11
checkbox input "true"
click at [168, 276] on div at bounding box center [167, 278] width 11 height 11
checkbox input "true"
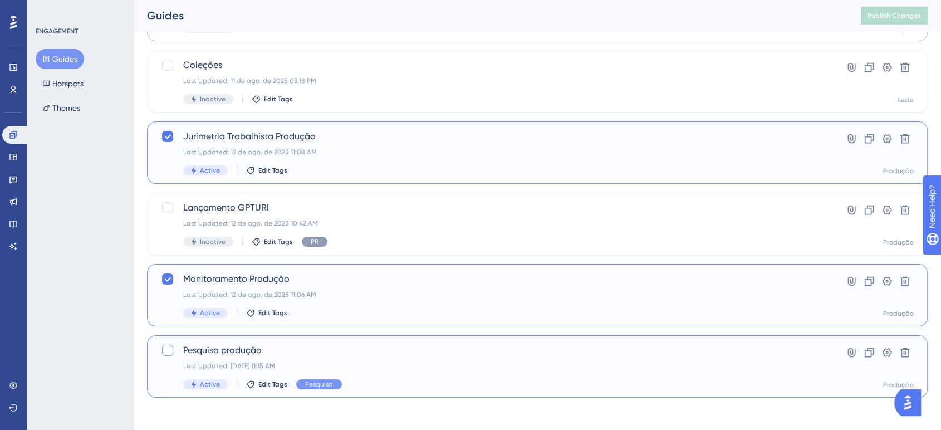
click at [164, 350] on div at bounding box center [167, 350] width 11 height 11
checkbox input "true"
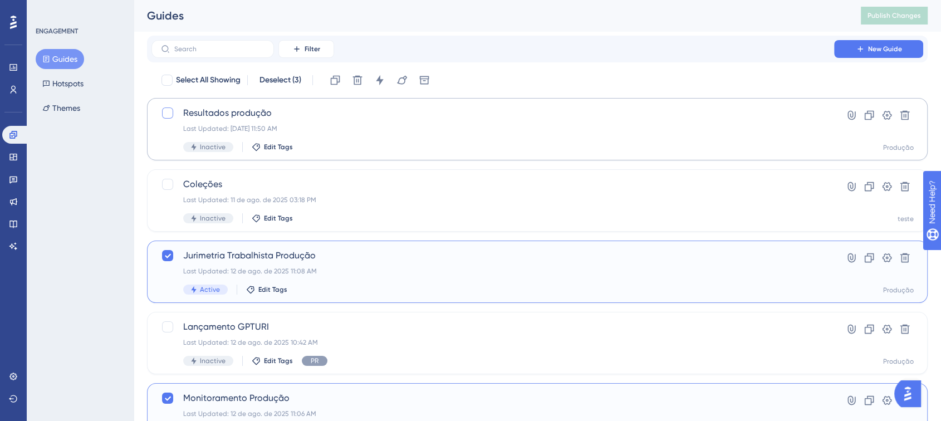
scroll to position [0, 0]
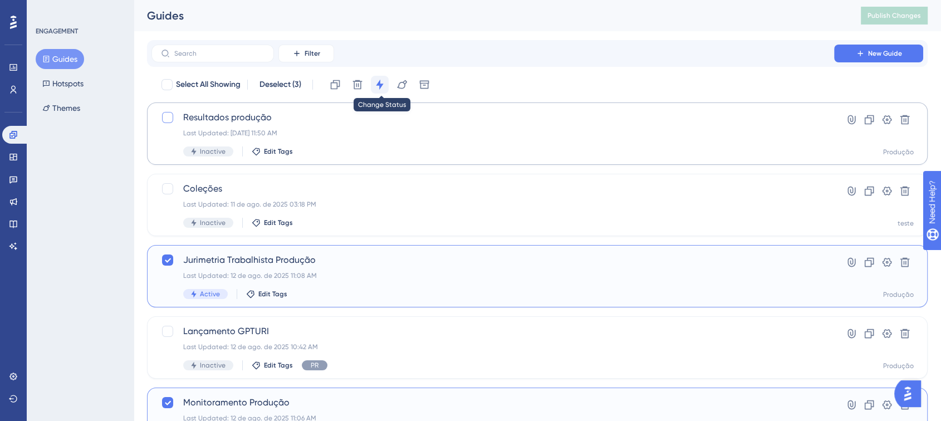
click at [384, 82] on icon at bounding box center [379, 84] width 11 height 11
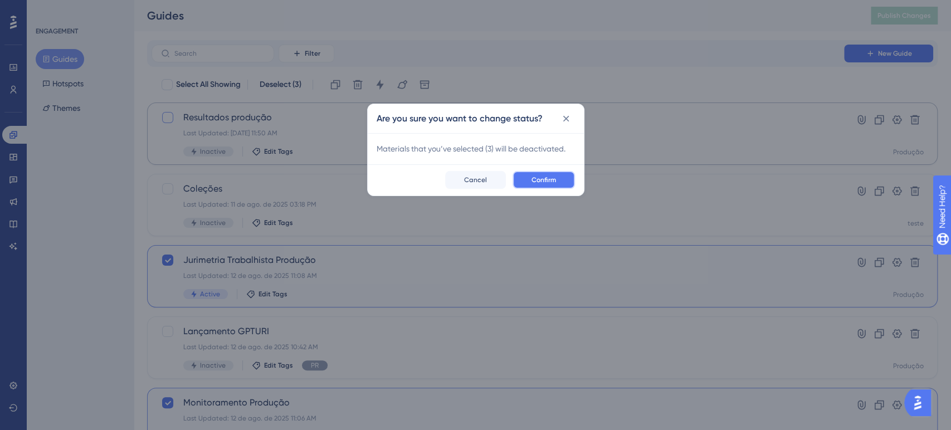
click at [542, 184] on span "Confirm" at bounding box center [543, 179] width 25 height 9
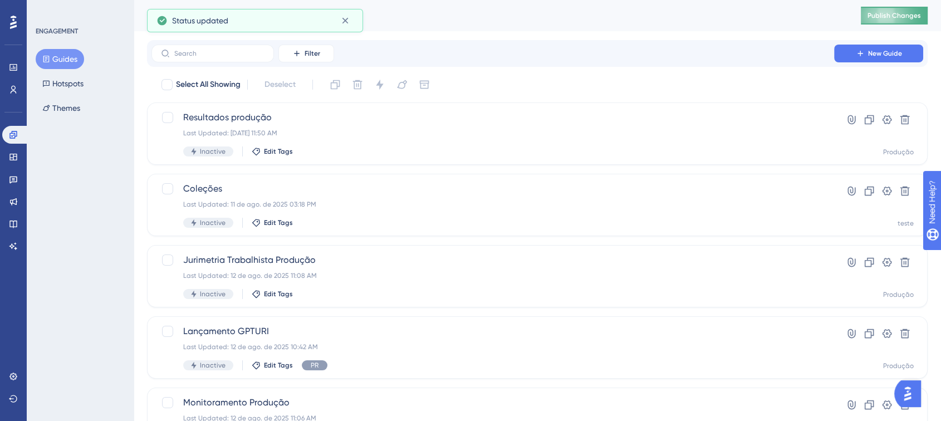
click at [915, 18] on span "Publish Changes" at bounding box center [894, 15] width 53 height 9
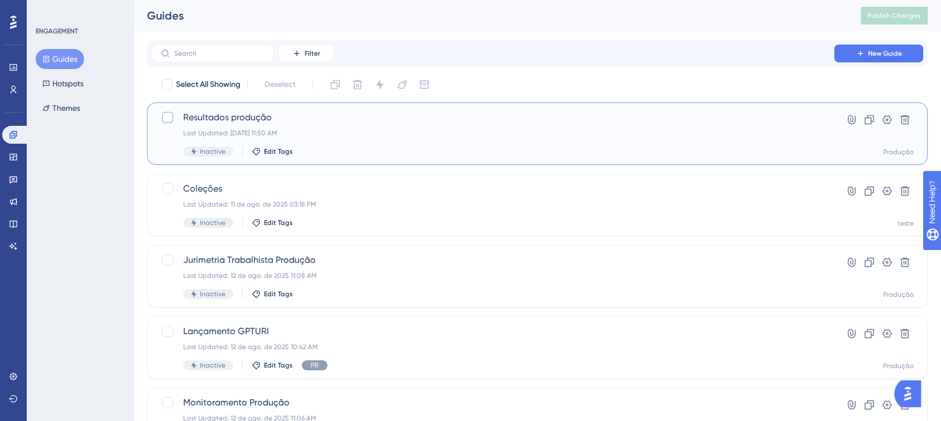
click at [170, 116] on div at bounding box center [167, 117] width 11 height 11
checkbox input "true"
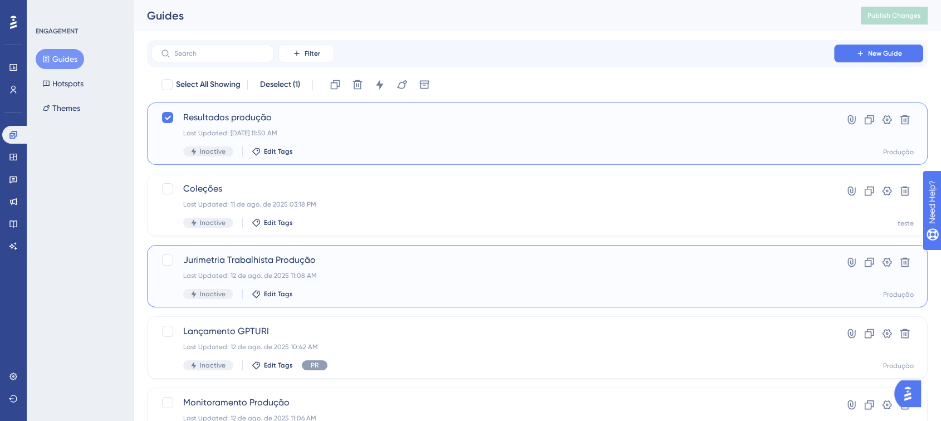
click at [160, 258] on div "Jurimetria Trabalhista Produção Last Updated: 12 de ago. de 2025 11:08 AM Inact…" at bounding box center [537, 276] width 781 height 62
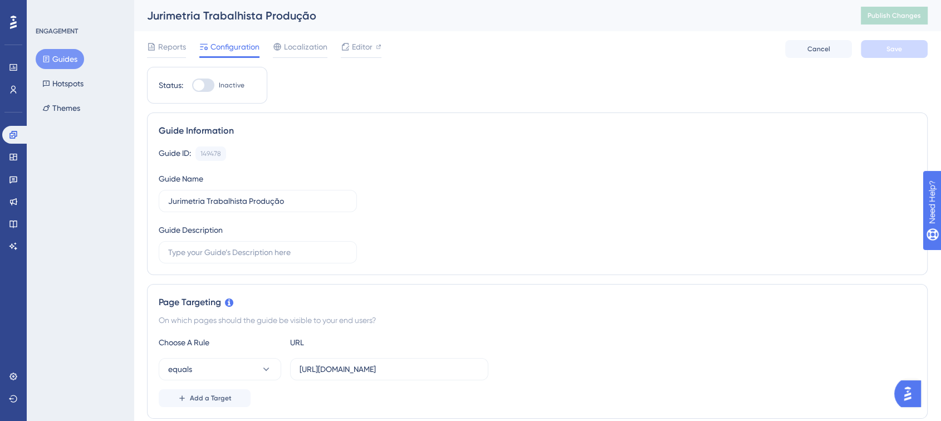
click at [65, 57] on button "Guides" at bounding box center [60, 59] width 48 height 20
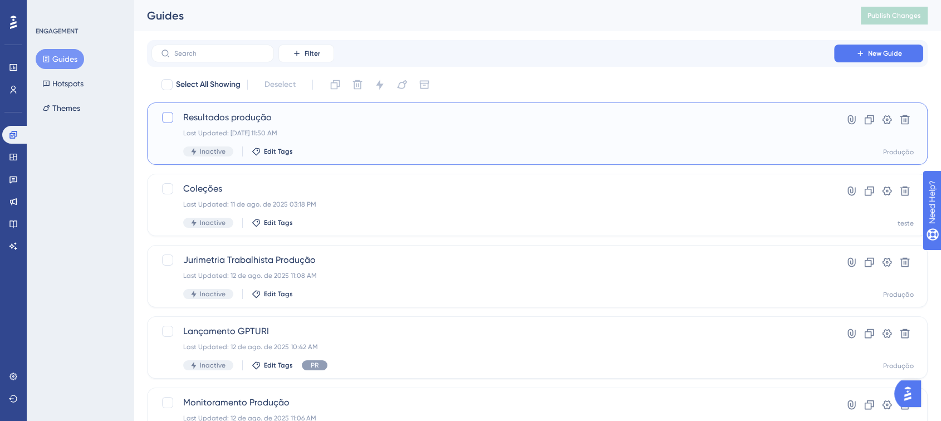
click at [165, 116] on div at bounding box center [167, 117] width 11 height 11
checkbox input "true"
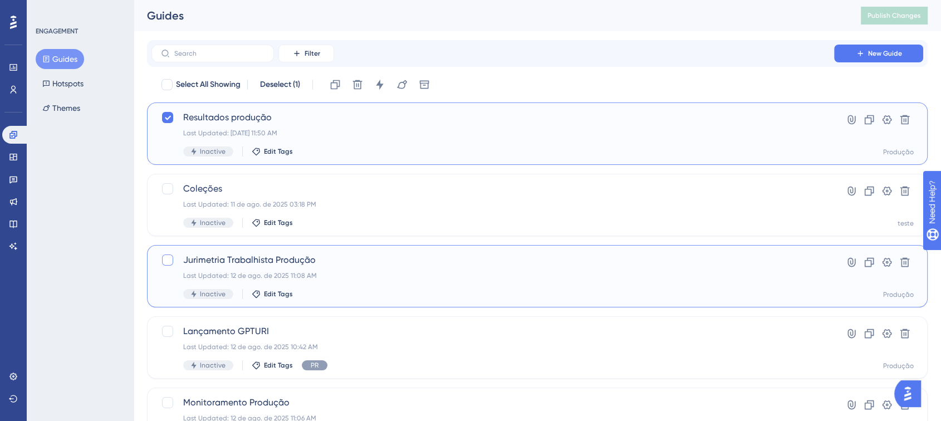
click at [167, 261] on div at bounding box center [167, 260] width 11 height 11
checkbox input "true"
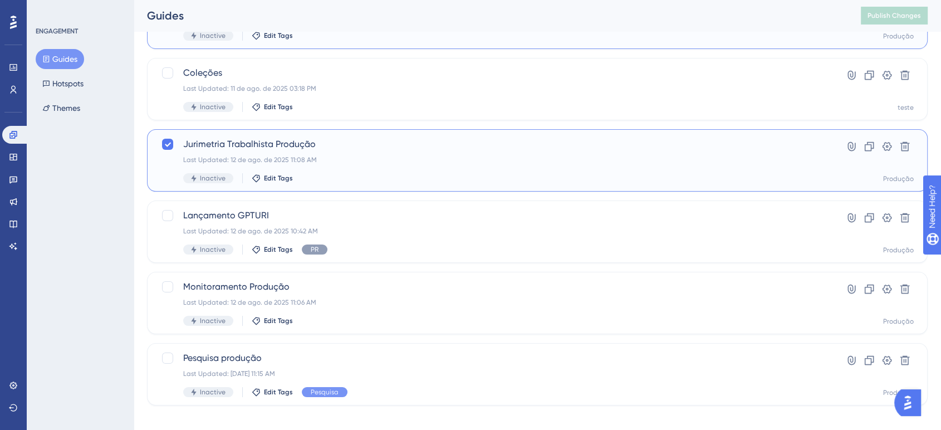
scroll to position [124, 0]
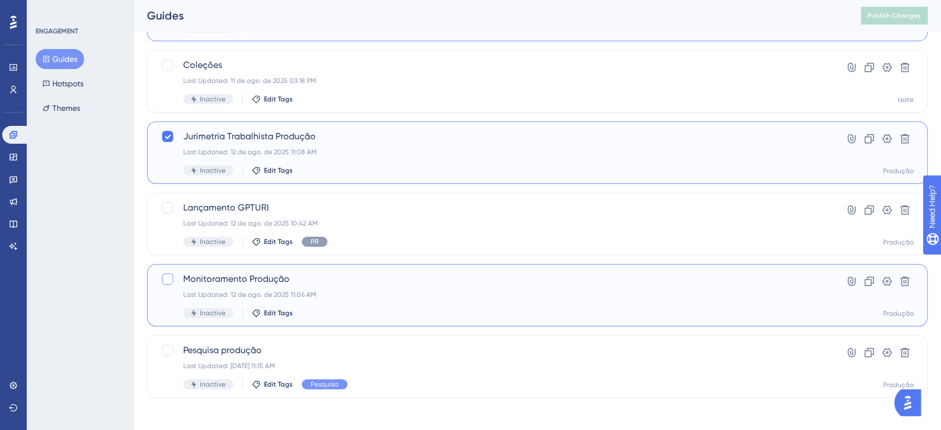
click at [168, 280] on div at bounding box center [167, 278] width 11 height 11
checkbox input "true"
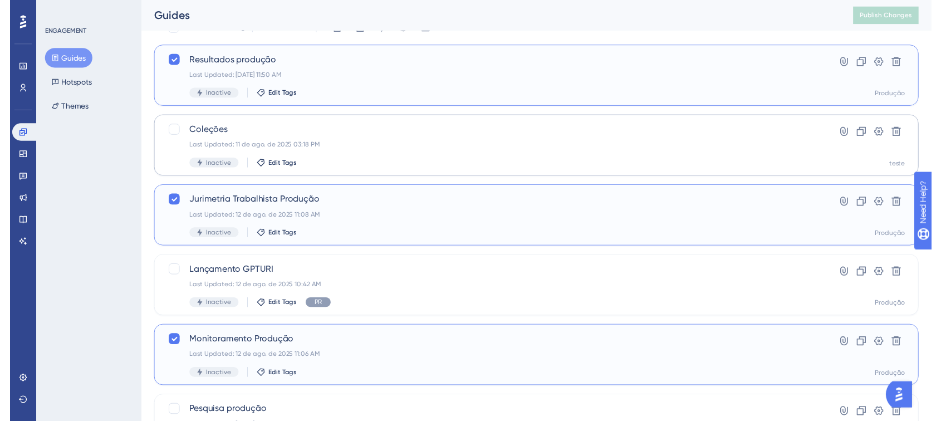
scroll to position [0, 0]
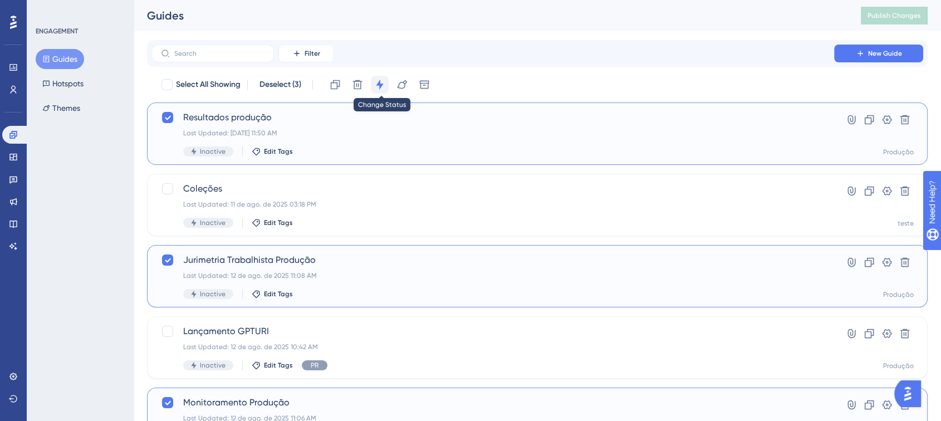
click at [374, 80] on button at bounding box center [380, 85] width 18 height 18
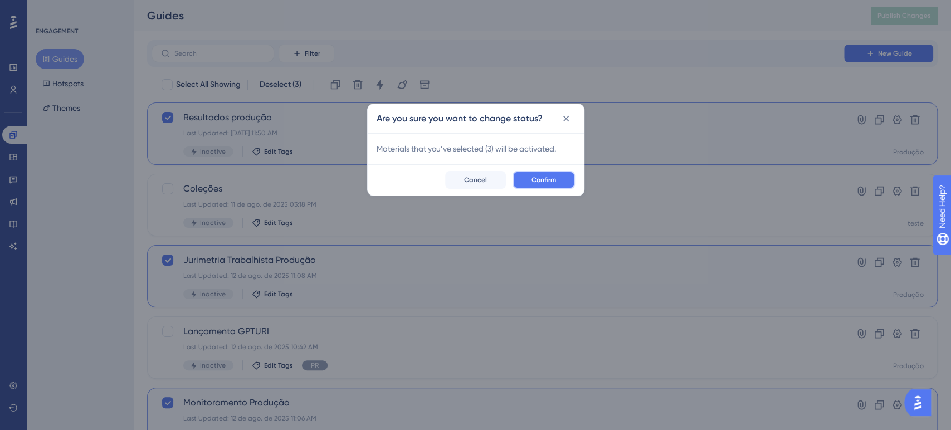
click at [539, 178] on span "Confirm" at bounding box center [543, 179] width 25 height 9
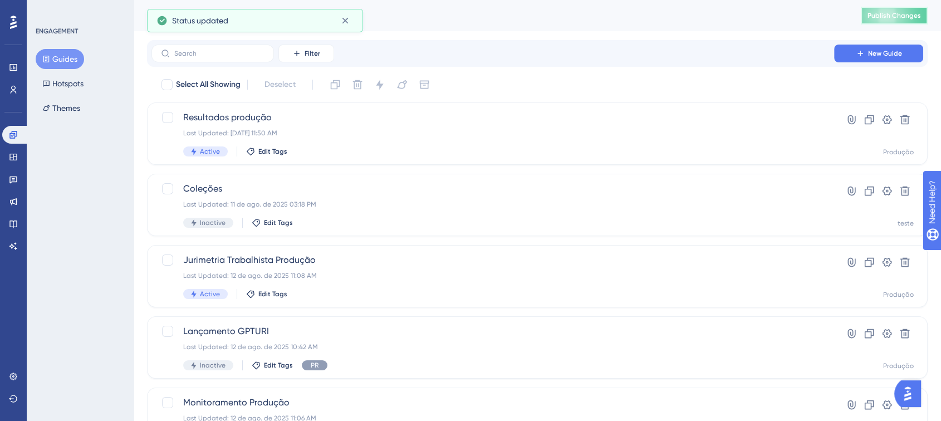
click at [898, 23] on button "Publish Changes" at bounding box center [894, 16] width 67 height 18
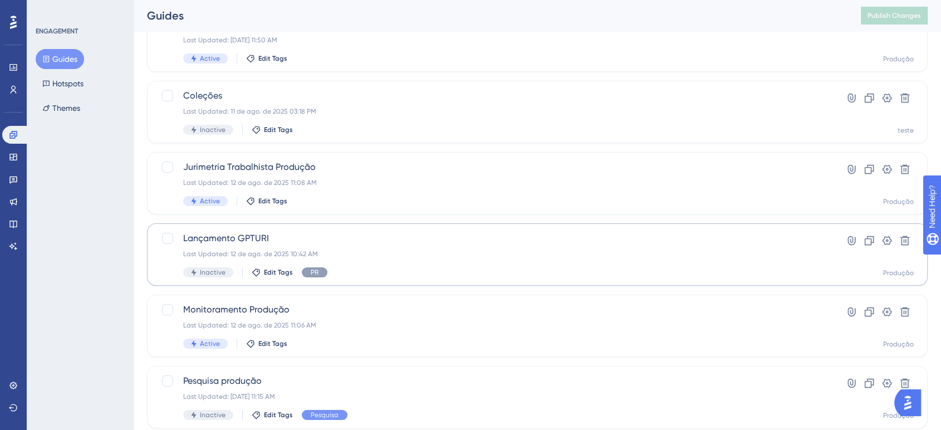
scroll to position [126, 0]
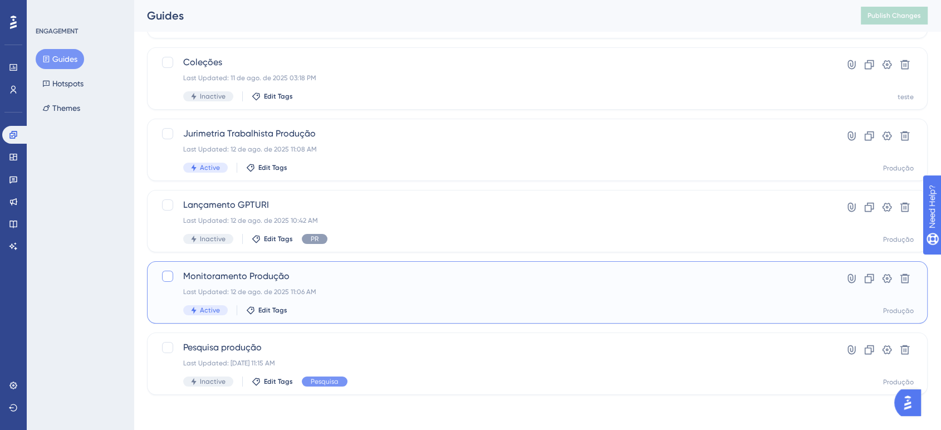
click at [165, 275] on div at bounding box center [167, 276] width 11 height 11
click at [169, 273] on icon at bounding box center [167, 276] width 7 height 9
checkbox input "false"
click at [223, 345] on span "Pesquisa produção" at bounding box center [492, 347] width 619 height 13
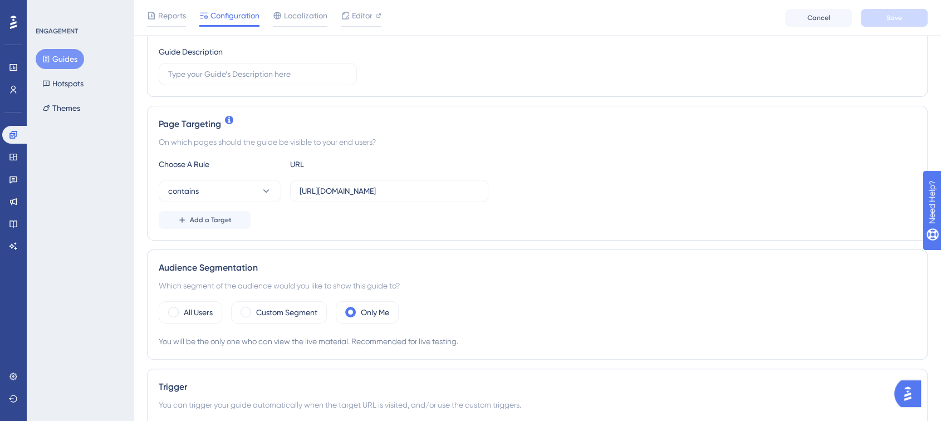
scroll to position [185, 0]
click at [223, 190] on button "contains" at bounding box center [220, 188] width 123 height 22
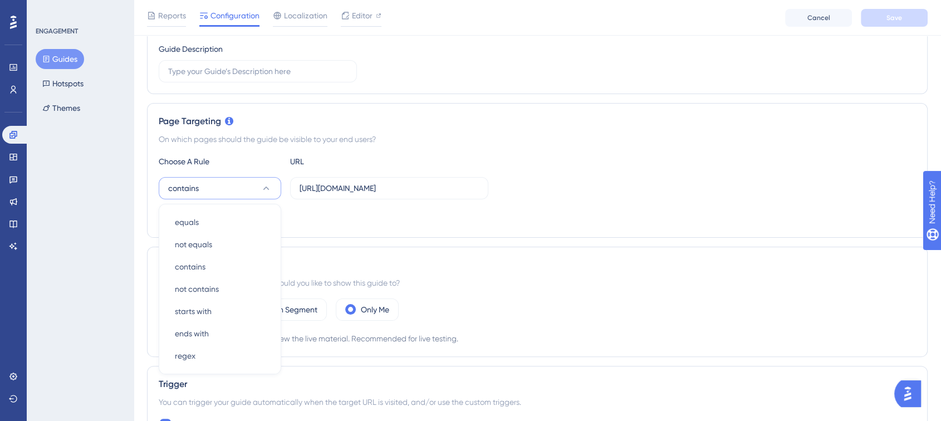
scroll to position [263, 0]
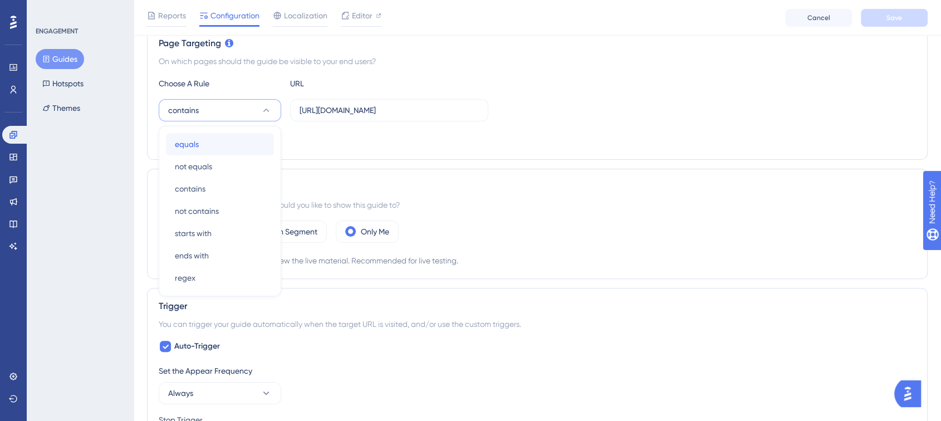
click at [240, 140] on div "equals equals" at bounding box center [220, 144] width 90 height 22
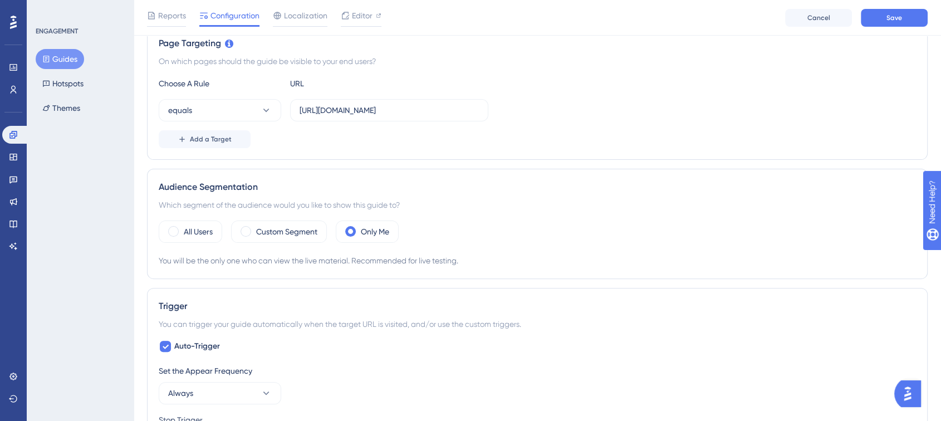
click at [720, 141] on div "Add a Target" at bounding box center [537, 139] width 757 height 18
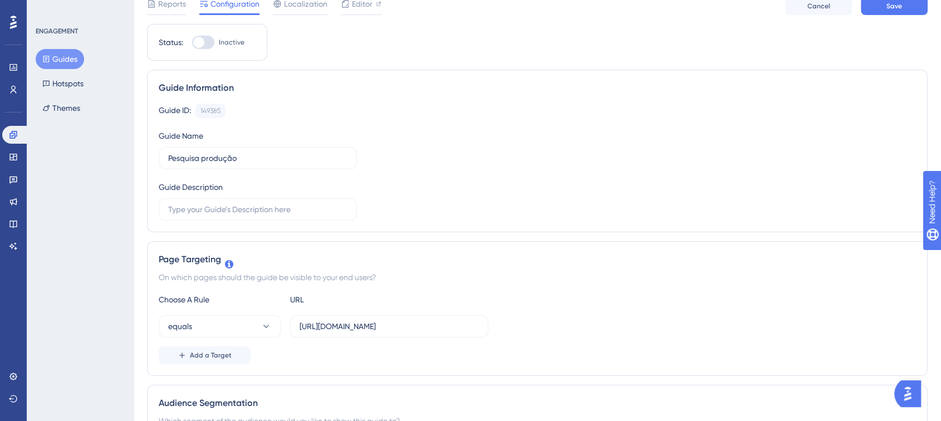
scroll to position [0, 0]
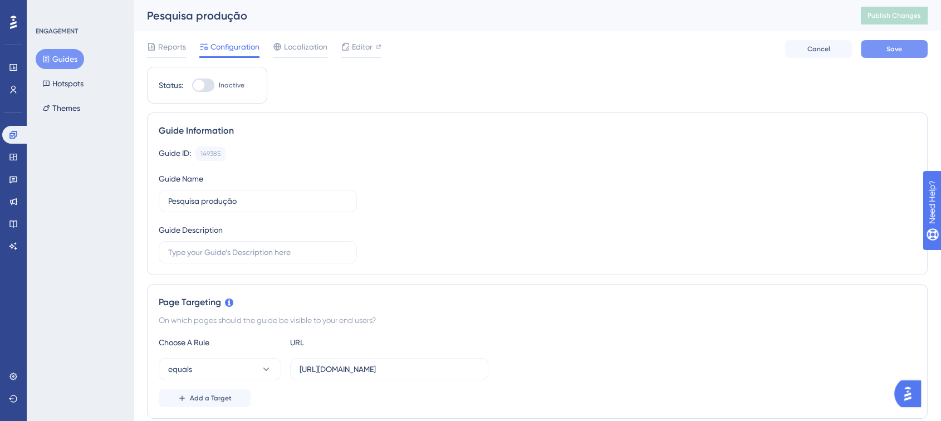
click at [882, 45] on button "Save" at bounding box center [894, 49] width 67 height 18
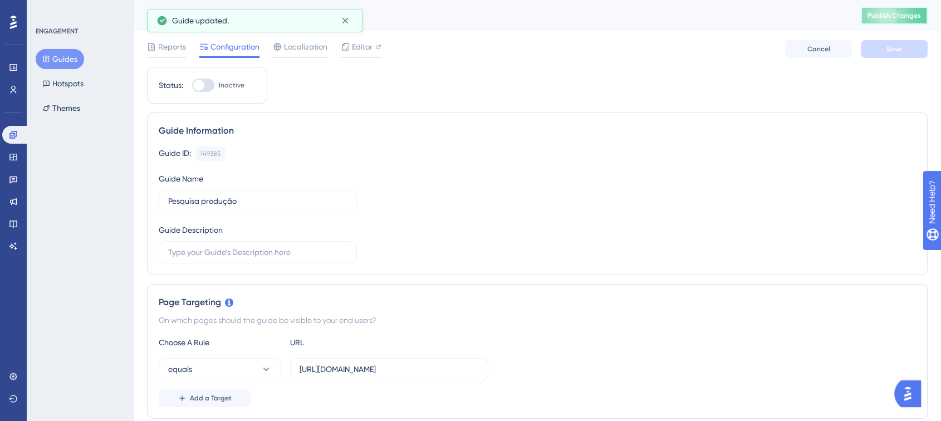
click at [892, 21] on button "Publish Changes" at bounding box center [894, 16] width 67 height 18
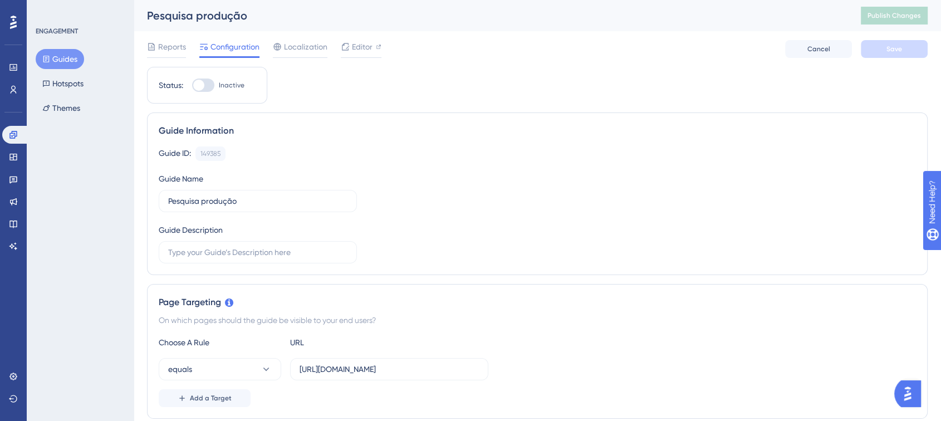
click at [59, 58] on button "Guides" at bounding box center [60, 59] width 48 height 20
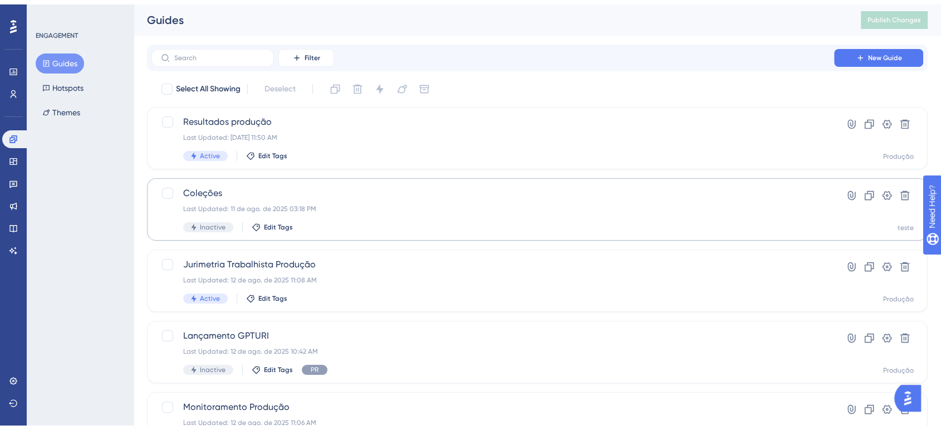
scroll to position [126, 0]
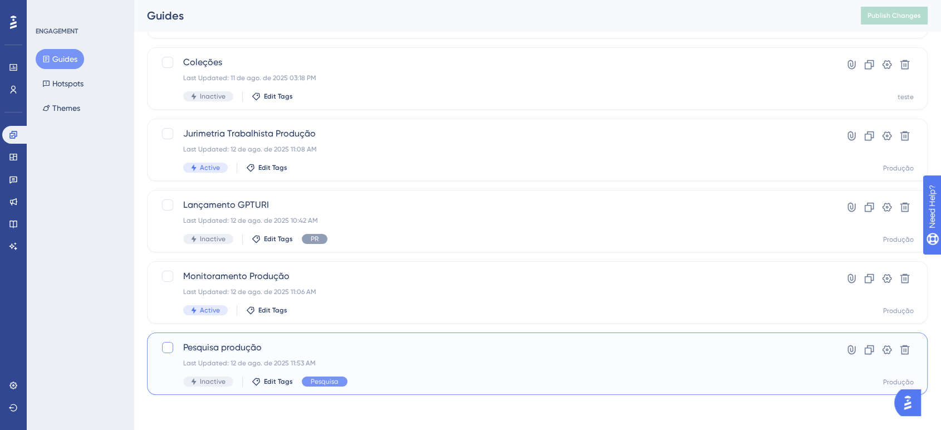
click at [167, 351] on div at bounding box center [167, 347] width 11 height 11
checkbox input "true"
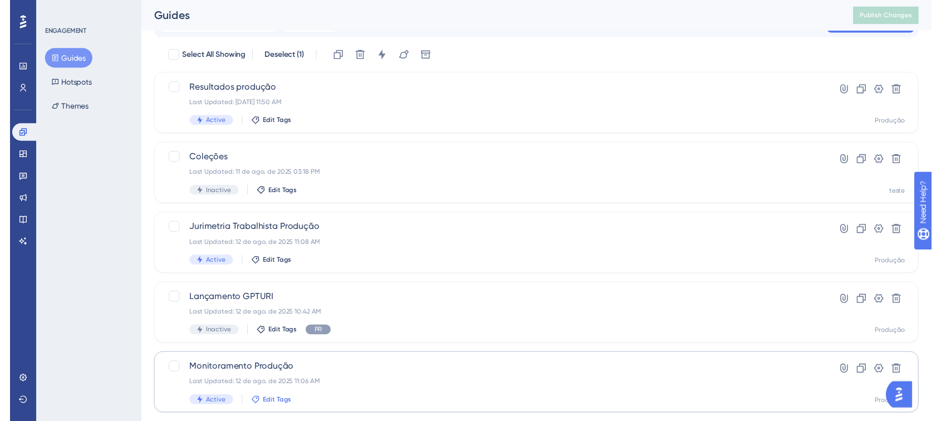
scroll to position [0, 0]
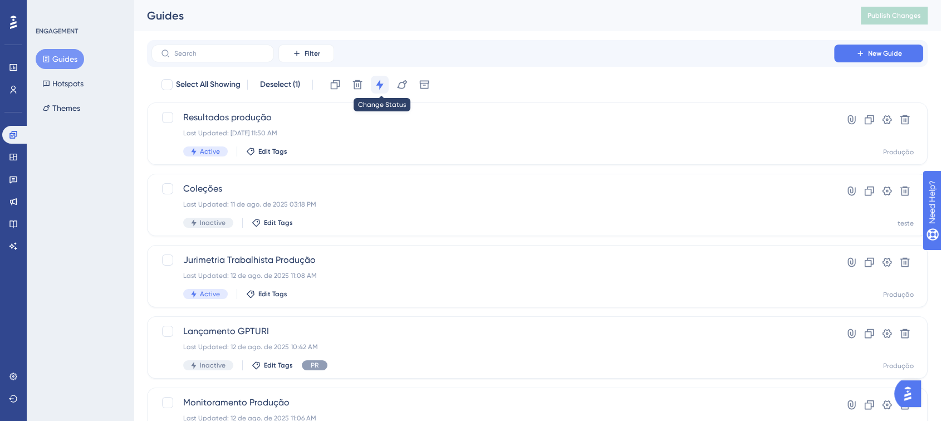
click at [385, 81] on icon at bounding box center [379, 84] width 11 height 11
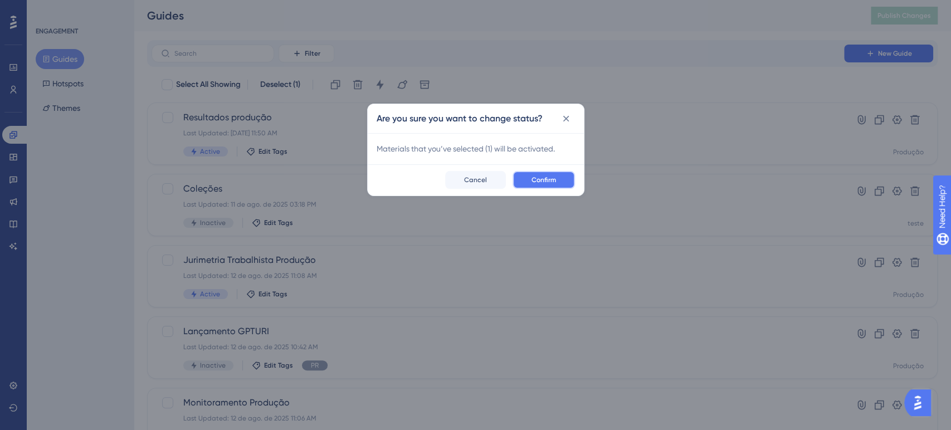
click at [555, 186] on button "Confirm" at bounding box center [543, 180] width 62 height 18
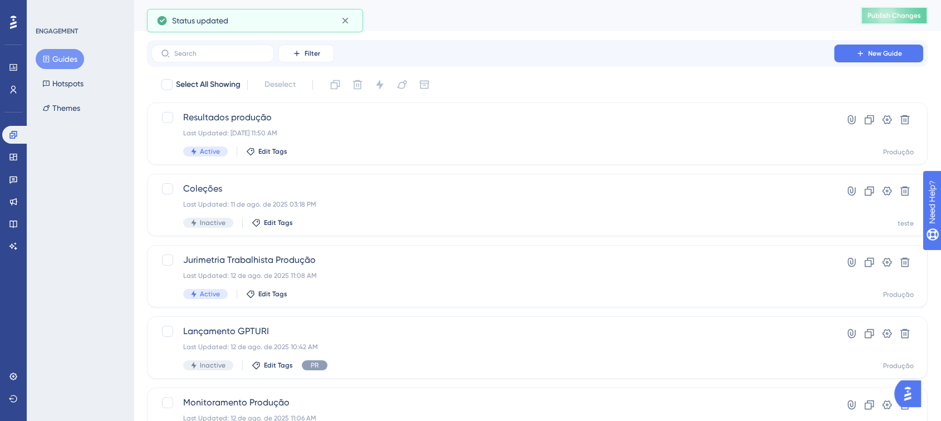
click at [886, 21] on button "Publish Changes" at bounding box center [894, 16] width 67 height 18
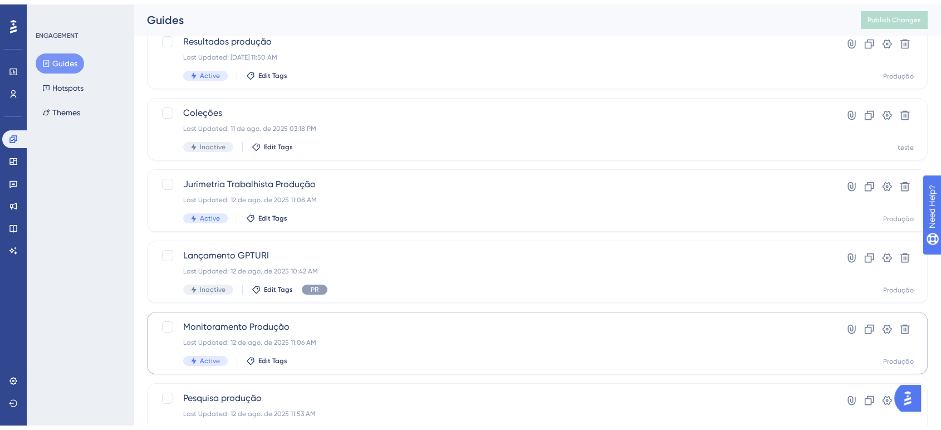
scroll to position [126, 0]
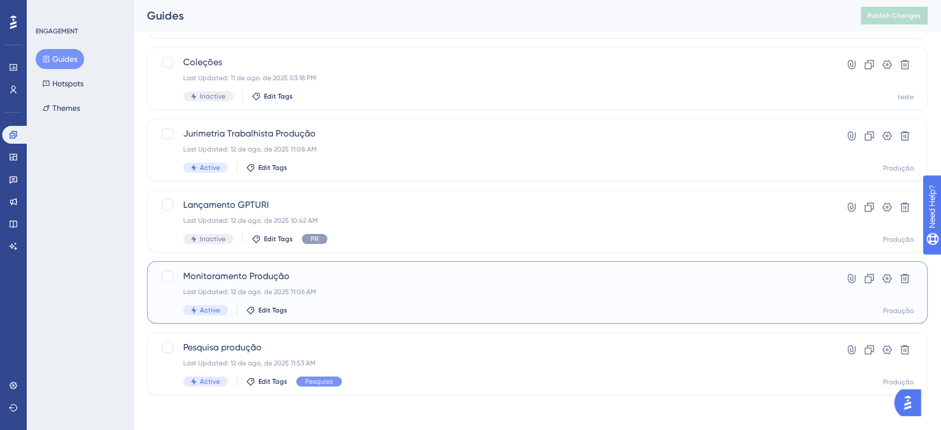
click at [335, 281] on span "Monitoramento Produção" at bounding box center [492, 276] width 619 height 13
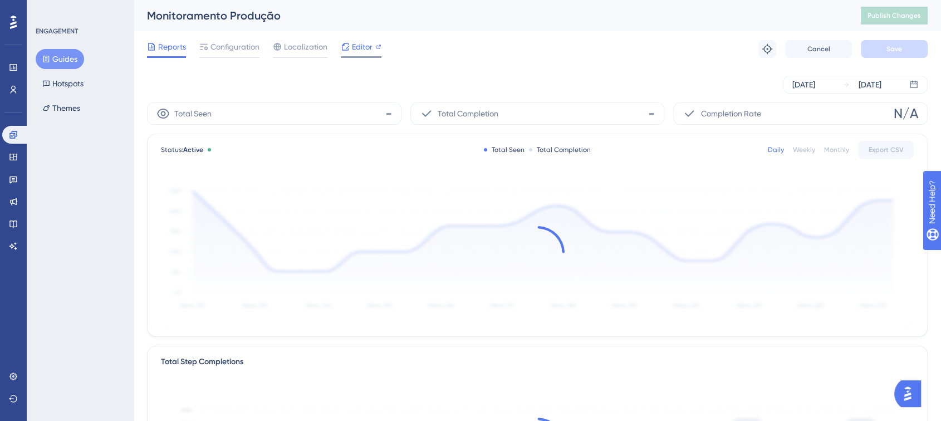
click at [358, 47] on span "Editor" at bounding box center [362, 46] width 21 height 13
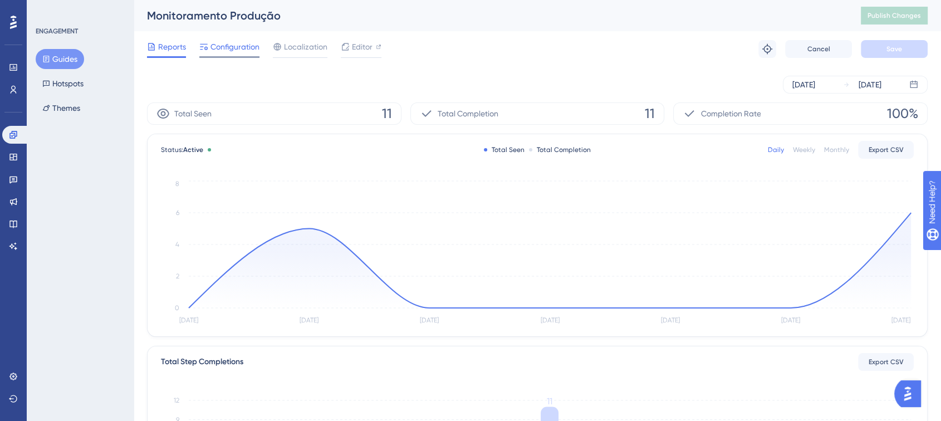
click at [227, 42] on span "Configuration" at bounding box center [235, 46] width 49 height 13
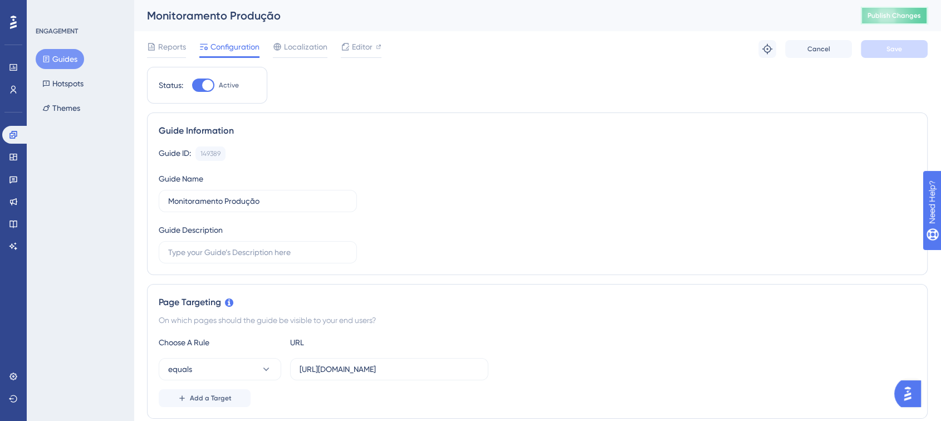
click at [911, 16] on span "Publish Changes" at bounding box center [894, 15] width 53 height 9
click at [207, 80] on div at bounding box center [207, 85] width 11 height 11
click at [192, 85] on input "Active" at bounding box center [192, 85] width 1 height 1
click at [207, 80] on div at bounding box center [203, 85] width 22 height 13
click at [192, 85] on input "Inactive" at bounding box center [192, 85] width 1 height 1
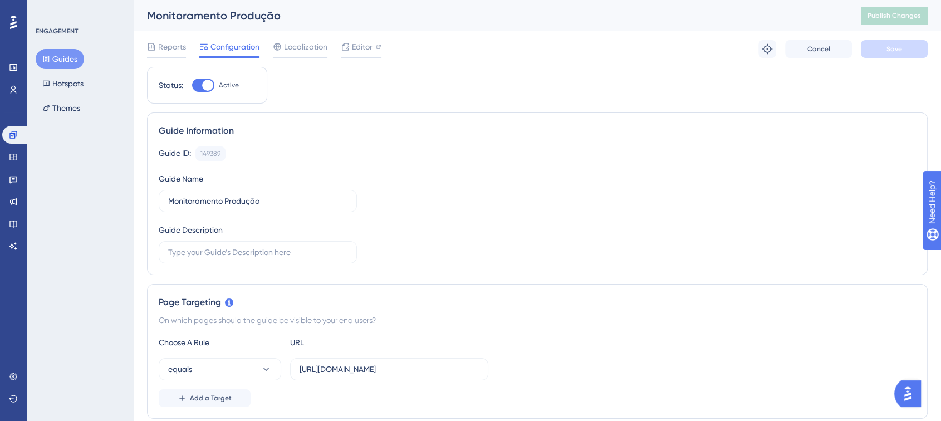
click at [207, 80] on div at bounding box center [207, 85] width 11 height 11
click at [192, 85] on input "Active" at bounding box center [192, 85] width 1 height 1
click at [881, 52] on button "Save" at bounding box center [894, 49] width 67 height 18
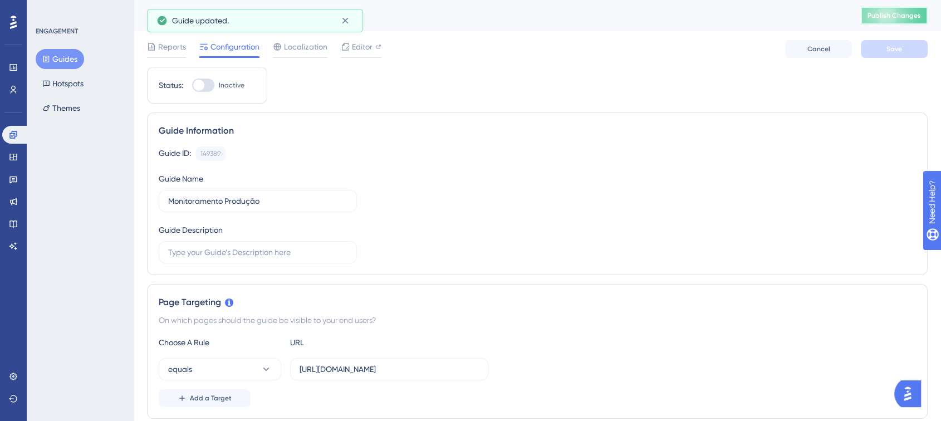
click at [901, 21] on button "Publish Changes" at bounding box center [894, 16] width 67 height 18
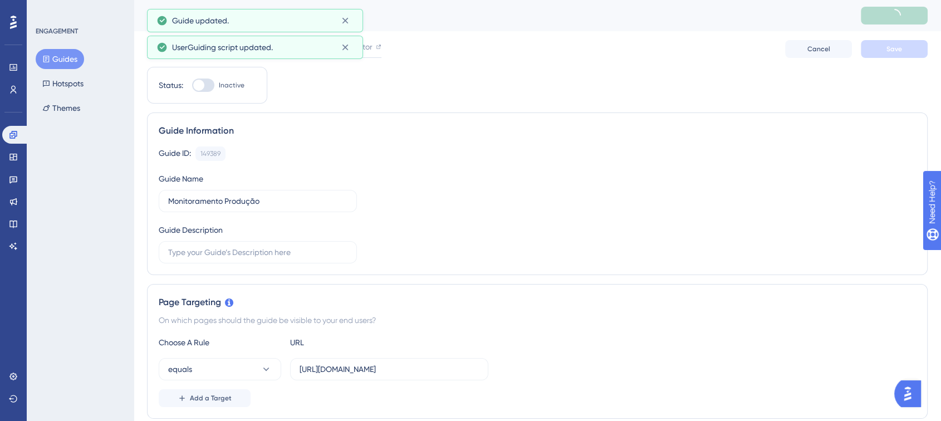
click at [214, 84] on div at bounding box center [203, 85] width 22 height 13
click at [192, 85] on input "Inactive" at bounding box center [192, 85] width 1 height 1
checkbox input "true"
click at [900, 45] on span "Save" at bounding box center [895, 49] width 16 height 9
click at [909, 18] on span "Publish Changes" at bounding box center [894, 15] width 53 height 9
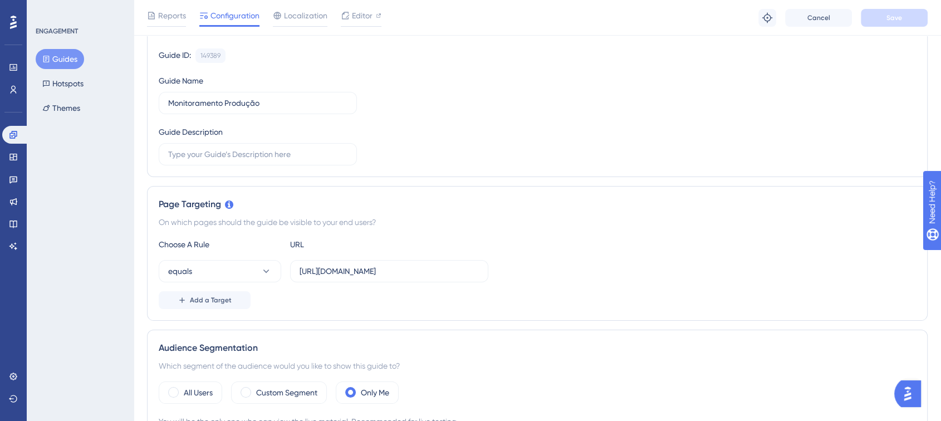
scroll to position [185, 0]
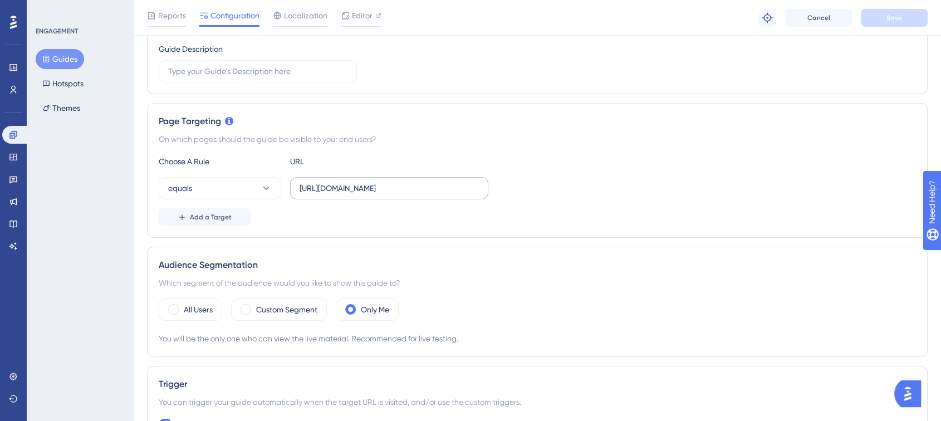
click at [383, 194] on label "https://app.turivius.com/monitoramento" at bounding box center [389, 188] width 198 height 22
click at [383, 194] on input "https://app.turivius.com/monitoramento" at bounding box center [389, 188] width 179 height 12
click at [354, 309] on span at bounding box center [350, 309] width 11 height 11
click at [359, 306] on input "radio" at bounding box center [359, 306] width 0 height 0
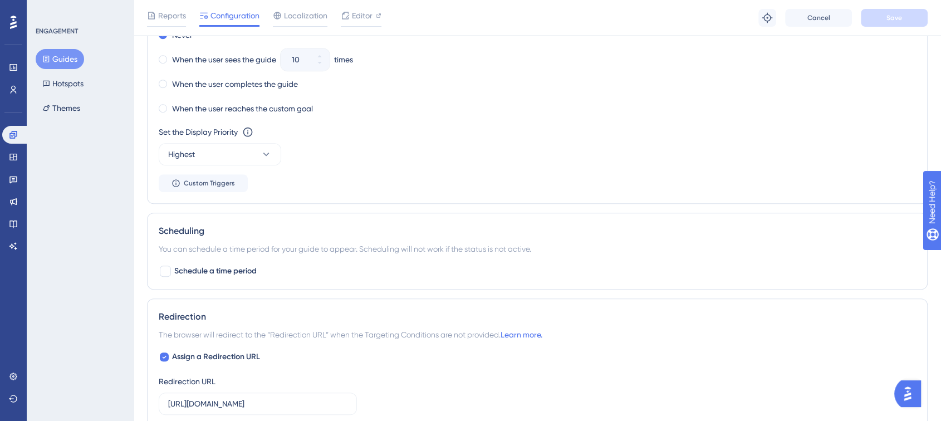
scroll to position [742, 0]
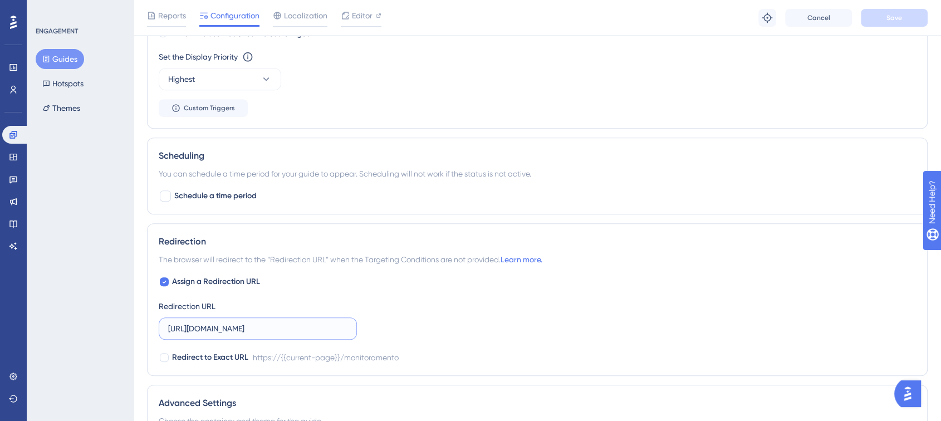
click at [263, 326] on input "https://app.turivius.com/monitoramento" at bounding box center [257, 328] width 179 height 12
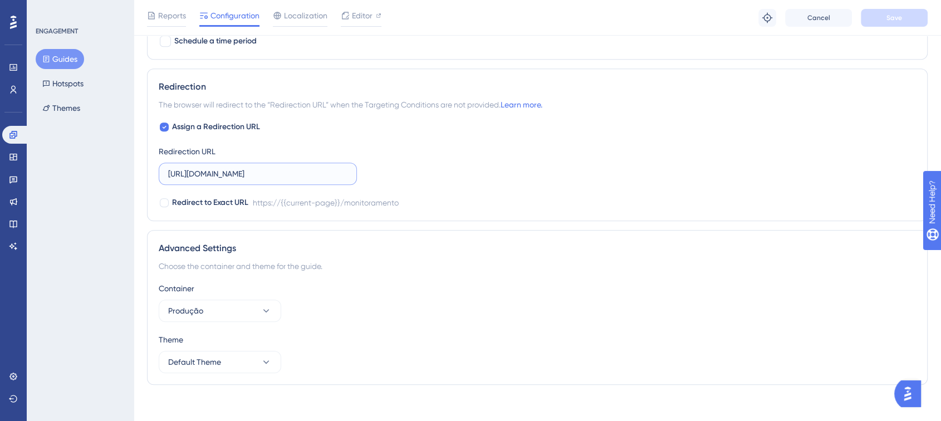
scroll to position [905, 0]
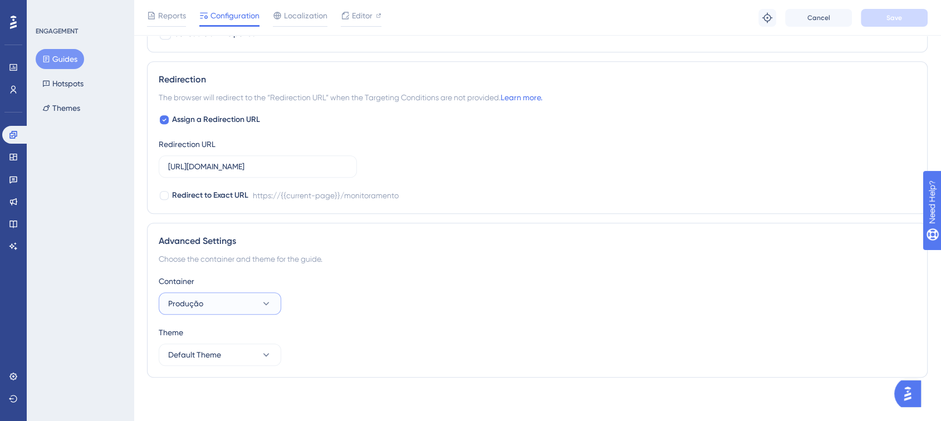
click at [231, 306] on button "Produção" at bounding box center [220, 303] width 123 height 22
click at [219, 330] on div "Produção Produção" at bounding box center [220, 337] width 90 height 22
click at [585, 234] on div "Advanced Settings" at bounding box center [537, 240] width 757 height 13
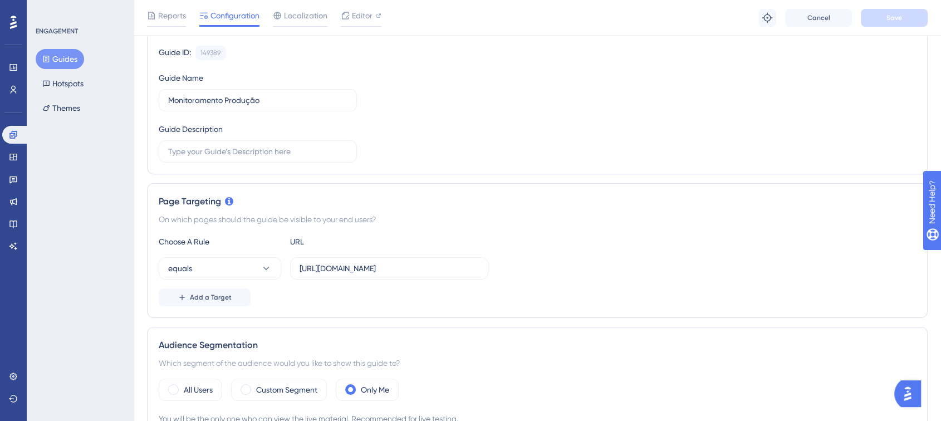
scroll to position [0, 0]
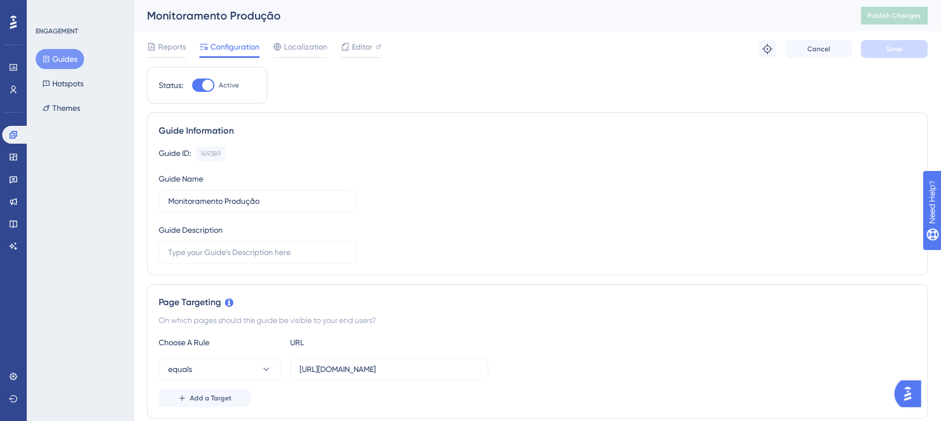
click at [65, 62] on button "Guides" at bounding box center [60, 59] width 48 height 20
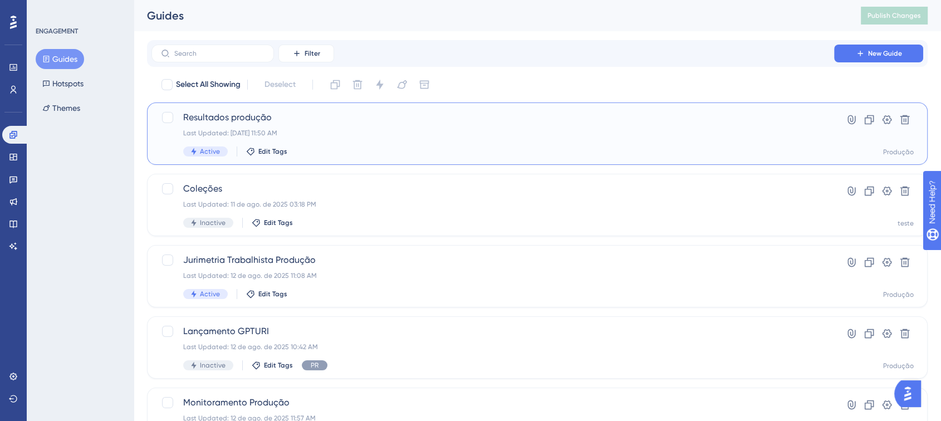
click at [311, 132] on div "Last Updated: 12 de ago. de 2025 11:50 AM" at bounding box center [492, 133] width 619 height 9
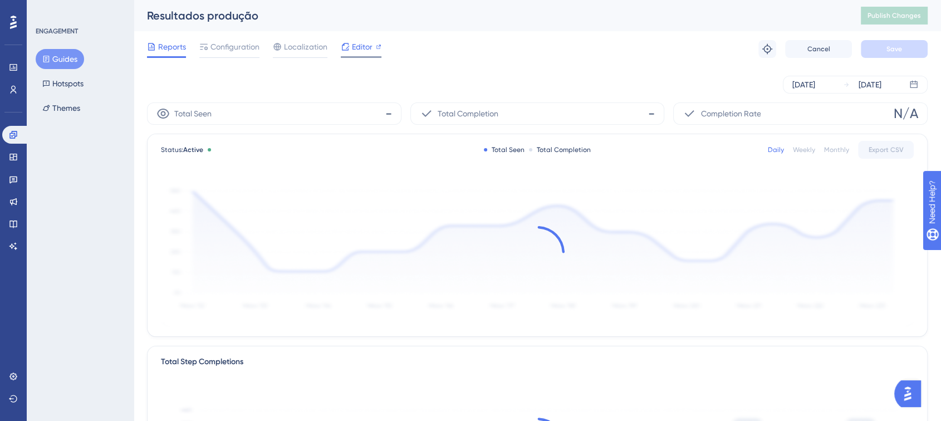
click at [353, 45] on span "Editor" at bounding box center [362, 46] width 21 height 13
click at [878, 15] on span "Publish Changes" at bounding box center [894, 15] width 53 height 9
click at [890, 12] on span "Publish Changes" at bounding box center [894, 15] width 53 height 9
